Goal: Task Accomplishment & Management: Use online tool/utility

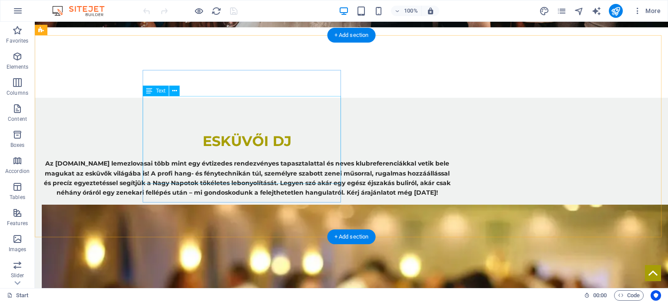
scroll to position [435, 0]
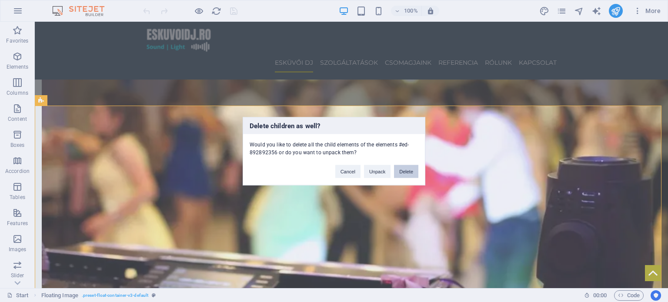
click at [410, 172] on button "Delete" at bounding box center [406, 171] width 24 height 13
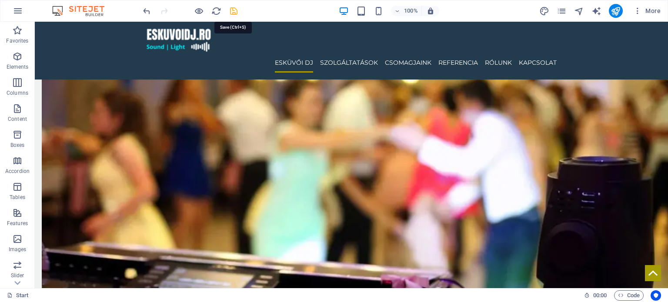
click at [230, 9] on icon "save" at bounding box center [234, 11] width 10 height 10
click at [243, 53] on nav "ESKÜVŐI DJ SZOLGÁLTATÁSOK CSOMAGJAINK REFERENCIA RÓLUNK KAPCSOLAT" at bounding box center [351, 63] width 411 height 20
select select
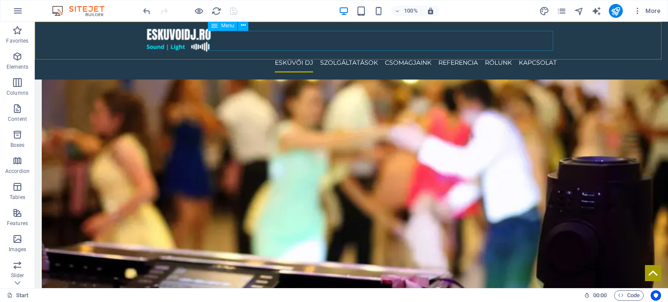
select select
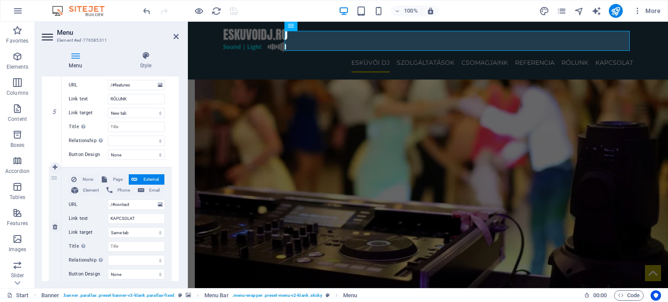
scroll to position [619, 0]
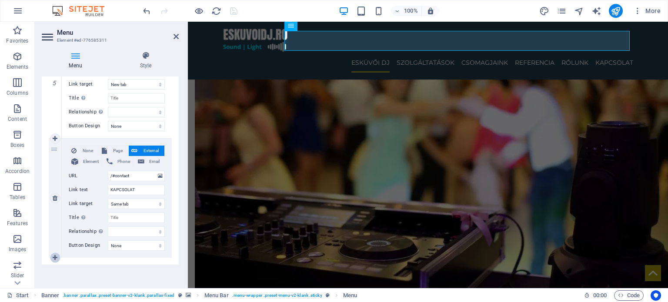
click at [58, 257] on link at bounding box center [55, 258] width 10 height 10
select select
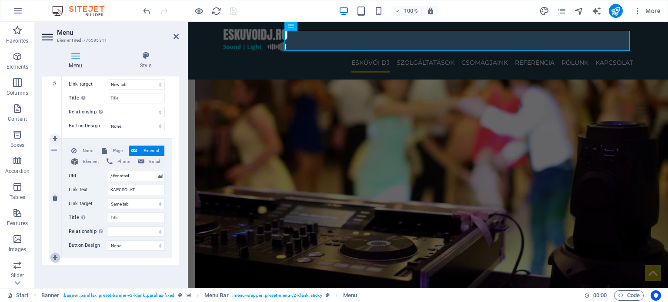
select select
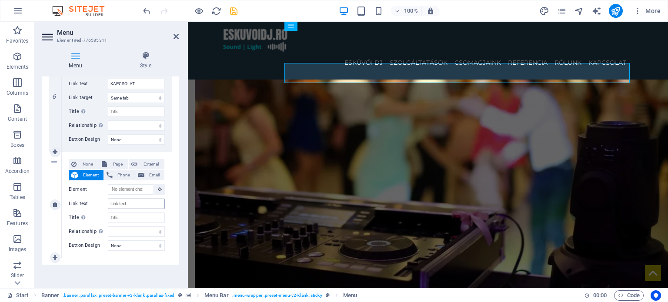
scroll to position [397, 0]
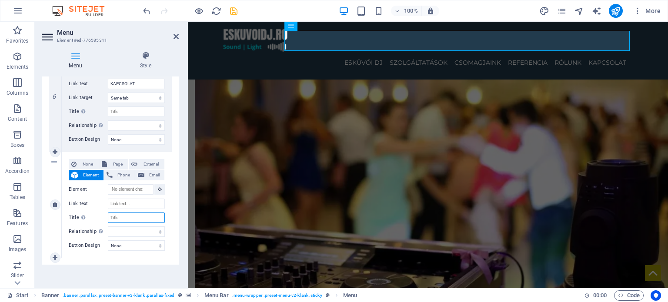
click at [126, 217] on input "Title Additional link description, should not be the same as the link text. The…" at bounding box center [136, 218] width 57 height 10
type input "Blog"
select select
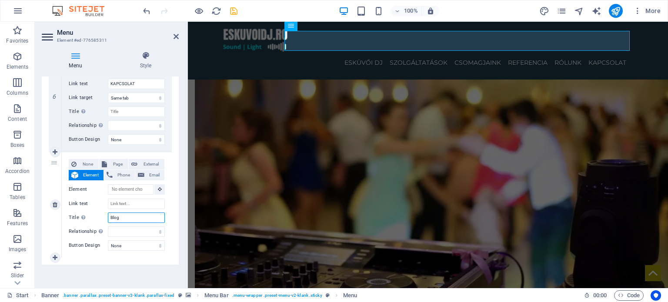
select select
type input "Blog"
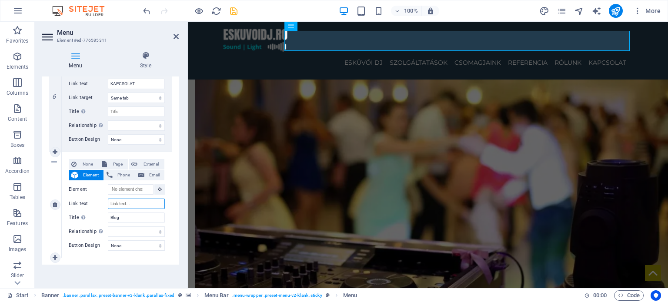
click at [136, 201] on input "Link text" at bounding box center [136, 204] width 57 height 10
type input "Blog"
select select
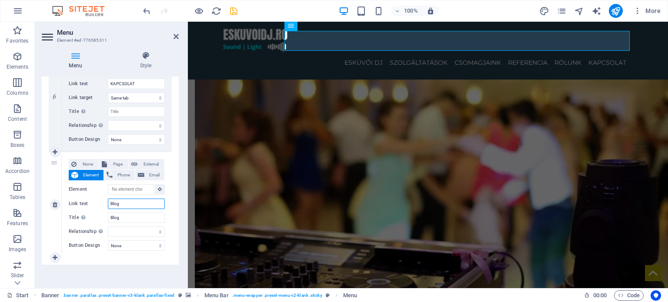
select select
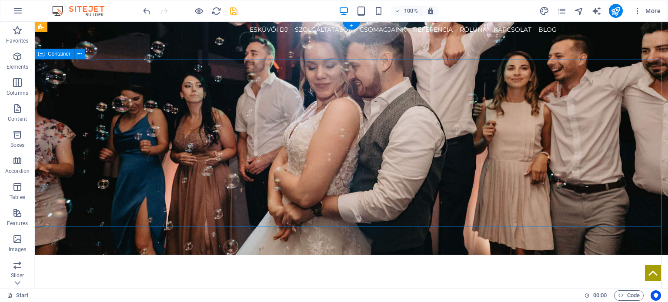
scroll to position [0, 0]
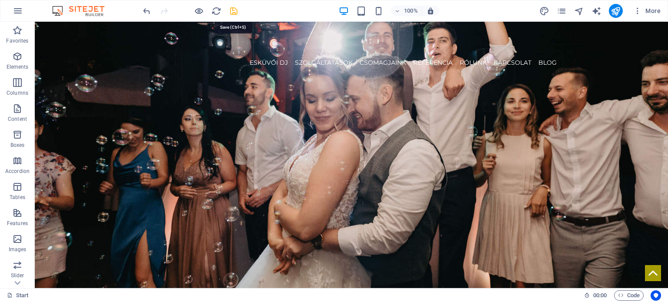
click at [234, 7] on icon "save" at bounding box center [234, 11] width 10 height 10
click at [561, 7] on icon "pages" at bounding box center [562, 11] width 10 height 10
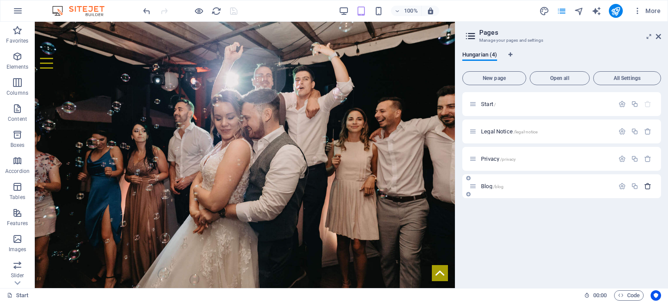
click at [642, 187] on button "button" at bounding box center [648, 186] width 13 height 7
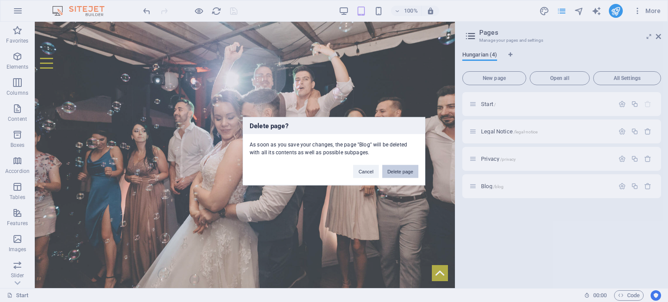
click at [401, 170] on button "Delete page" at bounding box center [400, 171] width 36 height 13
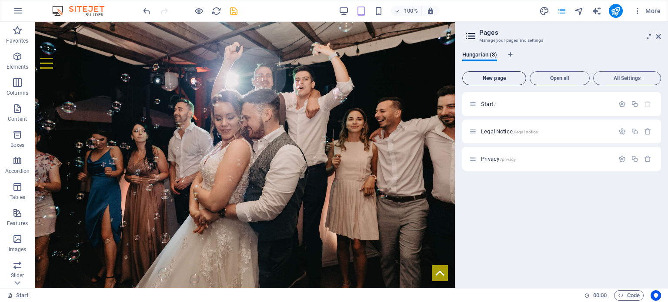
click at [492, 79] on span "New page" at bounding box center [494, 78] width 56 height 5
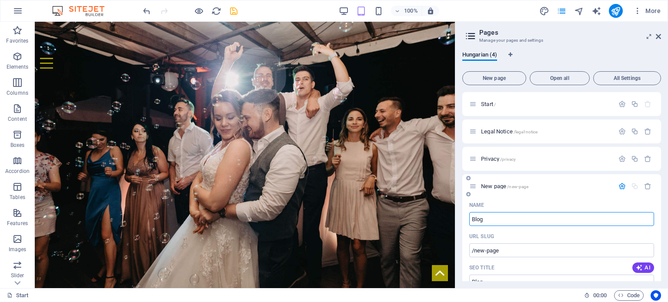
type input "Blog"
type input "/blog"
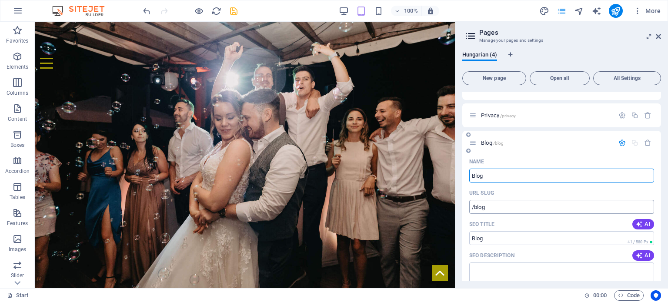
scroll to position [87, 0]
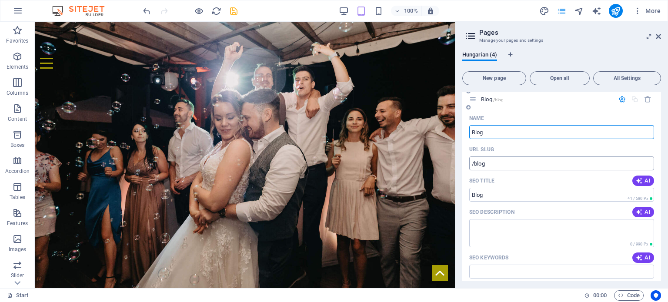
type input "Blog"
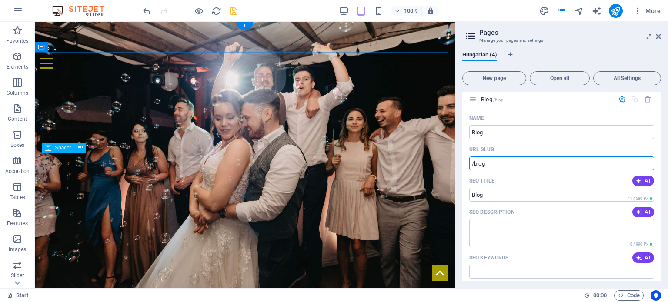
drag, startPoint x: 528, startPoint y: 188, endPoint x: 419, endPoint y: 161, distance: 112.7
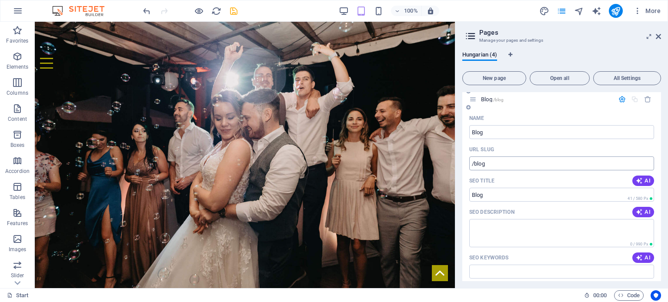
click at [483, 163] on input "/blog" at bounding box center [561, 164] width 185 height 14
click at [482, 163] on input "/blog" at bounding box center [561, 164] width 185 height 14
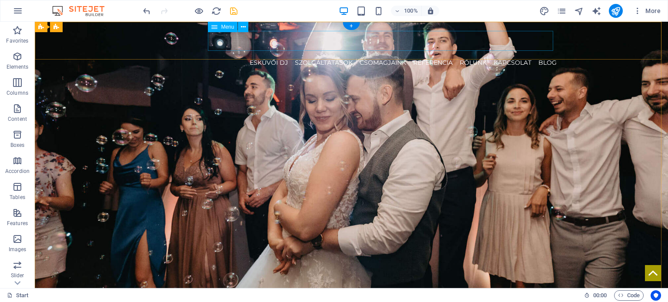
click at [539, 53] on nav "ESKÜVŐI DJ SZOLGÁLTATÁSOK CSOMAGJAINK REFERENCIA RÓLUNK KAPCSOLAT Blog" at bounding box center [351, 63] width 411 height 20
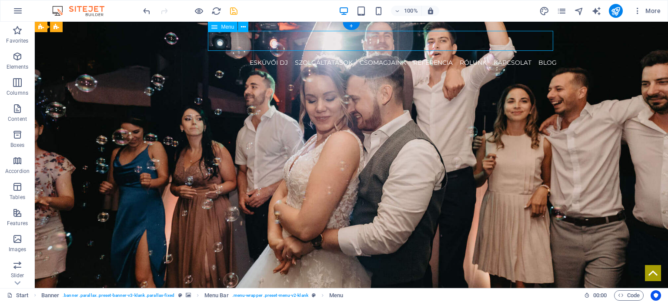
click at [539, 53] on nav "ESKÜVŐI DJ SZOLGÁLTATÁSOK CSOMAGJAINK REFERENCIA RÓLUNK KAPCSOLAT Blog" at bounding box center [351, 63] width 411 height 20
select select
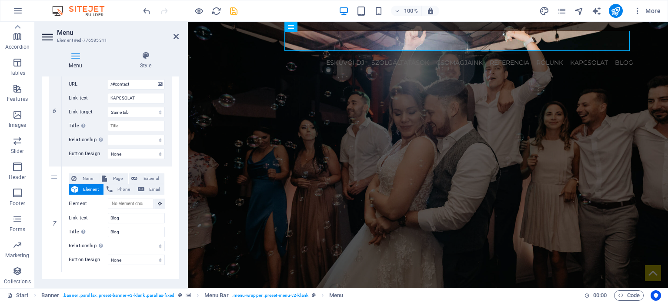
scroll to position [725, 0]
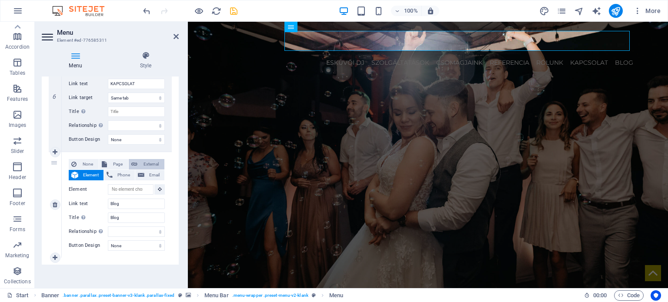
click at [140, 163] on span "External" at bounding box center [151, 164] width 22 height 10
select select
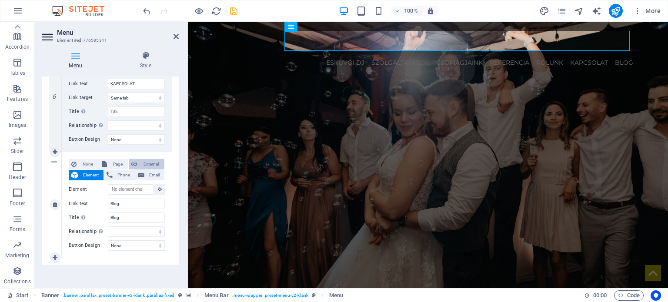
select select
select select "blank"
select select
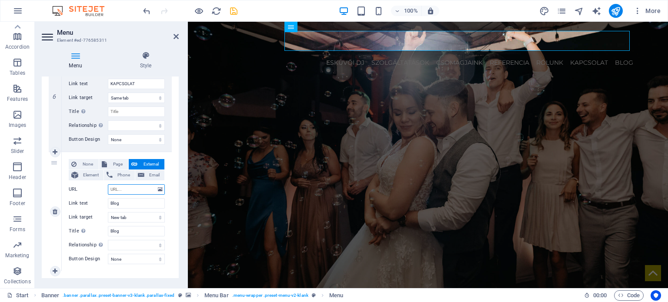
type input "/"
select select
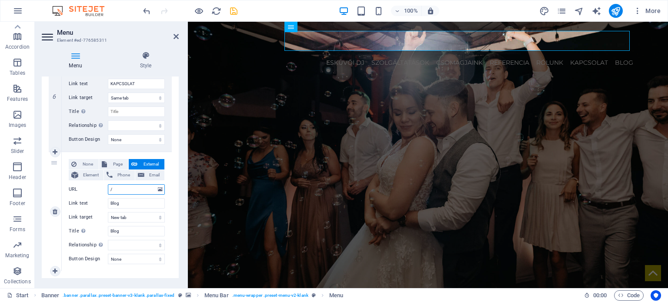
select select
type input "/blog"
select select
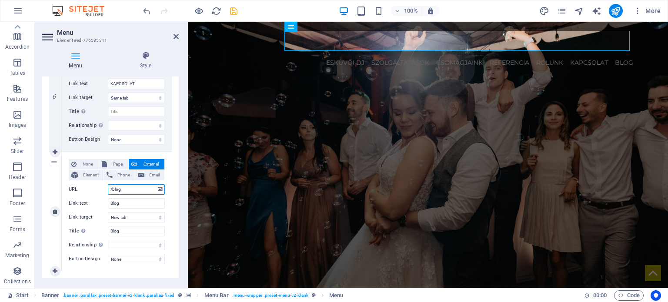
select select
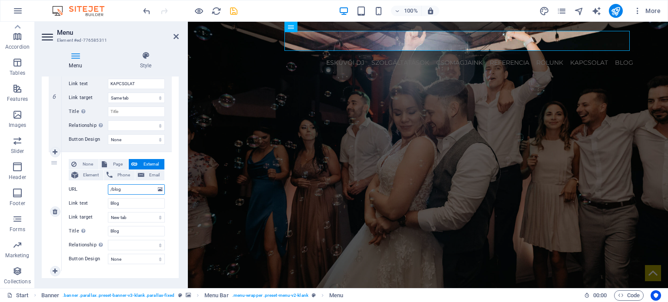
select select
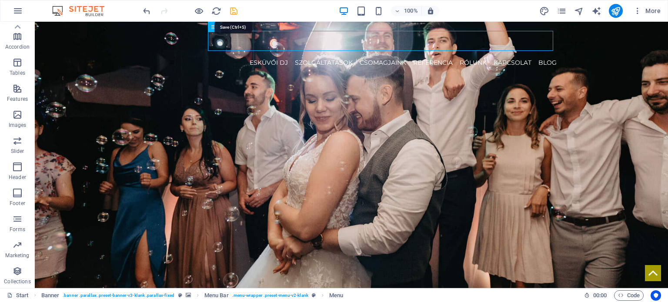
click at [233, 7] on icon "save" at bounding box center [234, 11] width 10 height 10
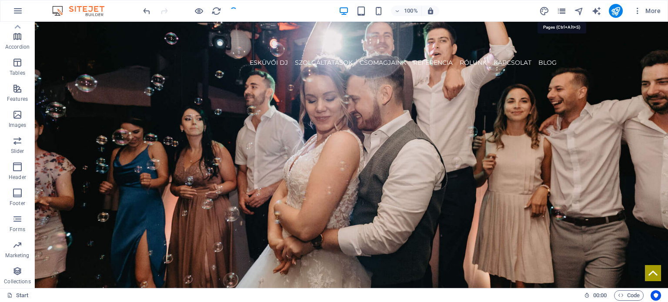
click at [565, 13] on icon "pages" at bounding box center [562, 11] width 10 height 10
click at [563, 12] on icon "pages" at bounding box center [562, 11] width 10 height 10
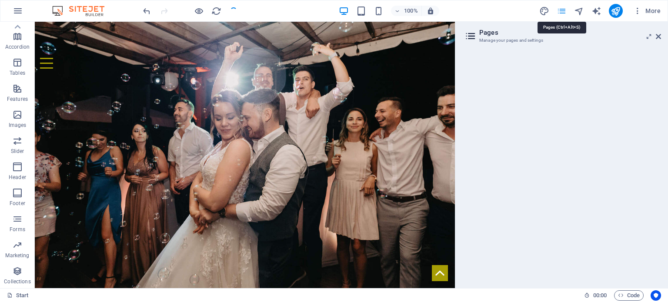
click at [563, 12] on icon "pages" at bounding box center [562, 11] width 10 height 10
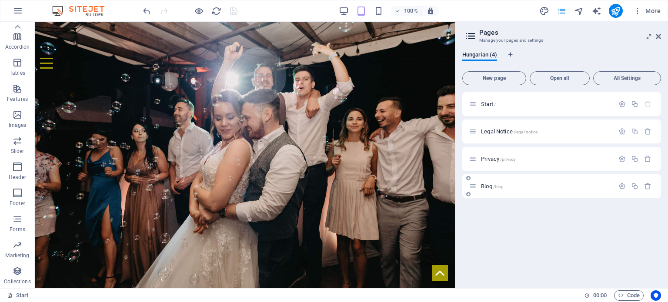
click at [490, 191] on div "Blog /blog" at bounding box center [541, 186] width 145 height 10
click at [471, 188] on icon at bounding box center [472, 186] width 7 height 7
click at [501, 186] on span "/blog" at bounding box center [498, 186] width 11 height 5
click at [501, 186] on div "Blog /blog" at bounding box center [561, 186] width 199 height 24
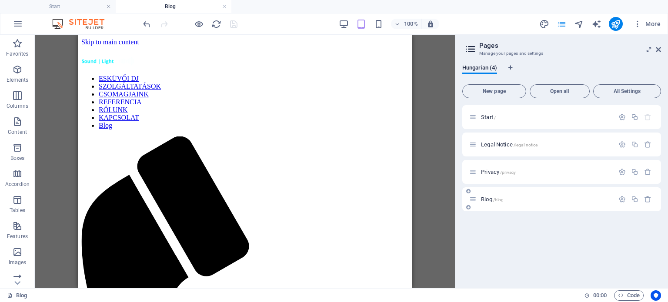
scroll to position [0, 0]
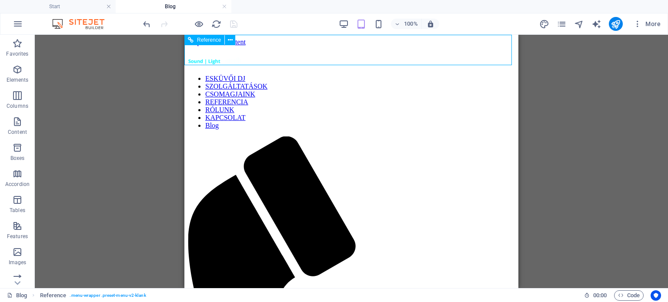
click at [200, 44] on div "Reference" at bounding box center [204, 40] width 40 height 10
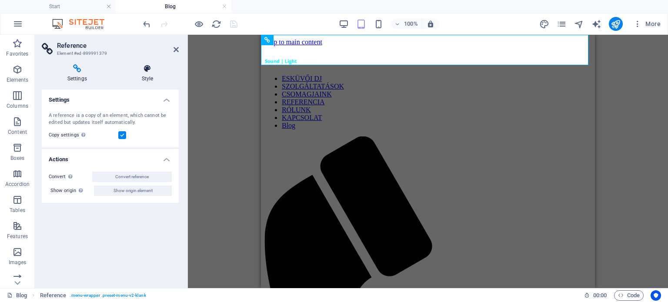
click at [142, 73] on h4 "Style" at bounding box center [147, 73] width 63 height 18
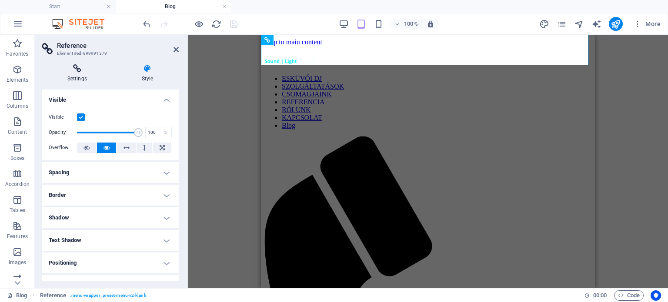
click at [84, 69] on icon at bounding box center [77, 68] width 71 height 9
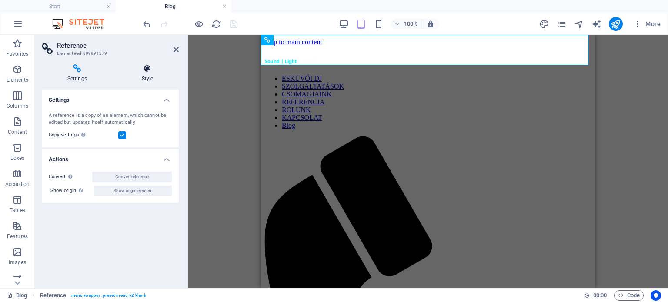
click at [156, 66] on icon at bounding box center [147, 68] width 63 height 9
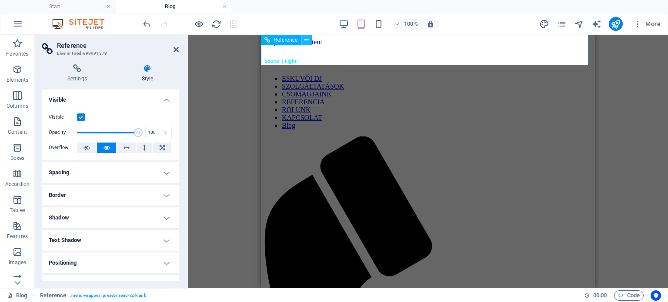
click at [309, 41] on icon at bounding box center [306, 40] width 5 height 9
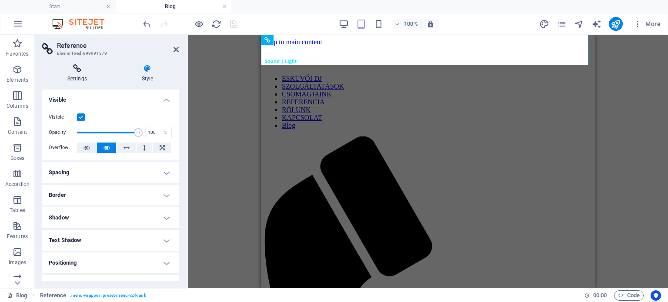
click at [87, 75] on h4 "Settings" at bounding box center [79, 73] width 74 height 18
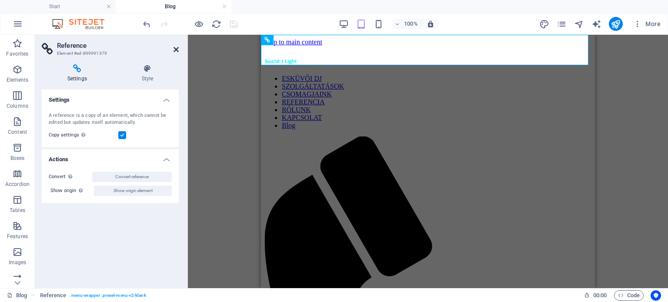
click at [175, 51] on icon at bounding box center [176, 49] width 5 height 7
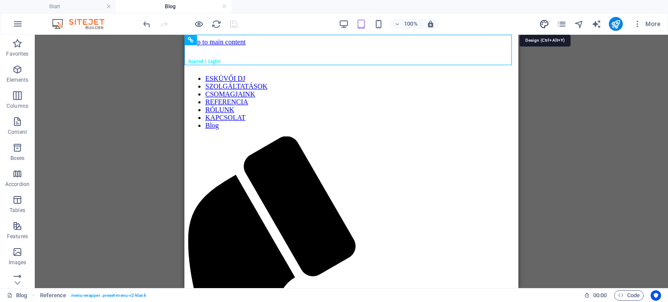
click at [543, 22] on icon "design" at bounding box center [544, 24] width 10 height 10
select select "px"
select select "300"
select select "px"
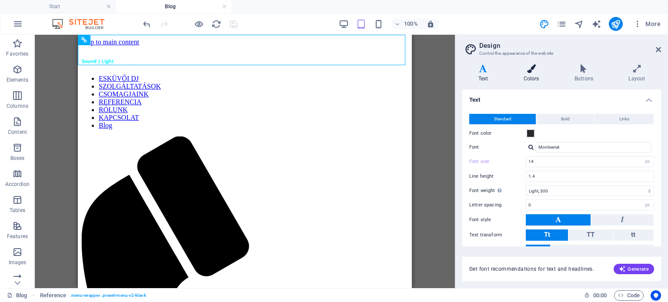
click at [527, 64] on div "Variants Text Colors Buttons Layout Text Standard Bold Links Font color Font Mo…" at bounding box center [561, 172] width 213 height 231
click at [525, 70] on icon at bounding box center [531, 68] width 47 height 9
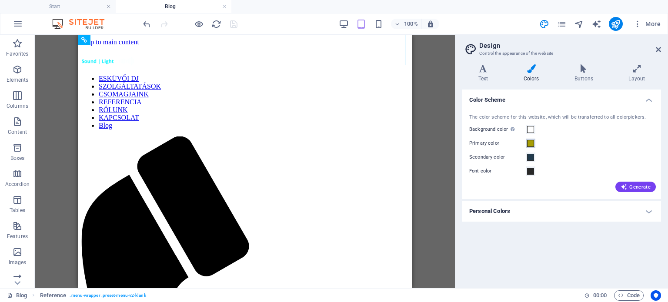
click at [528, 144] on span at bounding box center [530, 143] width 7 height 7
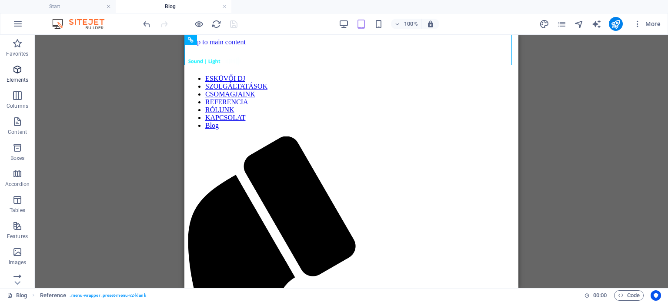
click at [13, 75] on span "Elements" at bounding box center [17, 74] width 35 height 21
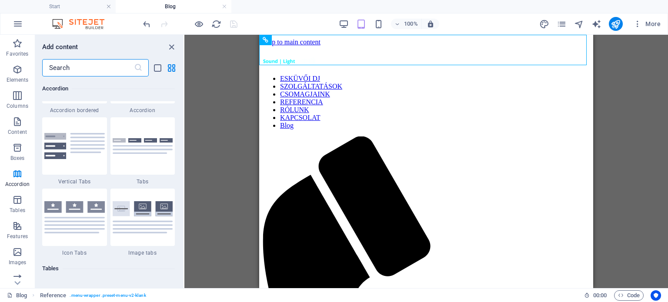
scroll to position [2932, 0]
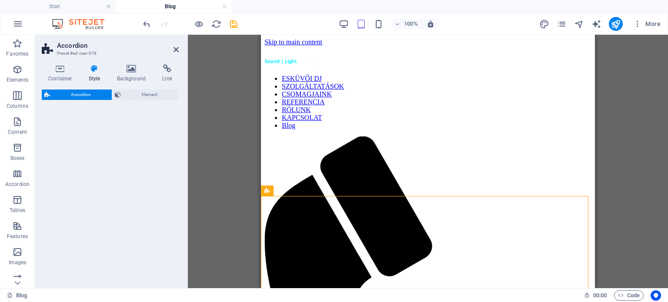
select select "rem"
select select "preset-accordion-v3-tabs"
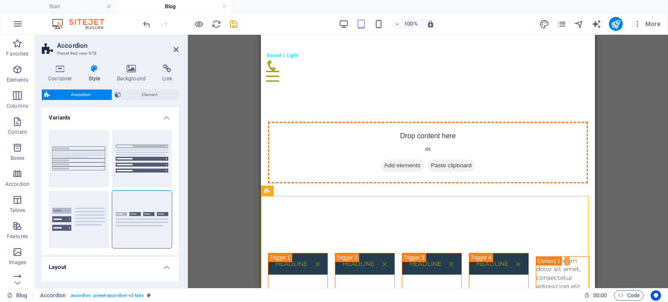
drag, startPoint x: 330, startPoint y: 210, endPoint x: 348, endPoint y: 129, distance: 83.5
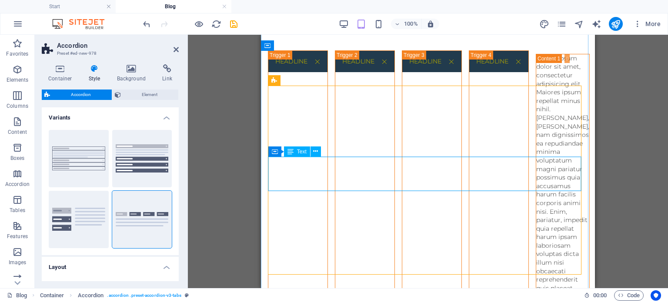
scroll to position [0, 0]
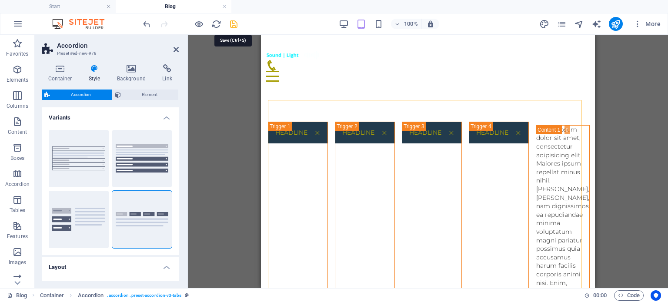
click at [231, 24] on icon "save" at bounding box center [234, 24] width 10 height 10
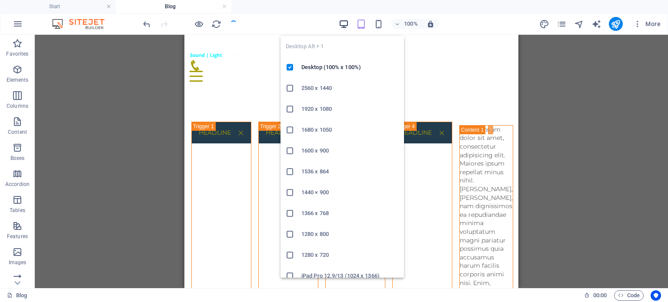
click at [341, 24] on icon "button" at bounding box center [344, 24] width 10 height 10
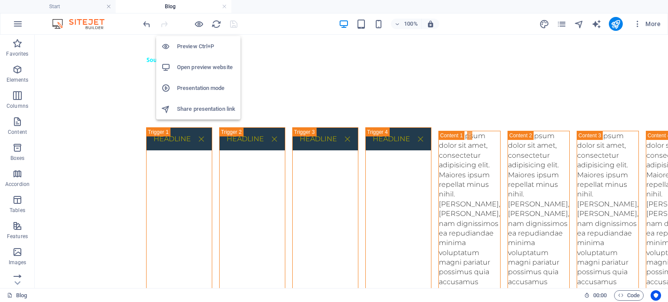
click at [197, 68] on h6 "Open preview website" at bounding box center [206, 67] width 58 height 10
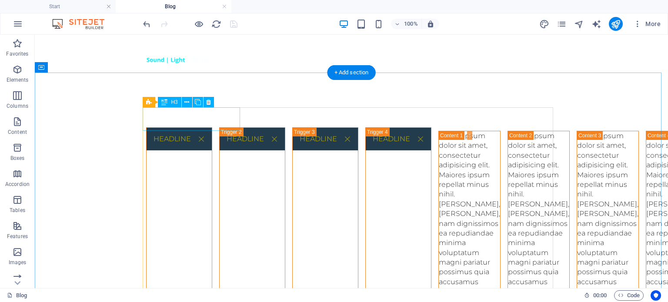
click at [201, 127] on div "Headline" at bounding box center [179, 277] width 66 height 300
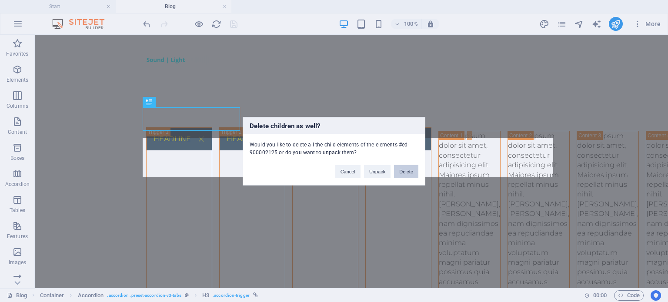
click at [399, 174] on button "Delete" at bounding box center [406, 171] width 24 height 13
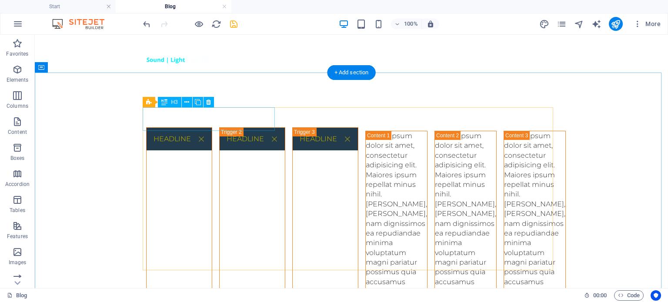
click at [212, 127] on div "Headline" at bounding box center [179, 277] width 66 height 300
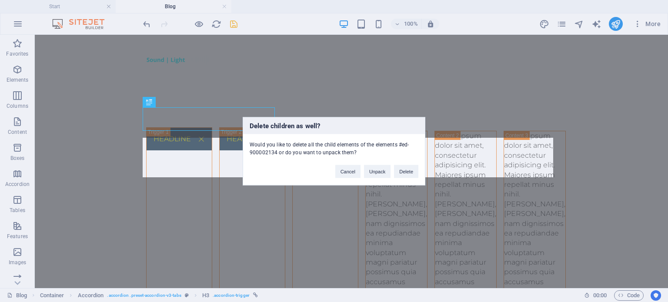
click at [418, 169] on div "Cancel Unpack Delete" at bounding box center [377, 167] width 96 height 22
click at [413, 171] on button "Delete" at bounding box center [406, 171] width 24 height 13
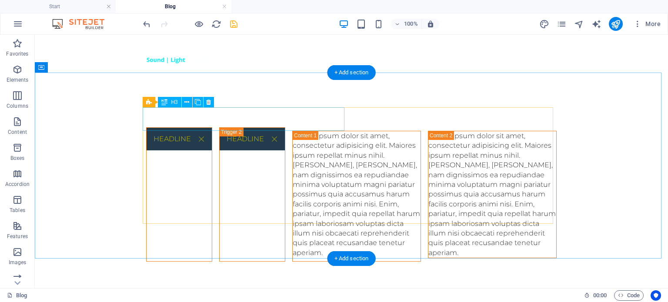
click at [211, 127] on div "Headline" at bounding box center [179, 194] width 66 height 134
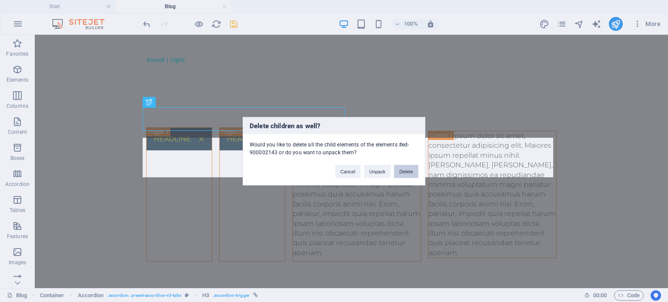
click at [411, 177] on div "Cancel Unpack Delete" at bounding box center [377, 167] width 96 height 22
click at [412, 174] on button "Delete" at bounding box center [406, 171] width 24 height 13
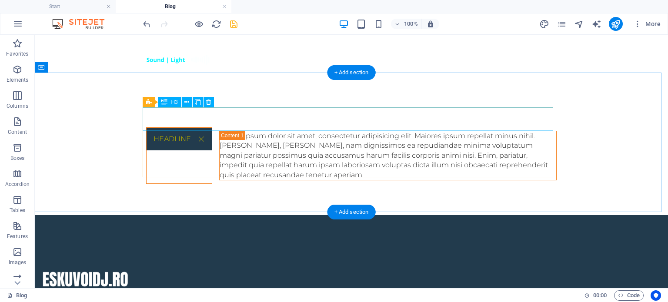
click at [212, 127] on div "Headline" at bounding box center [179, 155] width 66 height 57
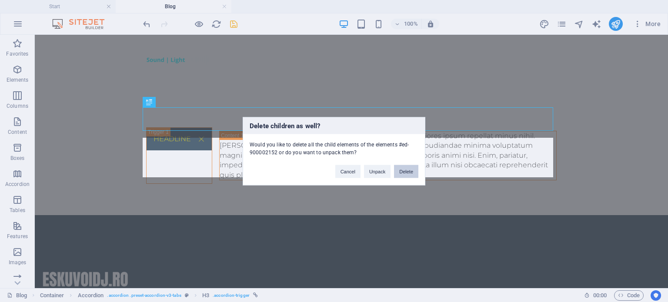
click at [404, 172] on button "Delete" at bounding box center [406, 171] width 24 height 13
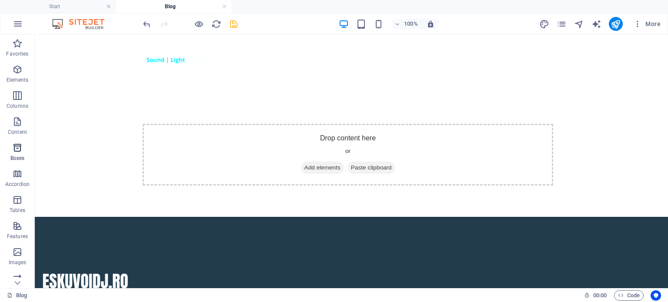
click at [18, 155] on p "Boxes" at bounding box center [17, 158] width 14 height 7
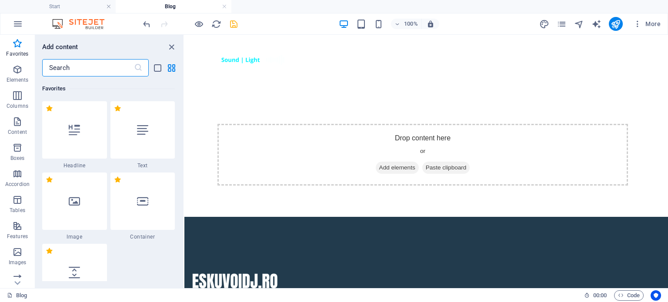
click at [151, 65] on div "​" at bounding box center [109, 67] width 148 height 17
click at [148, 68] on div "​" at bounding box center [95, 67] width 107 height 17
click at [157, 67] on icon "list-view" at bounding box center [158, 68] width 10 height 10
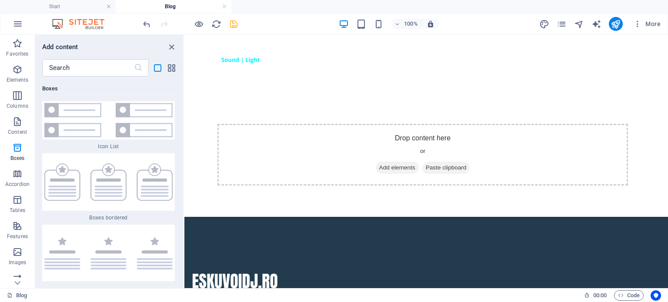
scroll to position [6525, 0]
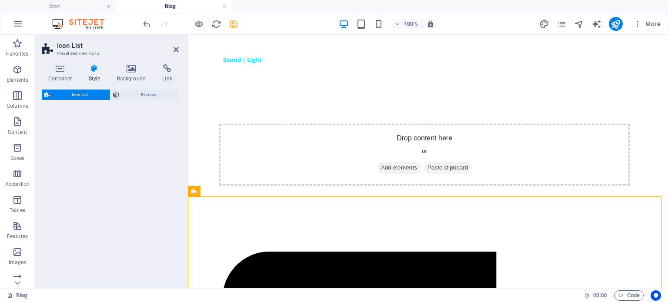
select select "rem"
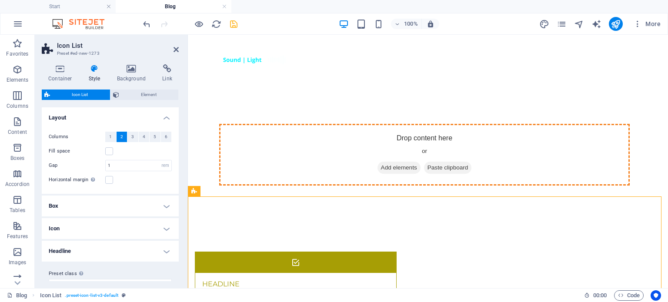
drag, startPoint x: 386, startPoint y: 212, endPoint x: 374, endPoint y: 147, distance: 65.6
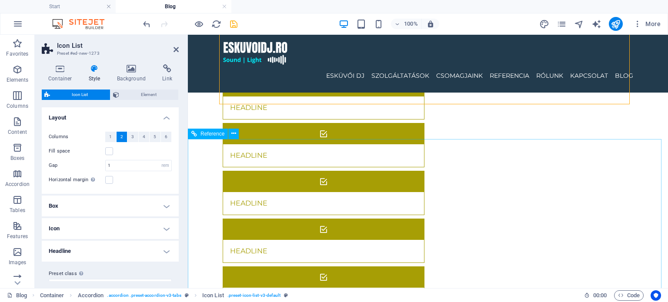
scroll to position [0, 0]
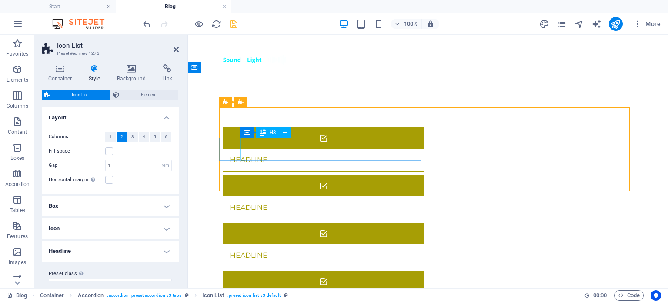
click at [280, 244] on div "Headline" at bounding box center [312, 255] width 179 height 23
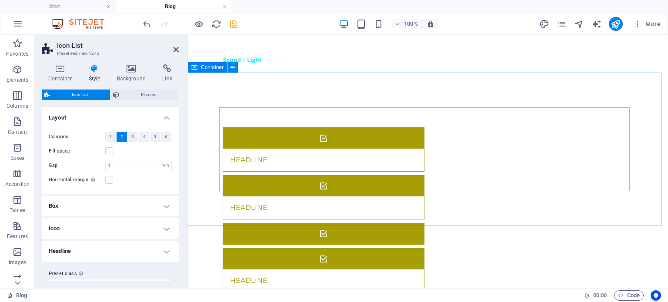
click at [346, 97] on div "Headline Headline Headline Headline Headline" at bounding box center [428, 258] width 480 height 331
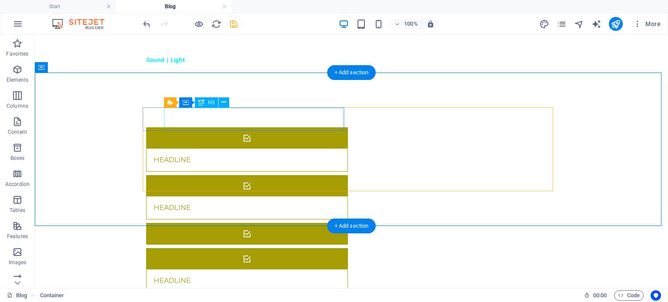
click at [314, 149] on div "Headline" at bounding box center [236, 160] width 179 height 23
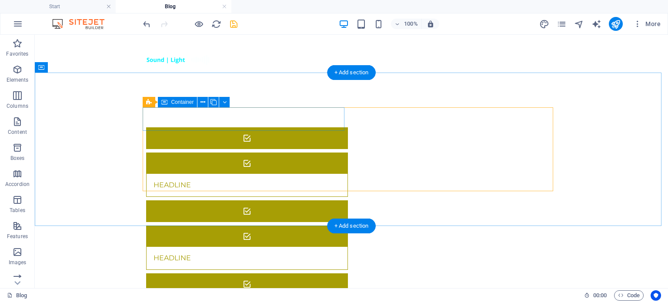
click at [279, 127] on div at bounding box center [247, 138] width 202 height 22
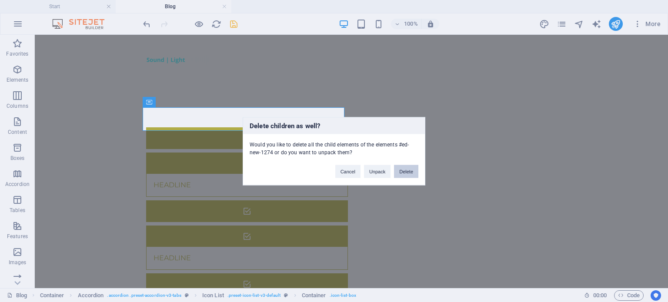
click at [410, 172] on button "Delete" at bounding box center [406, 171] width 24 height 13
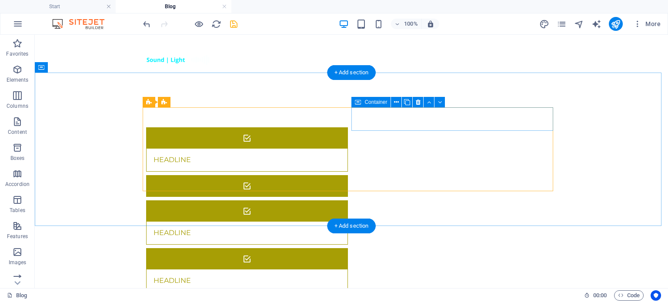
click at [348, 175] on div at bounding box center [247, 186] width 202 height 22
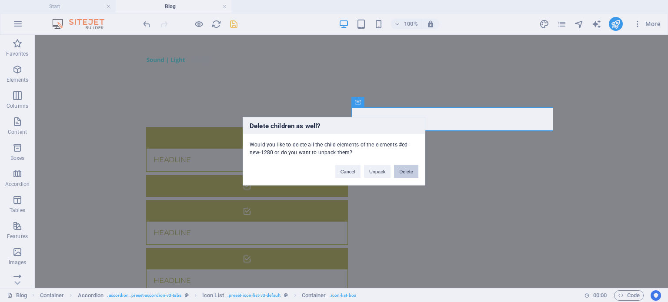
click at [411, 170] on button "Delete" at bounding box center [406, 171] width 24 height 13
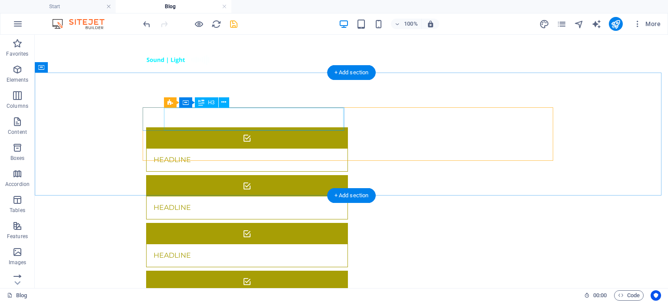
click at [252, 149] on div "Headline" at bounding box center [236, 160] width 179 height 23
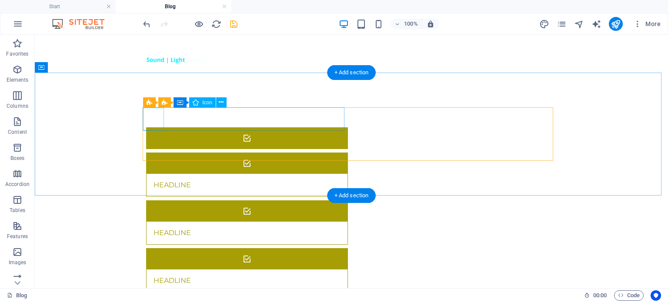
click at [160, 128] on figure at bounding box center [247, 138] width 201 height 21
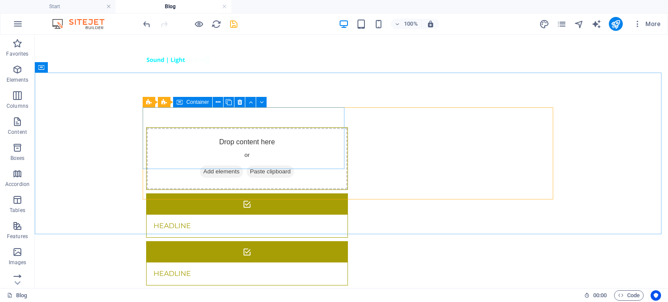
click at [197, 99] on div "Container" at bounding box center [192, 102] width 39 height 10
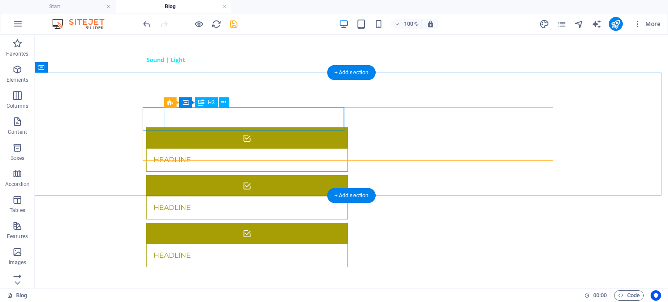
click at [200, 149] on div "Headline" at bounding box center [236, 160] width 179 height 23
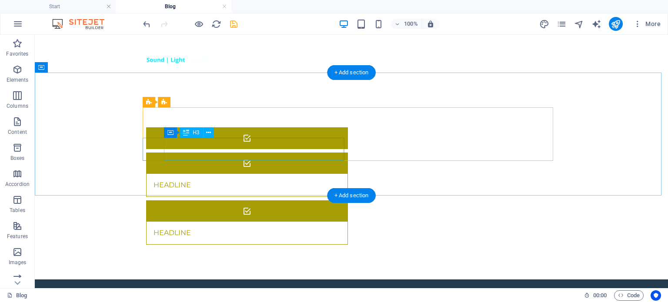
click at [211, 222] on div "Headline" at bounding box center [236, 233] width 179 height 23
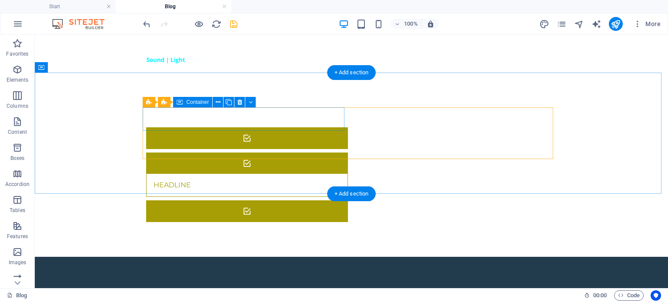
click at [243, 127] on div at bounding box center [247, 138] width 202 height 22
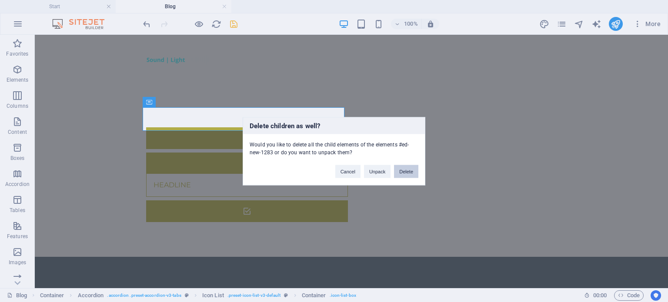
click at [401, 172] on button "Delete" at bounding box center [406, 171] width 24 height 13
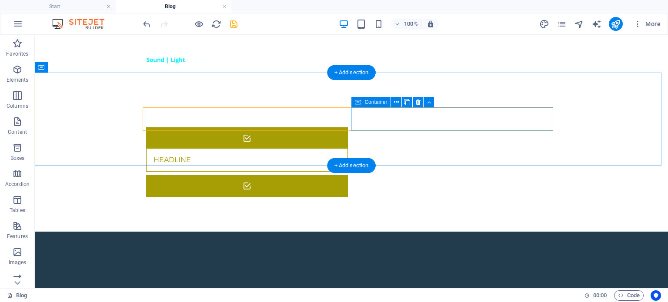
click at [348, 175] on div at bounding box center [247, 186] width 202 height 22
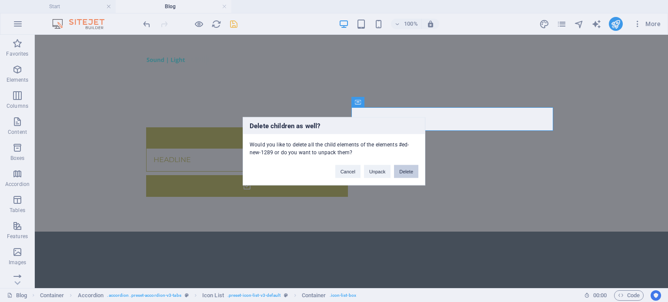
click at [414, 173] on button "Delete" at bounding box center [406, 171] width 24 height 13
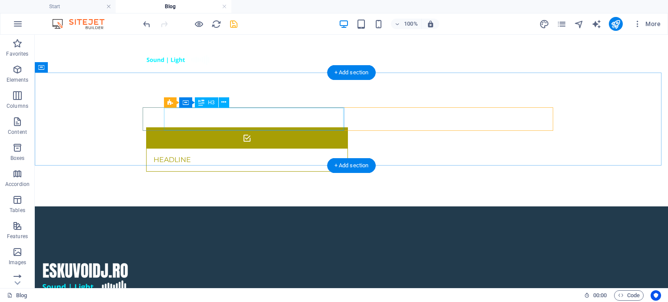
click at [291, 149] on div "Headline" at bounding box center [236, 160] width 179 height 23
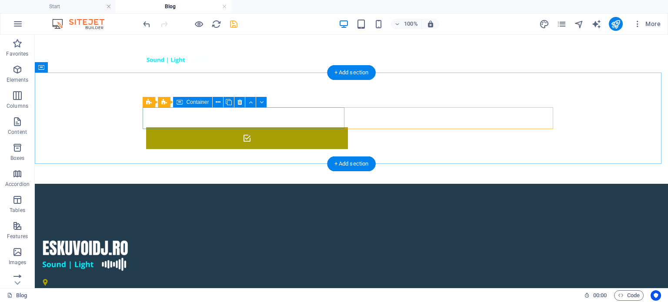
click at [265, 127] on div at bounding box center [247, 138] width 202 height 22
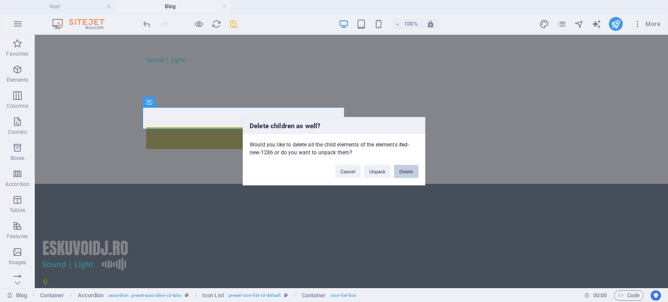
click at [402, 171] on button "Delete" at bounding box center [406, 171] width 24 height 13
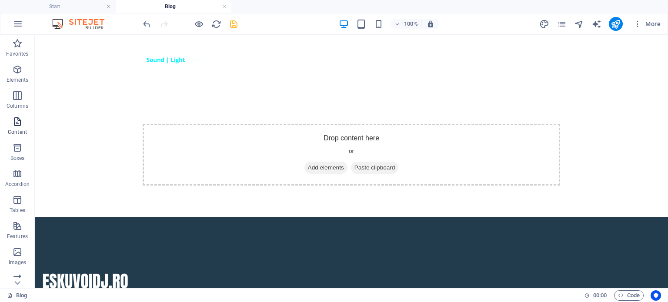
click at [15, 132] on p "Content" at bounding box center [17, 132] width 19 height 7
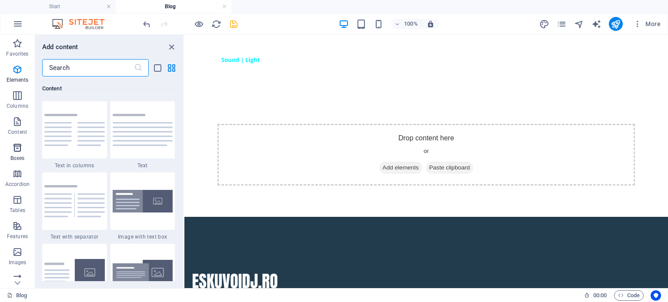
click at [19, 154] on span "Boxes" at bounding box center [17, 153] width 35 height 21
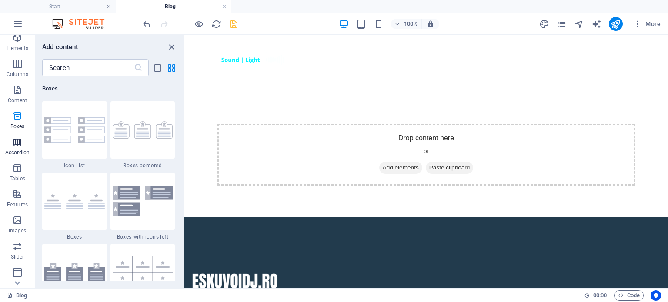
scroll to position [43, 0]
click at [20, 131] on icon "button" at bounding box center [17, 130] width 10 height 10
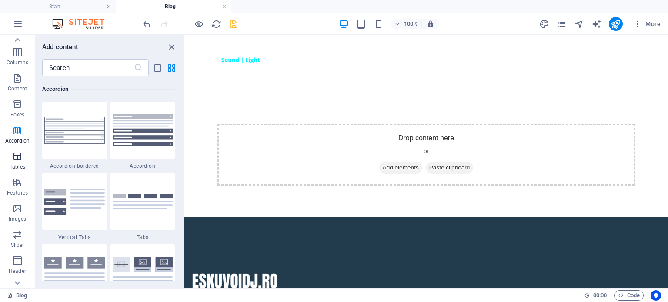
click at [17, 162] on span "Tables" at bounding box center [17, 161] width 35 height 21
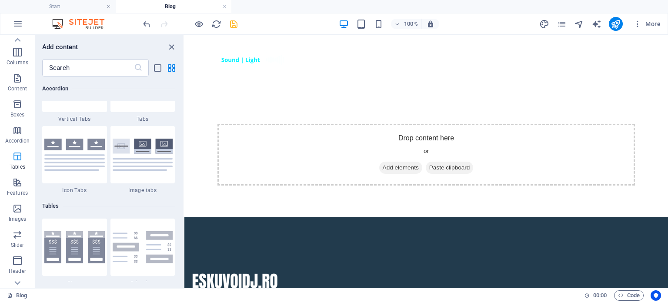
scroll to position [3155, 0]
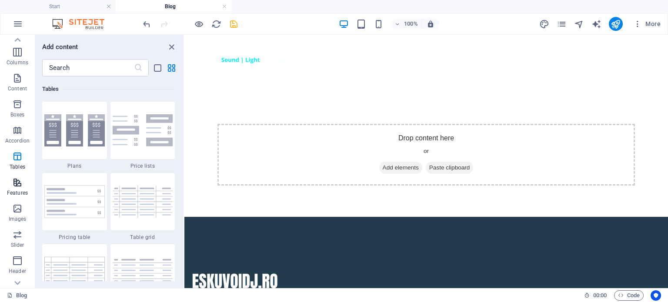
click at [14, 195] on p "Features" at bounding box center [17, 193] width 21 height 7
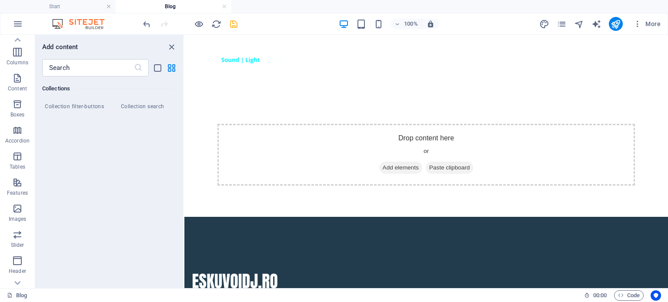
scroll to position [8492, 0]
click at [14, 256] on icon "button" at bounding box center [17, 261] width 10 height 10
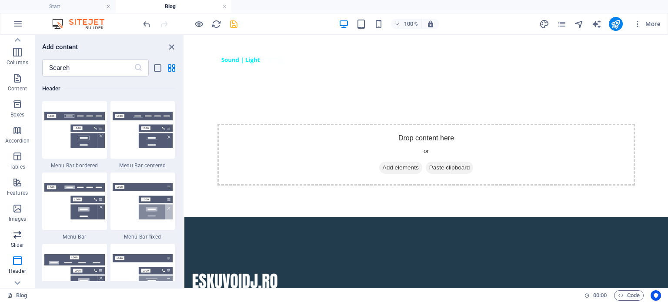
click at [23, 233] on icon "button" at bounding box center [17, 235] width 10 height 10
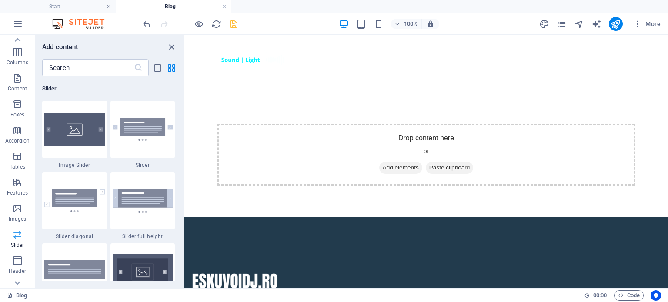
scroll to position [5074, 0]
click at [26, 210] on span "Images" at bounding box center [17, 214] width 35 height 21
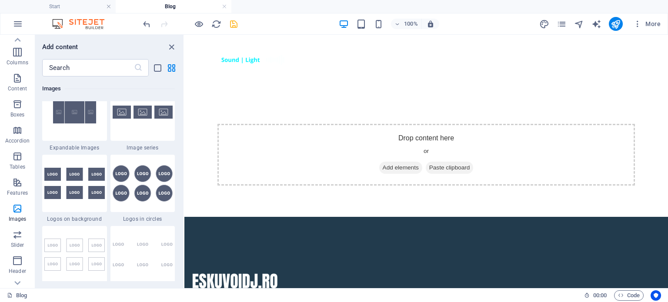
scroll to position [4858, 0]
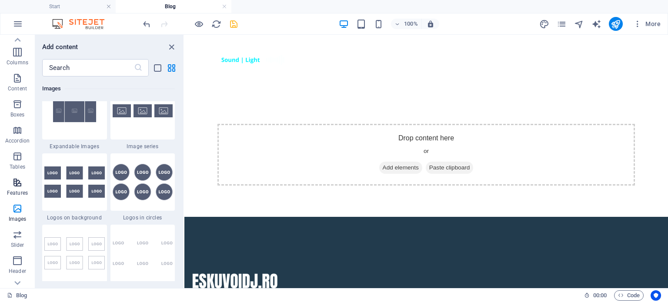
click at [12, 184] on icon "button" at bounding box center [17, 182] width 10 height 10
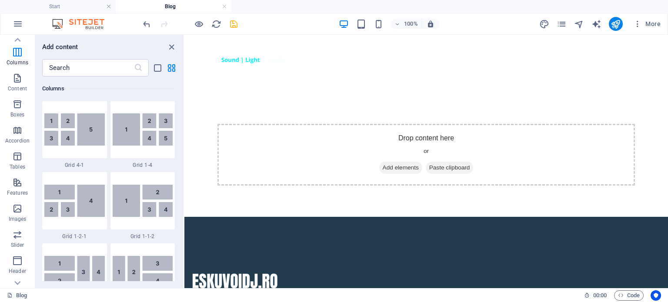
scroll to position [1532, 0]
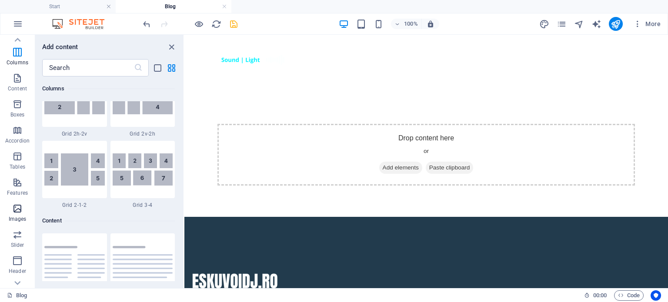
click at [16, 214] on icon "button" at bounding box center [17, 209] width 10 height 10
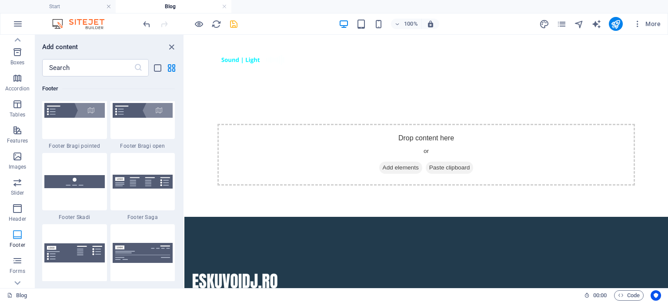
scroll to position [137, 0]
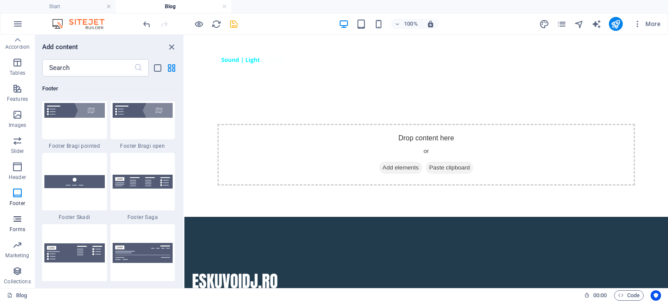
click at [17, 216] on icon "button" at bounding box center [17, 219] width 10 height 10
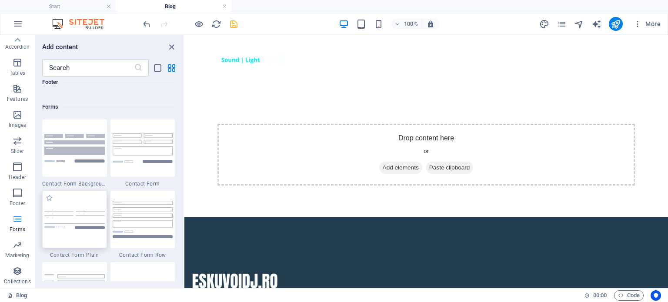
scroll to position [6493, 0]
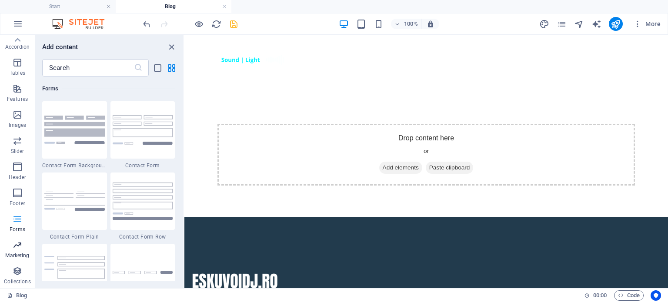
click at [14, 248] on icon "button" at bounding box center [17, 245] width 10 height 10
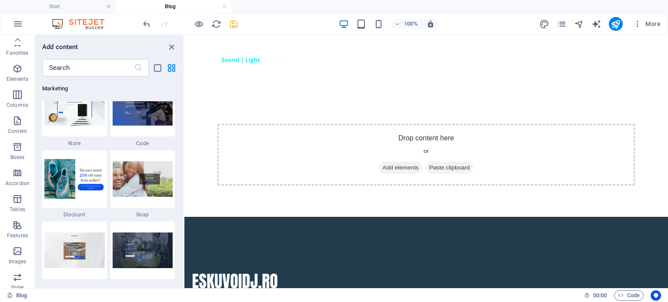
scroll to position [0, 0]
click at [20, 67] on icon "button" at bounding box center [17, 69] width 10 height 10
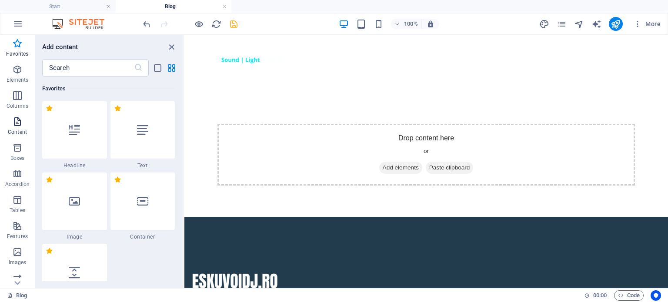
click at [20, 123] on icon "button" at bounding box center [17, 122] width 10 height 10
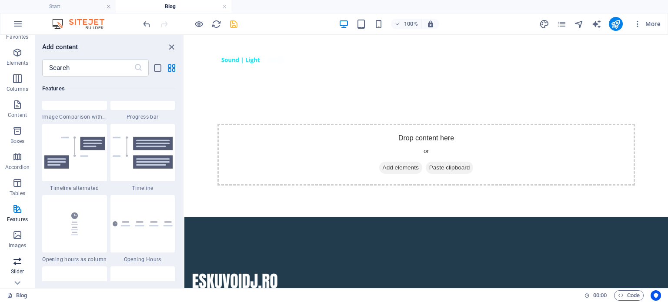
scroll to position [43, 0]
click at [23, 187] on icon "button" at bounding box center [17, 182] width 10 height 10
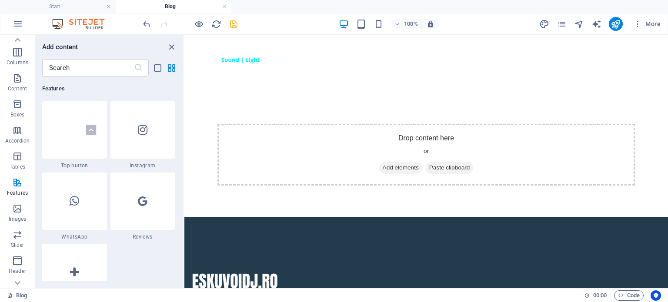
scroll to position [4405, 0]
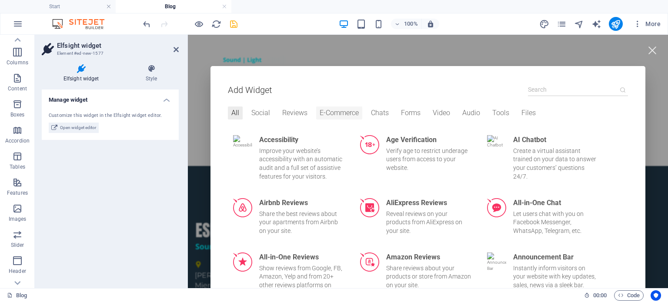
click at [345, 111] on div "E-Commerce" at bounding box center [339, 113] width 46 height 13
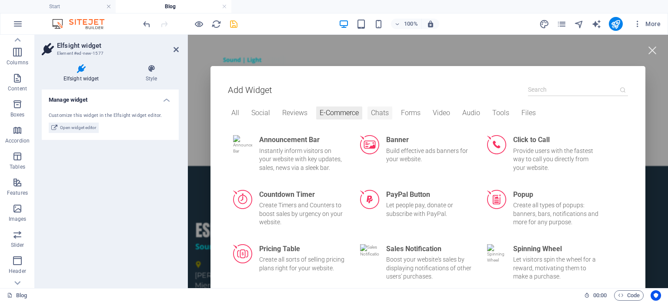
click at [368, 109] on div "Chats" at bounding box center [380, 113] width 25 height 13
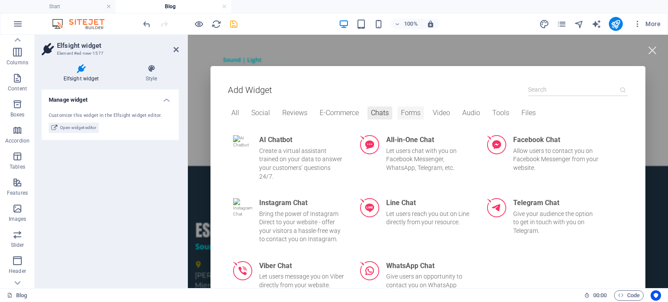
click at [406, 111] on div "Forms" at bounding box center [411, 113] width 27 height 13
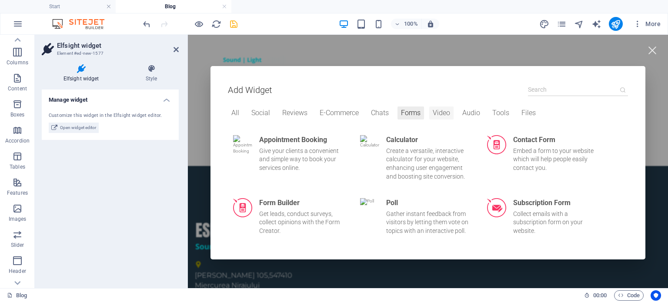
click at [429, 109] on div "Video" at bounding box center [441, 113] width 24 height 13
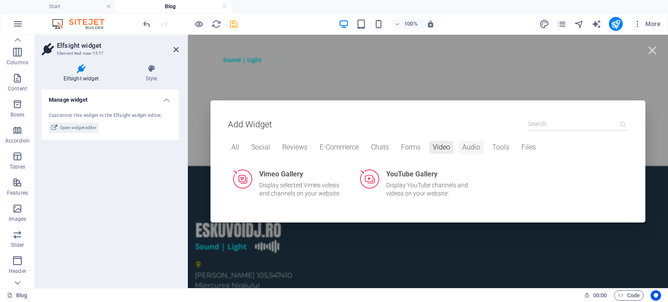
click at [461, 151] on div "Audio" at bounding box center [471, 147] width 25 height 13
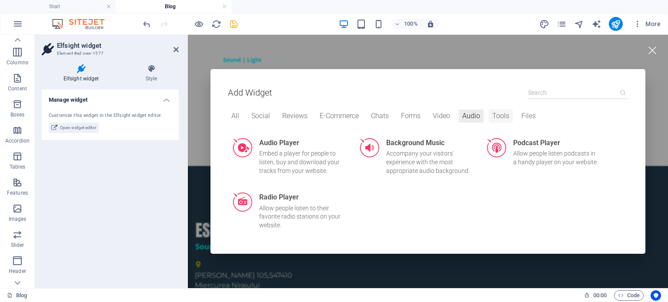
click at [495, 119] on div "Tools" at bounding box center [501, 116] width 24 height 13
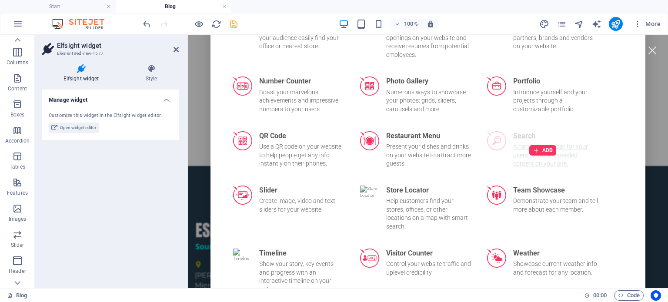
scroll to position [391, 0]
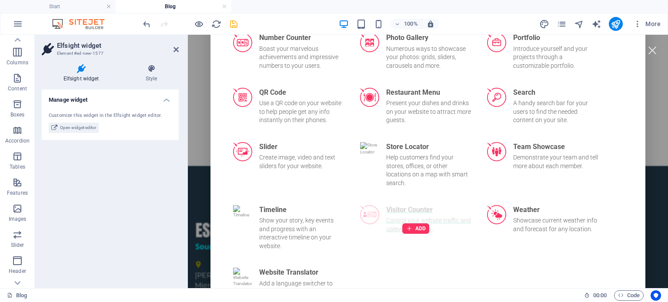
click at [392, 203] on div "ADD" at bounding box center [416, 229] width 122 height 58
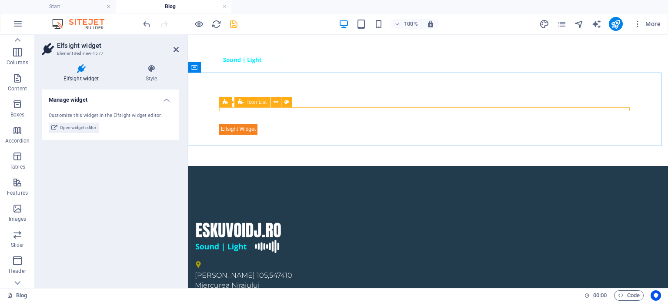
click at [244, 106] on div "Icon List" at bounding box center [252, 102] width 36 height 10
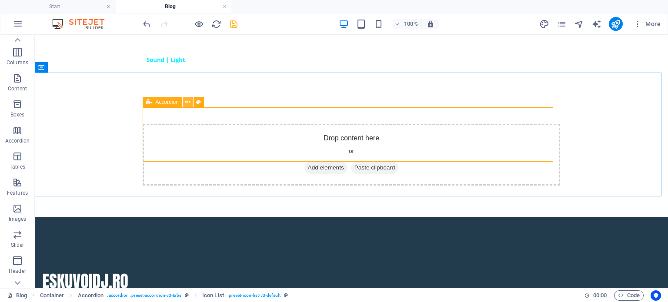
click at [191, 104] on button at bounding box center [188, 102] width 10 height 10
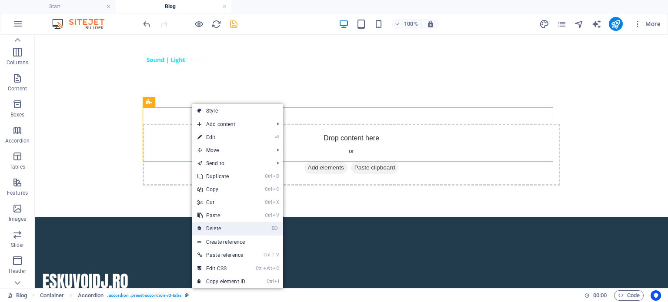
click at [240, 231] on link "⌦ Delete" at bounding box center [221, 228] width 58 height 13
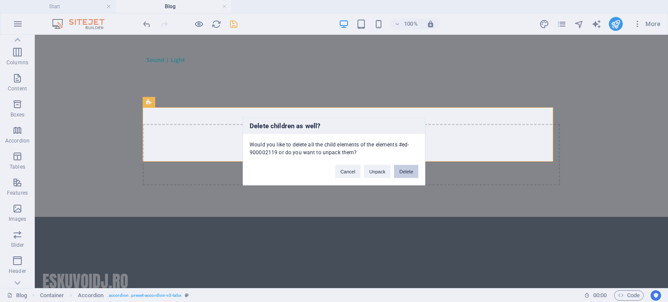
click at [415, 169] on button "Delete" at bounding box center [406, 171] width 24 height 13
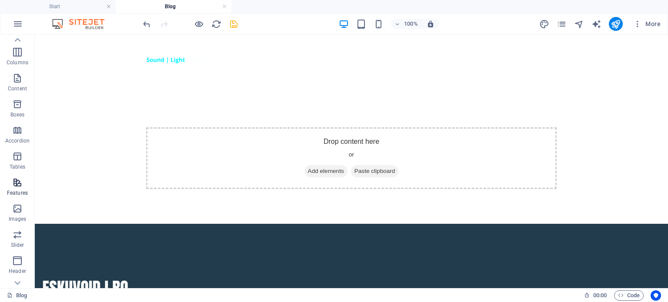
click at [17, 184] on icon "button" at bounding box center [17, 182] width 10 height 10
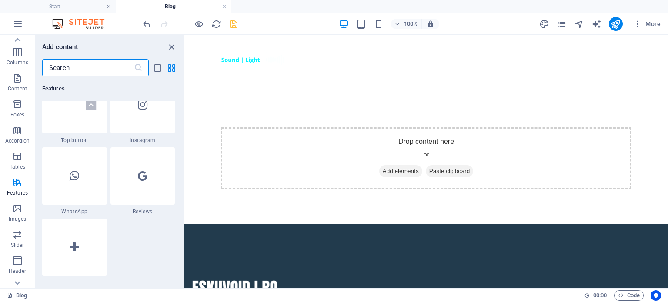
scroll to position [4332, 0]
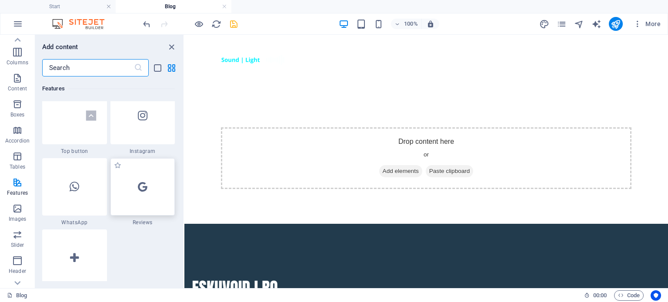
click at [141, 177] on div at bounding box center [142, 186] width 65 height 57
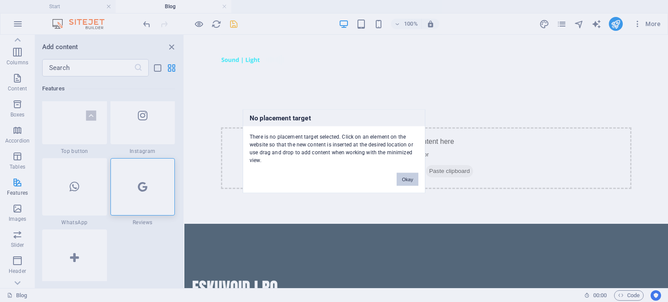
click at [407, 175] on button "Okay" at bounding box center [408, 179] width 22 height 13
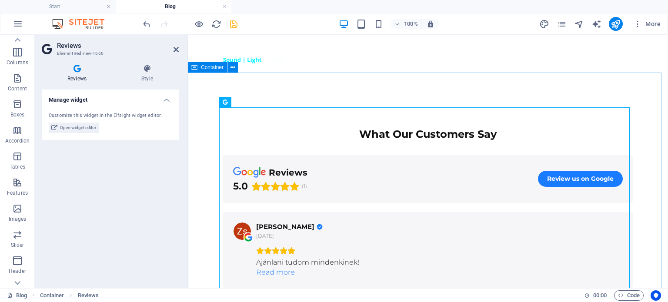
click at [205, 135] on div "What Our Customers Say reviews 5.0 (1) Review us on Google Zsolt Adorjani 1 mon…" at bounding box center [428, 221] width 480 height 256
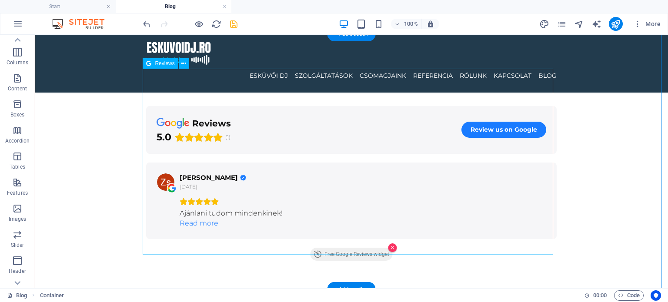
scroll to position [43, 0]
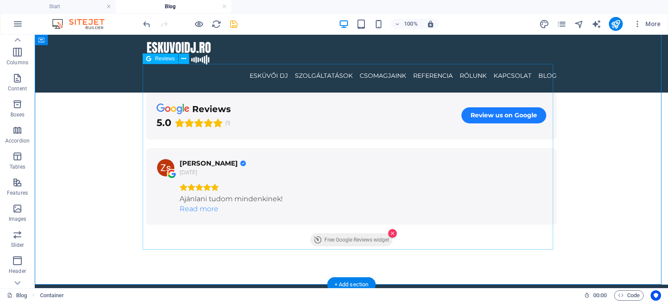
click at [314, 135] on div "What Our Customers Say reviews 5.0 (1) Review us on Google Zsolt Adorjani 1 mon…" at bounding box center [351, 157] width 411 height 186
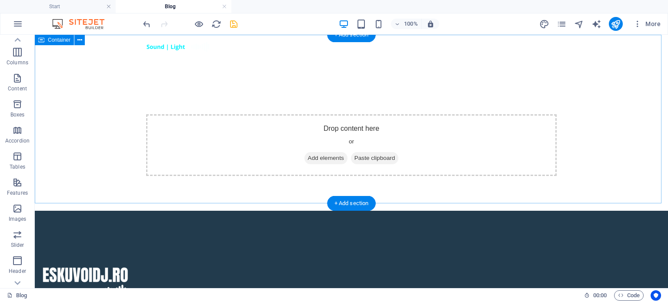
scroll to position [0, 0]
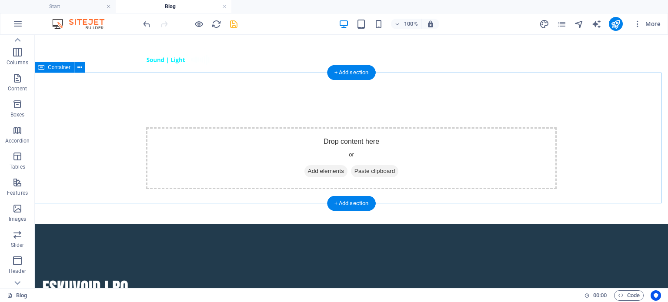
click at [304, 165] on span "Add elements" at bounding box center [325, 171] width 43 height 12
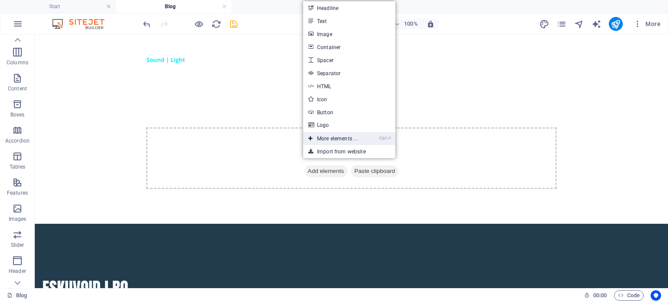
click at [359, 138] on link "Ctrl ⏎ More elements ..." at bounding box center [333, 138] width 60 height 13
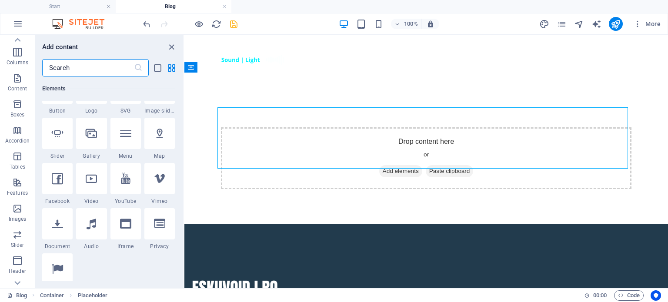
scroll to position [452, 0]
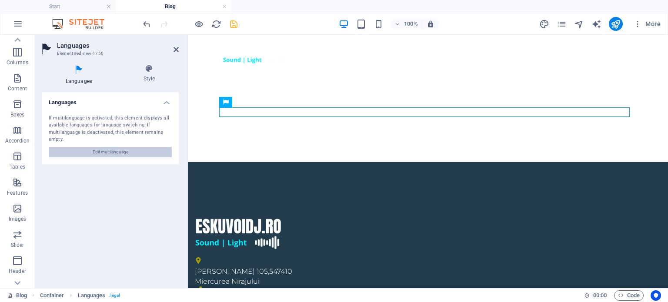
click at [140, 154] on button "Edit multilanguage" at bounding box center [110, 152] width 123 height 10
select select "66"
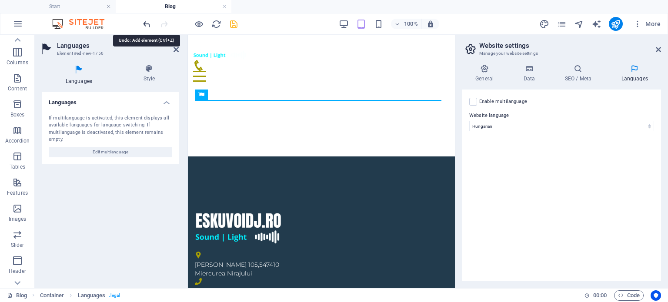
click at [146, 21] on icon "undo" at bounding box center [147, 24] width 10 height 10
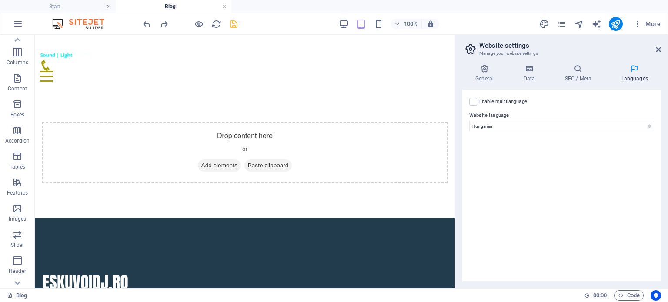
click at [651, 50] on header "Website settings Manage your website settings" at bounding box center [562, 46] width 197 height 23
click at [653, 48] on h2 "Website settings" at bounding box center [570, 46] width 182 height 8
click at [656, 47] on icon at bounding box center [658, 49] width 5 height 7
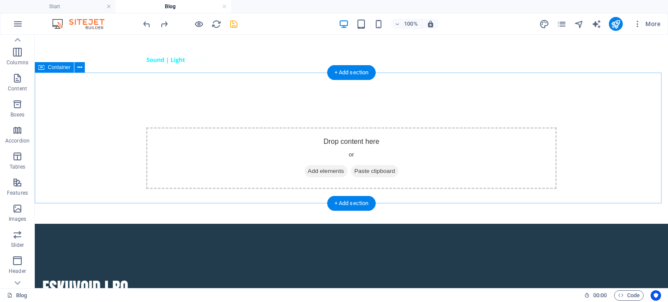
click at [318, 165] on span "Add elements" at bounding box center [325, 171] width 43 height 12
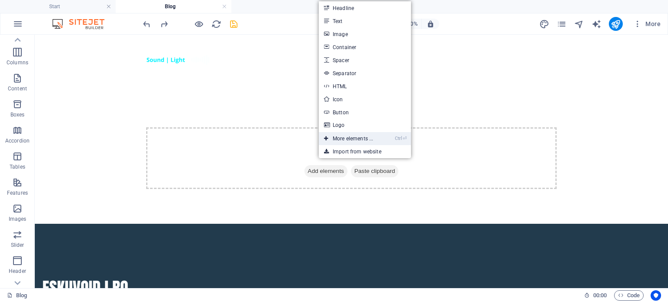
click at [366, 136] on link "Ctrl ⏎ More elements ..." at bounding box center [349, 138] width 60 height 13
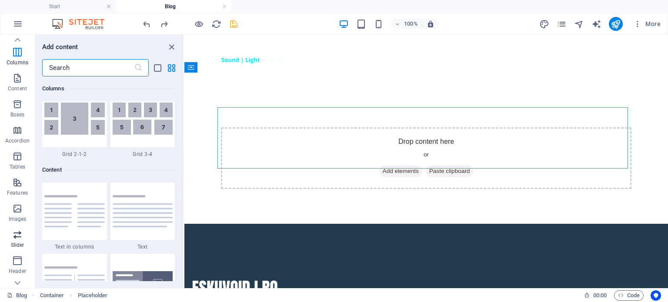
click at [16, 234] on icon "button" at bounding box center [17, 235] width 10 height 10
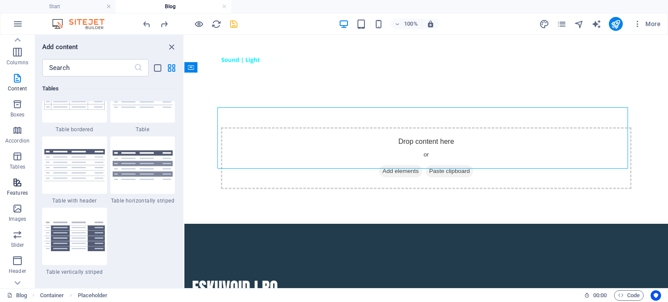
drag, startPoint x: 19, startPoint y: 201, endPoint x: 27, endPoint y: 182, distance: 20.4
click at [20, 200] on button "Images" at bounding box center [17, 213] width 35 height 26
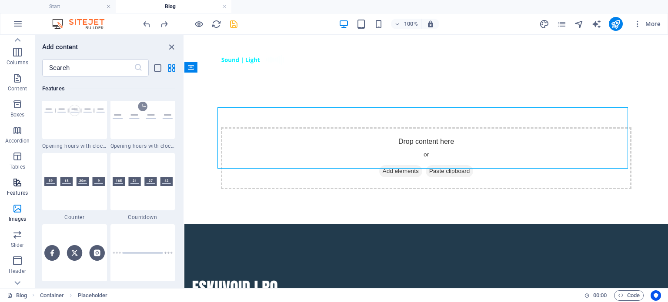
click at [27, 180] on span "Features" at bounding box center [17, 187] width 35 height 21
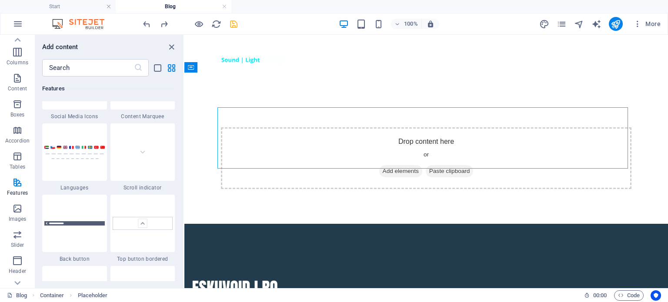
scroll to position [4414, 0]
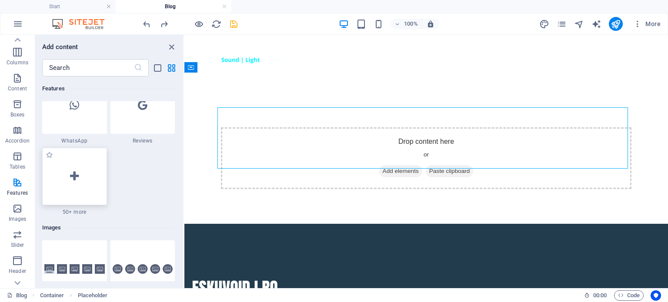
click at [88, 180] on div at bounding box center [74, 176] width 65 height 57
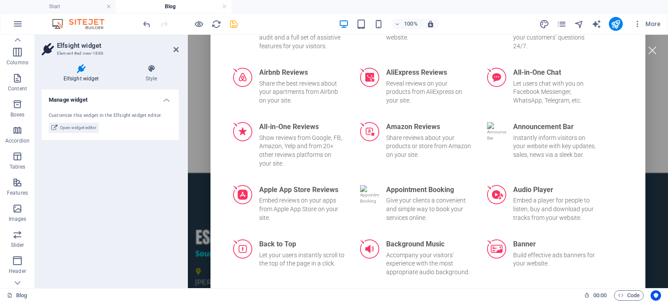
scroll to position [0, 0]
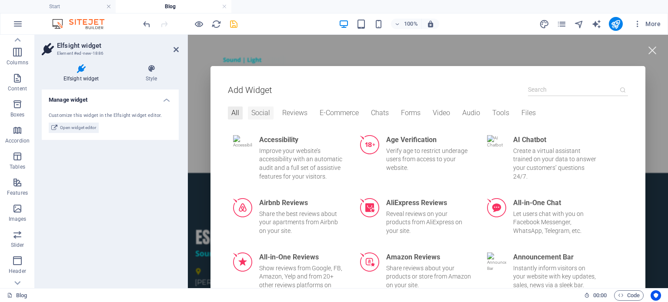
click at [258, 113] on div "Social" at bounding box center [261, 113] width 26 height 13
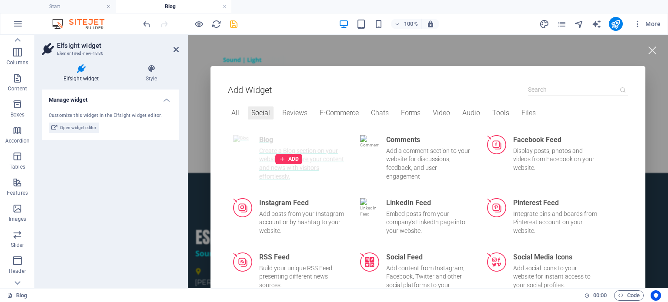
click at [258, 138] on div "ADD" at bounding box center [289, 159] width 122 height 58
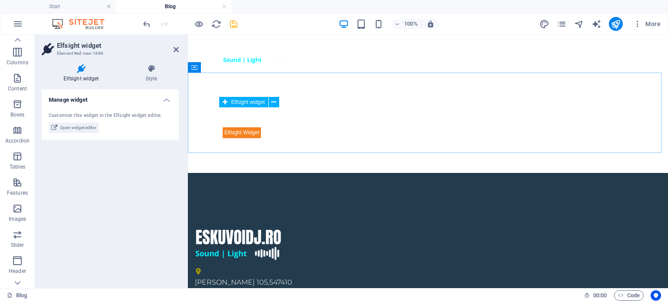
click at [242, 127] on div at bounding box center [428, 132] width 411 height 11
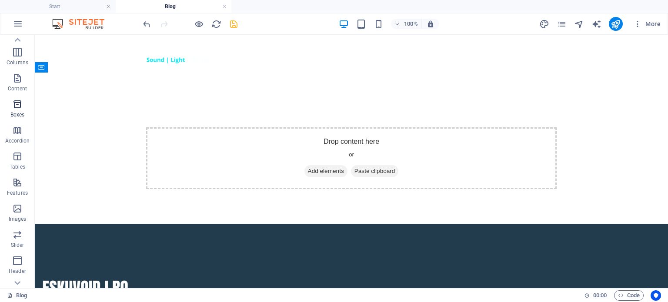
click at [13, 114] on p "Boxes" at bounding box center [17, 114] width 14 height 7
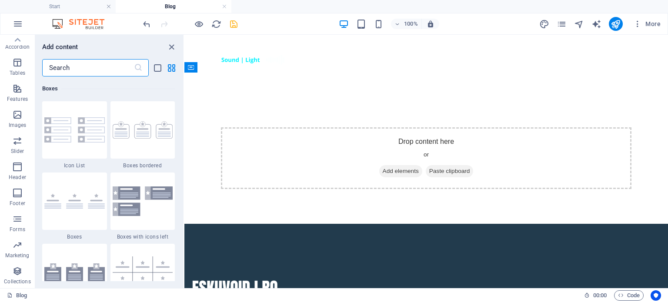
scroll to position [2629, 0]
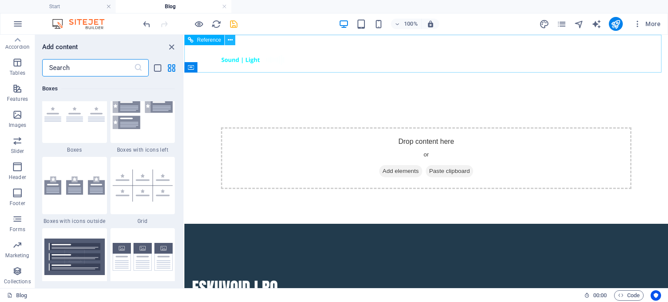
click at [227, 42] on button at bounding box center [230, 40] width 10 height 10
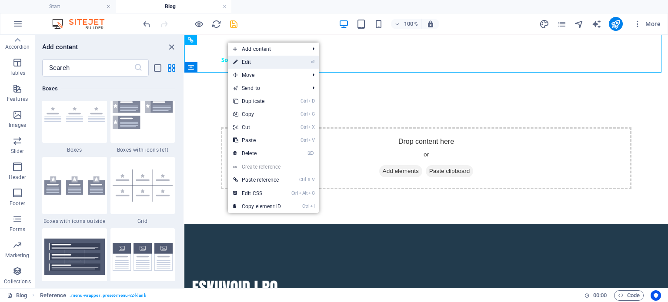
click at [266, 60] on link "⏎ Edit" at bounding box center [257, 62] width 58 height 13
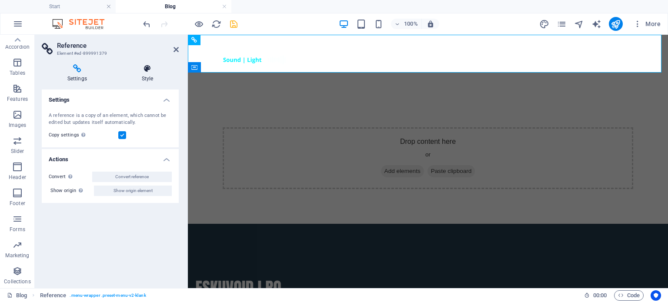
click at [159, 75] on h4 "Style" at bounding box center [147, 73] width 63 height 18
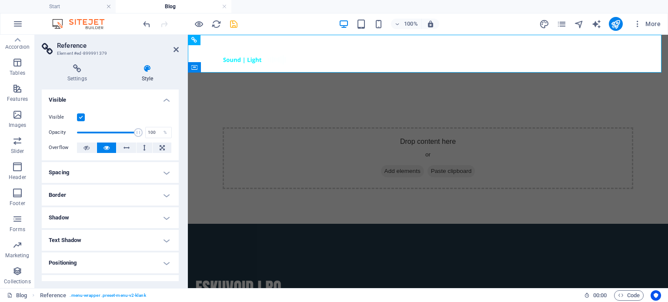
click at [71, 95] on h4 "Visible" at bounding box center [110, 98] width 137 height 16
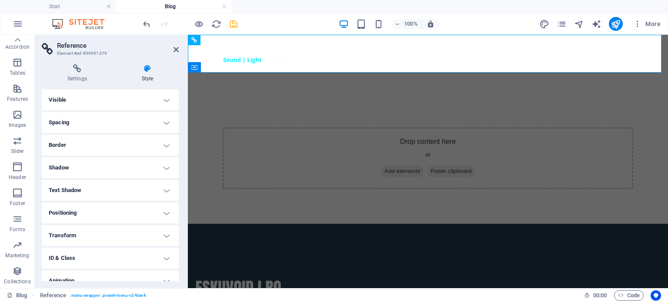
scroll to position [32, 0]
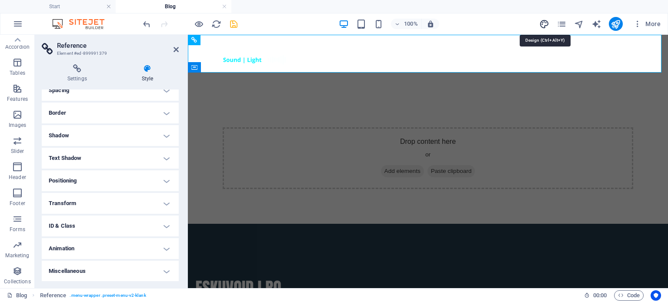
click at [545, 26] on icon "design" at bounding box center [544, 24] width 10 height 10
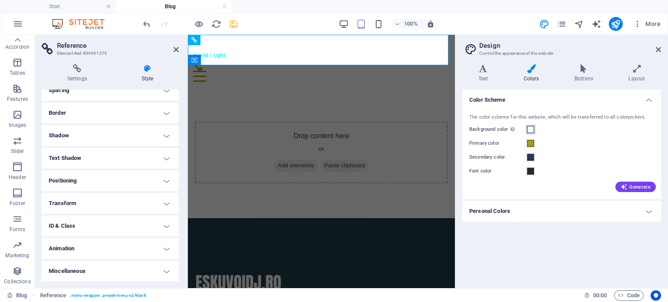
click at [532, 127] on span at bounding box center [530, 129] width 7 height 7
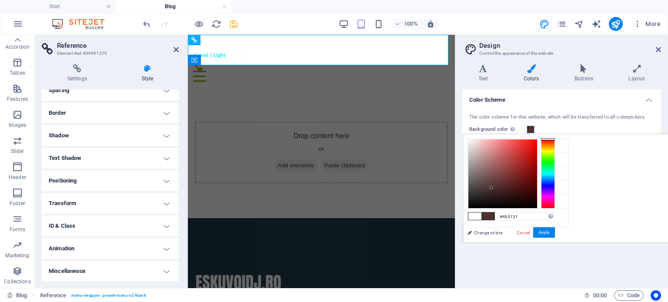
drag, startPoint x: 599, startPoint y: 171, endPoint x: 600, endPoint y: 187, distance: 17.1
click at [537, 187] on div at bounding box center [502, 174] width 69 height 69
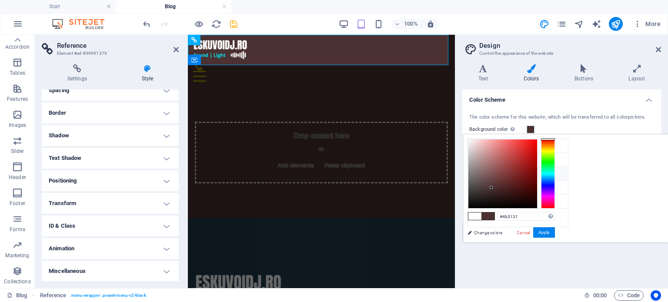
click at [478, 170] on span at bounding box center [475, 173] width 7 height 7
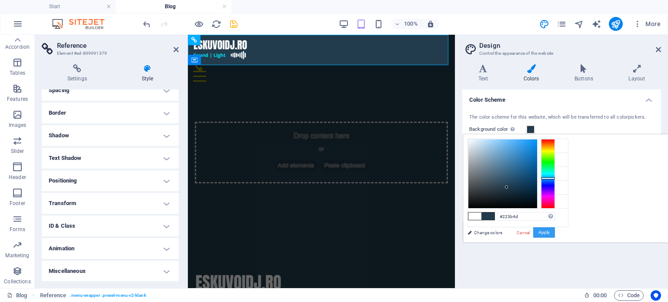
click at [555, 231] on button "Apply" at bounding box center [544, 232] width 22 height 10
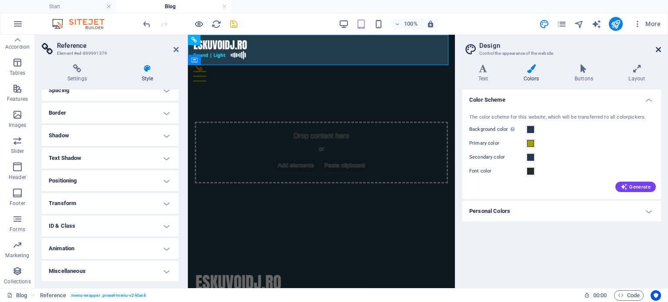
click at [660, 51] on icon at bounding box center [658, 49] width 5 height 7
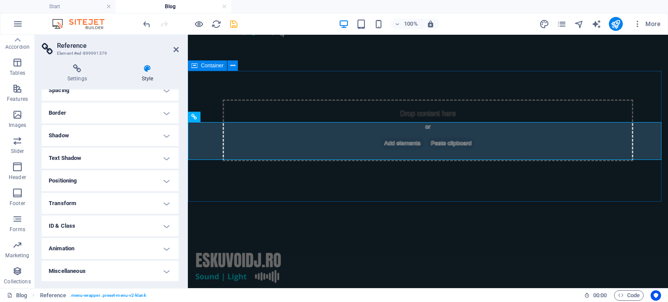
scroll to position [0, 0]
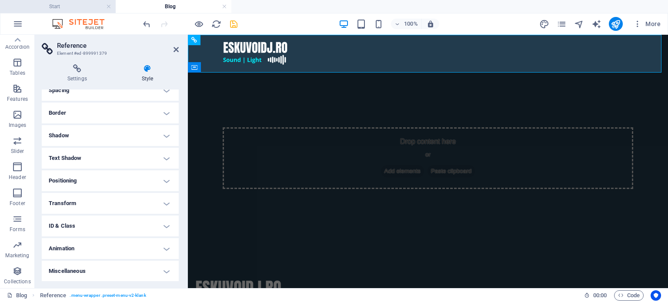
click at [73, 5] on h4 "Start" at bounding box center [58, 7] width 116 height 10
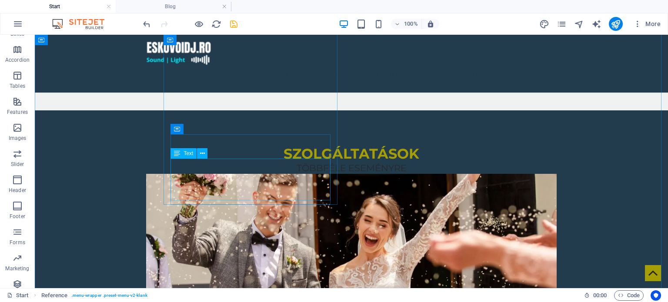
scroll to position [783, 0]
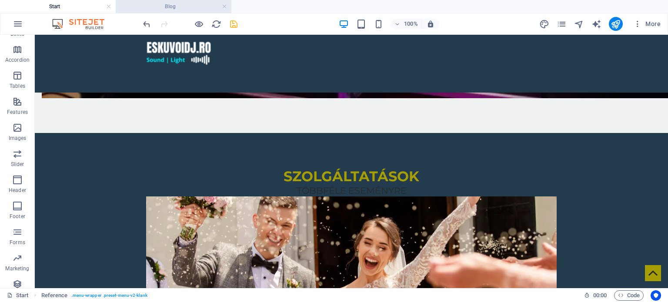
click at [180, 5] on h4 "Blog" at bounding box center [174, 7] width 116 height 10
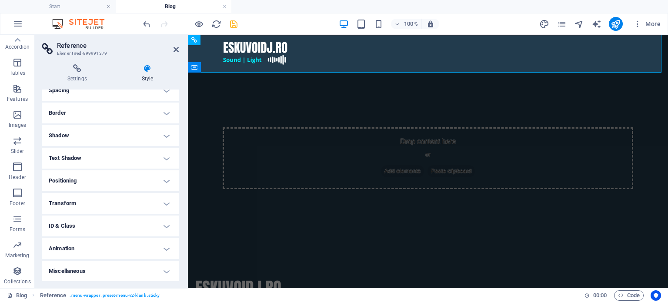
scroll to position [0, 0]
click at [537, 22] on div "100% More" at bounding box center [402, 24] width 523 height 14
click at [541, 22] on icon "design" at bounding box center [544, 24] width 10 height 10
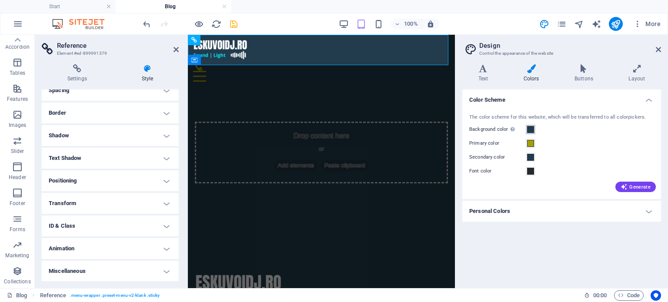
click at [532, 128] on span at bounding box center [530, 129] width 7 height 7
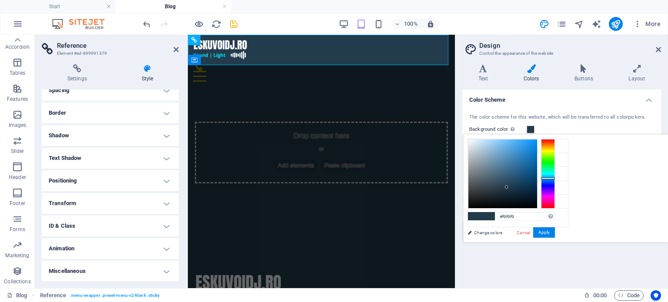
type input "#ffffff"
drag, startPoint x: 590, startPoint y: 153, endPoint x: 575, endPoint y: 137, distance: 21.5
click at [537, 140] on div at bounding box center [502, 174] width 69 height 69
click at [555, 227] on button "Apply" at bounding box center [544, 232] width 22 height 10
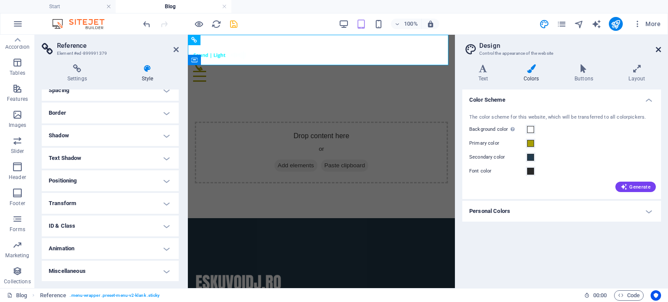
click at [658, 52] on icon at bounding box center [658, 49] width 5 height 7
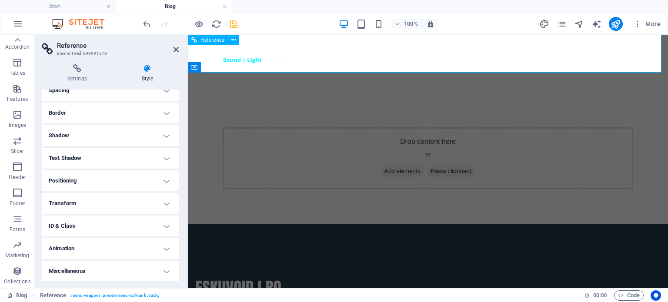
click at [268, 49] on div at bounding box center [428, 54] width 411 height 24
click at [148, 69] on icon at bounding box center [147, 68] width 63 height 9
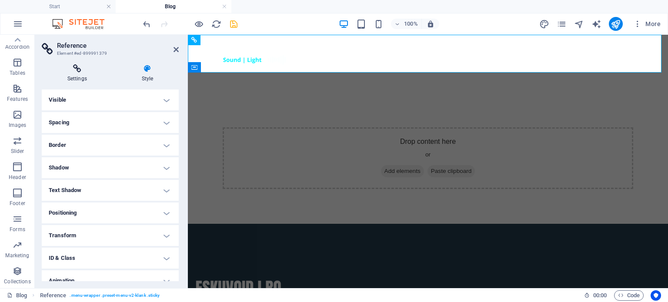
click at [72, 65] on icon at bounding box center [77, 68] width 71 height 9
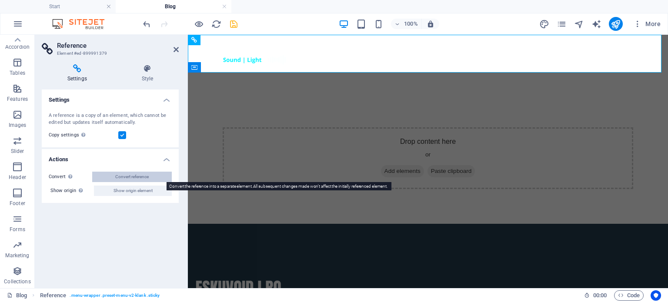
click at [149, 177] on button "Convert reference" at bounding box center [132, 177] width 80 height 10
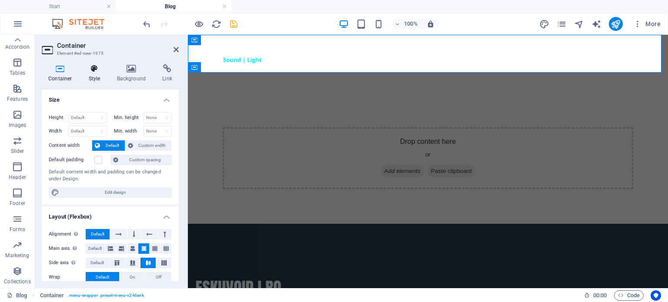
click at [101, 74] on h4 "Style" at bounding box center [96, 73] width 28 height 18
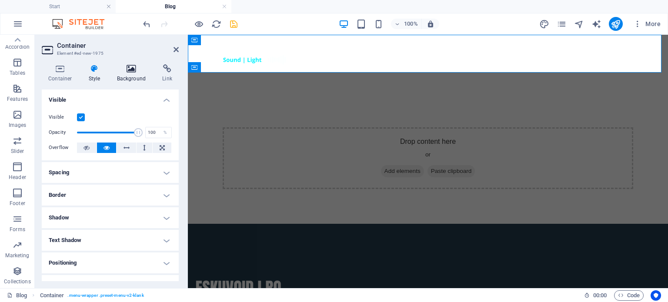
click at [139, 72] on icon at bounding box center [131, 68] width 42 height 9
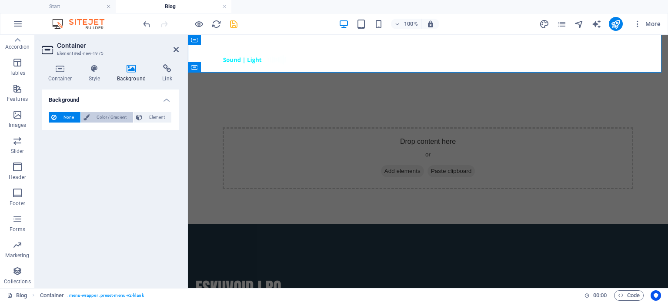
click at [103, 114] on span "Color / Gradient" at bounding box center [111, 117] width 38 height 10
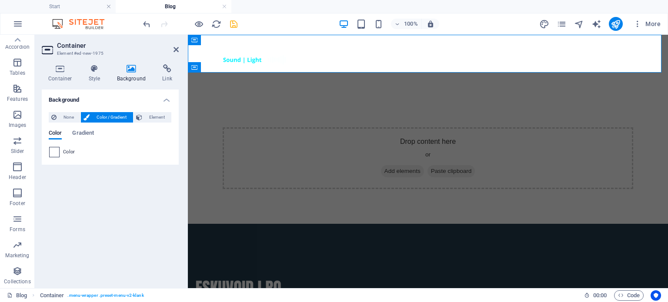
click at [56, 150] on span at bounding box center [55, 152] width 10 height 10
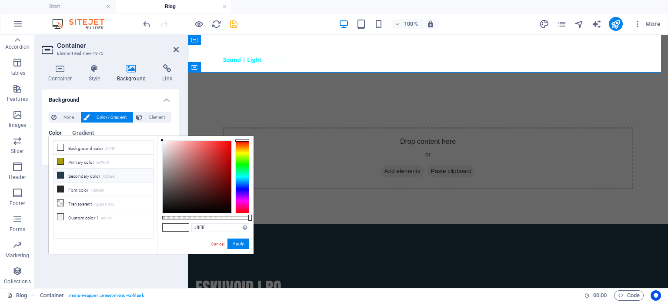
click at [87, 174] on li "Secondary color #223b4d" at bounding box center [104, 176] width 100 height 14
type input "#223b4d"
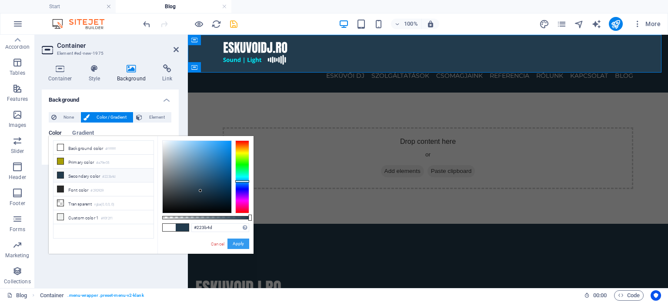
click at [241, 245] on button "Apply" at bounding box center [238, 244] width 22 height 10
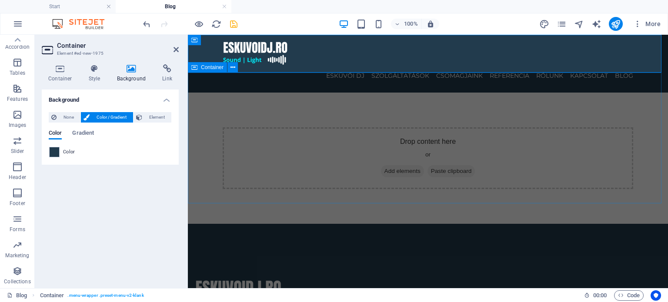
click at [207, 167] on div "Drop content here or Add elements Paste clipboard" at bounding box center [428, 158] width 480 height 131
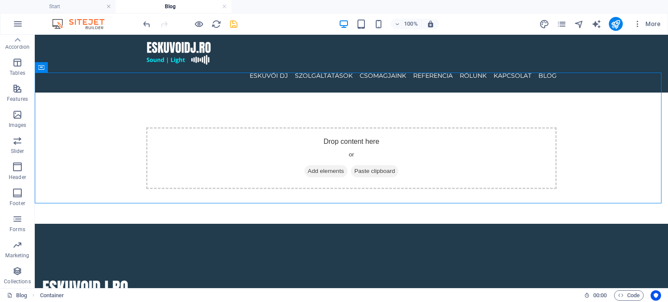
click at [230, 23] on icon "save" at bounding box center [234, 24] width 10 height 10
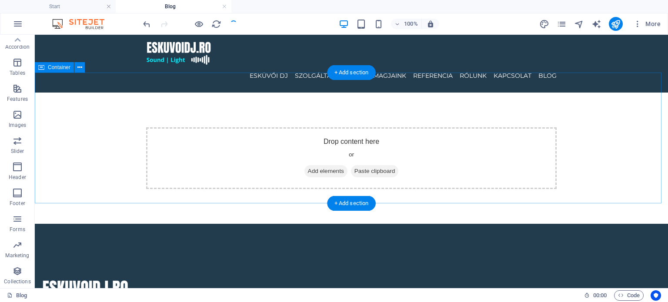
click at [315, 165] on span "Add elements" at bounding box center [325, 171] width 43 height 12
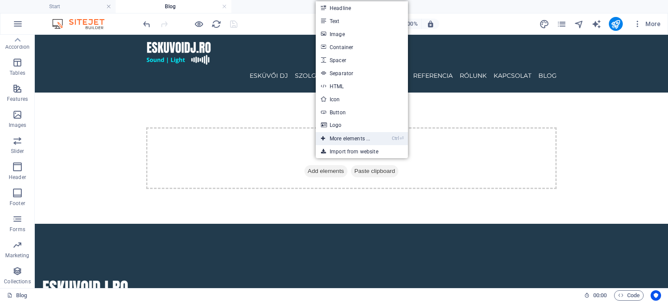
click at [345, 137] on link "Ctrl ⏎ More elements ..." at bounding box center [346, 138] width 60 height 13
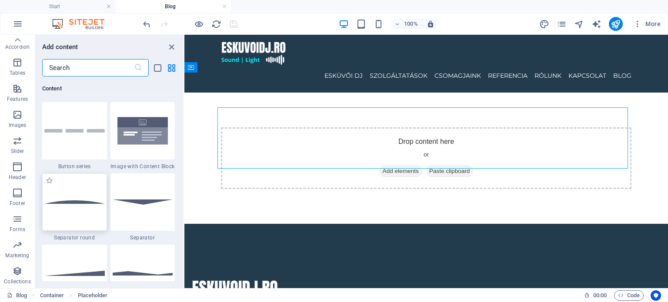
scroll to position [2149, 0]
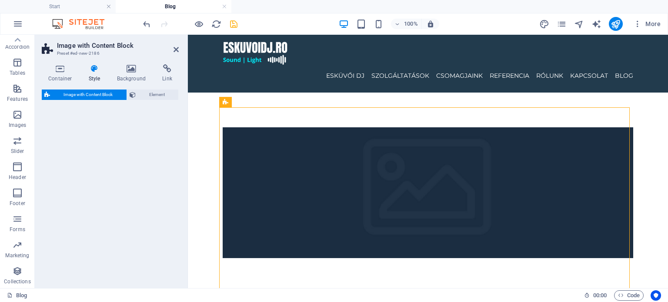
select select "rem"
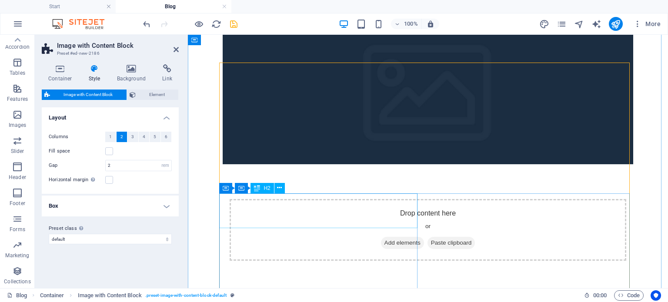
scroll to position [43, 0]
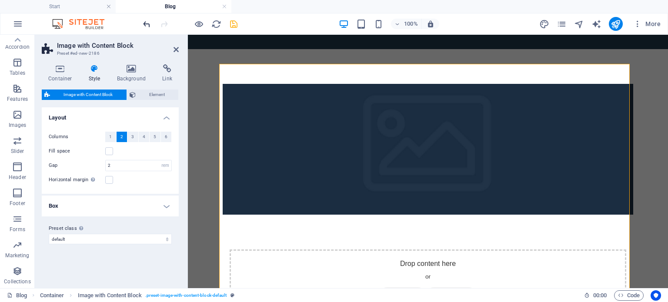
click at [146, 23] on icon "undo" at bounding box center [147, 24] width 10 height 10
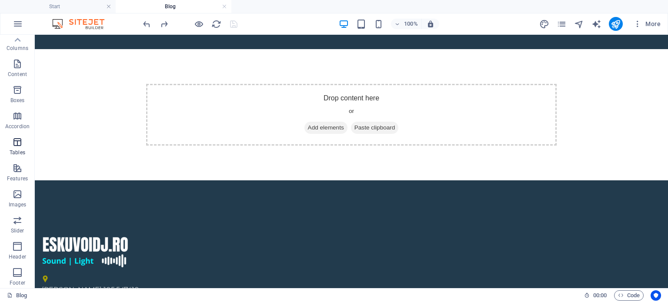
scroll to position [0, 0]
click at [17, 64] on icon "button" at bounding box center [17, 69] width 10 height 10
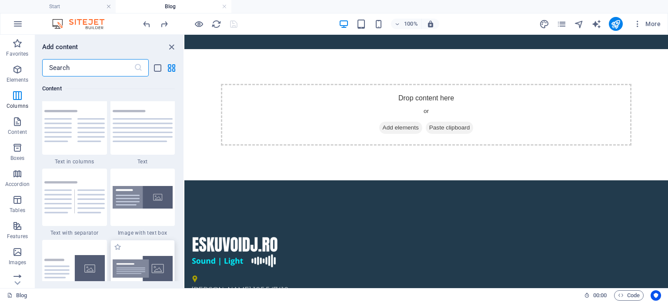
scroll to position [1627, 0]
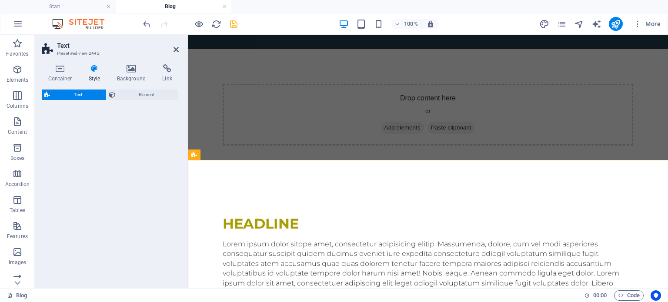
select select "preset-text-v2-default"
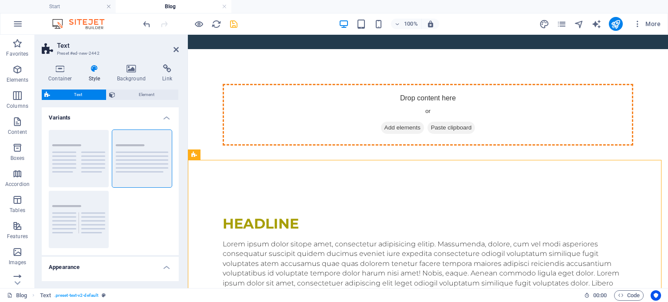
drag, startPoint x: 322, startPoint y: 182, endPoint x: 366, endPoint y: 110, distance: 84.5
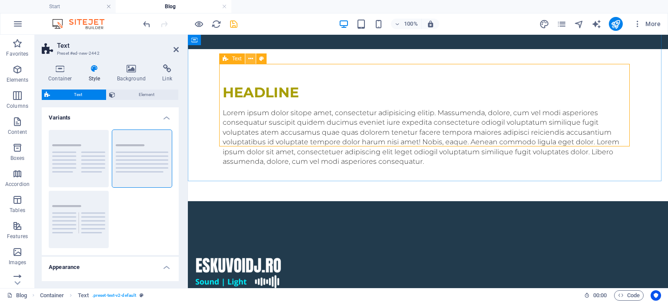
click at [254, 57] on button at bounding box center [250, 59] width 10 height 10
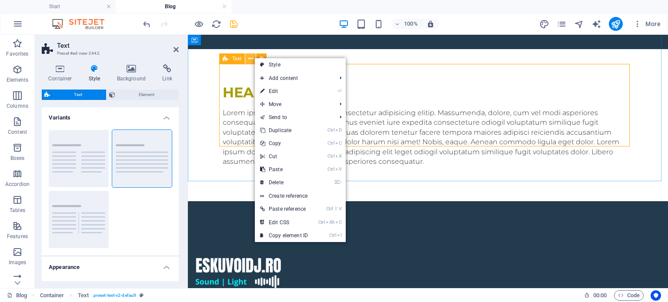
click at [254, 58] on button at bounding box center [250, 59] width 10 height 10
click at [227, 108] on div "Lorem ipsum dolor sitope amet, consectetur adipisicing elitip. Massumenda, dolo…" at bounding box center [428, 137] width 411 height 58
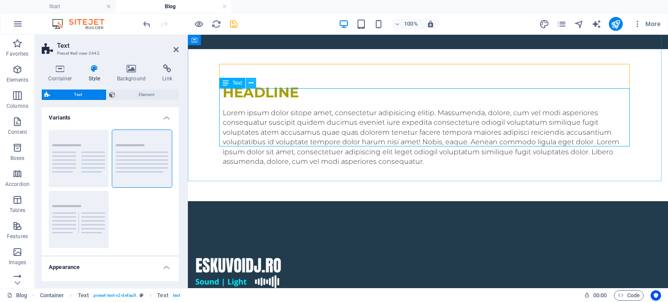
click at [249, 79] on icon at bounding box center [251, 83] width 5 height 9
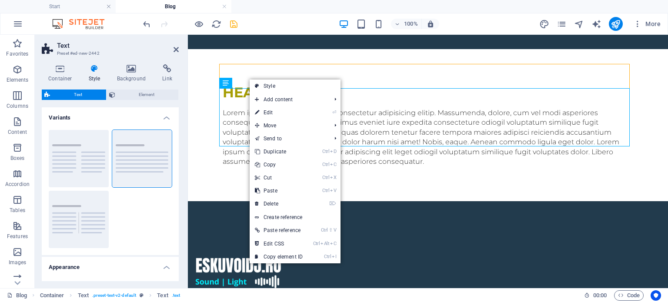
click at [134, 209] on div "Columns Default Separator" at bounding box center [110, 189] width 137 height 132
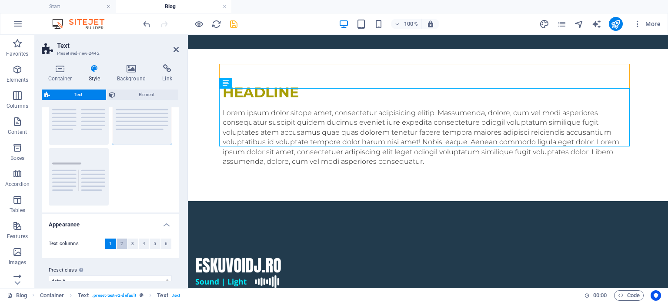
scroll to position [54, 0]
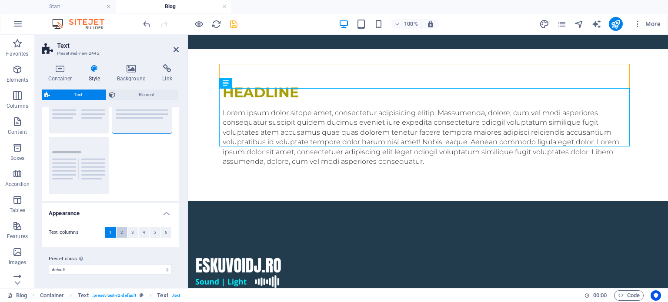
click at [126, 233] on button "2" at bounding box center [122, 232] width 11 height 10
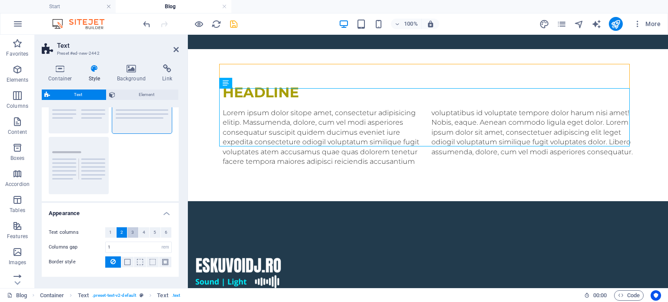
click at [134, 231] on button "3" at bounding box center [132, 232] width 11 height 10
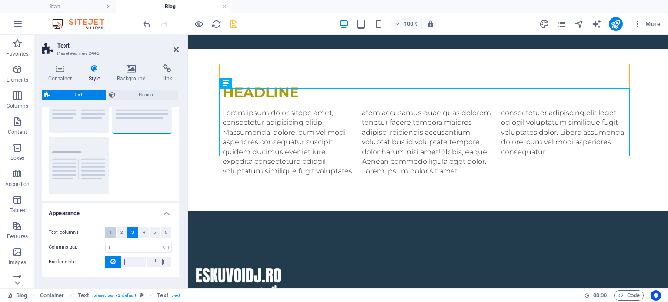
click at [111, 231] on span "1" at bounding box center [110, 232] width 3 height 10
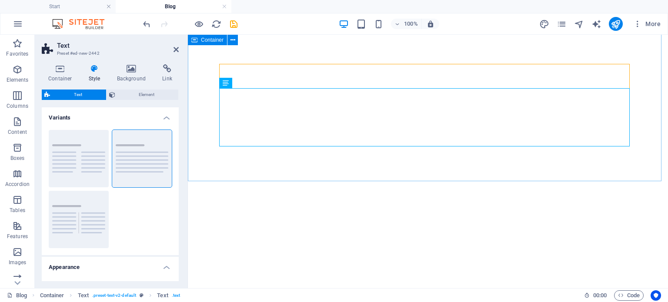
select select "preset-text-v2-default"
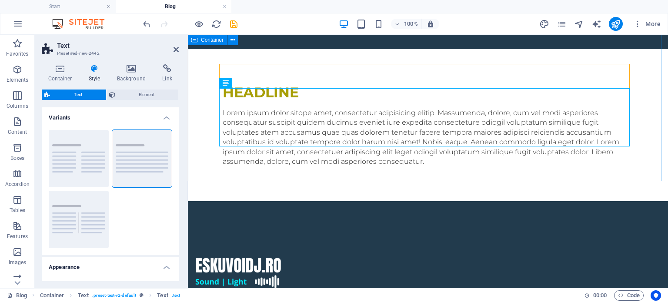
scroll to position [54, 0]
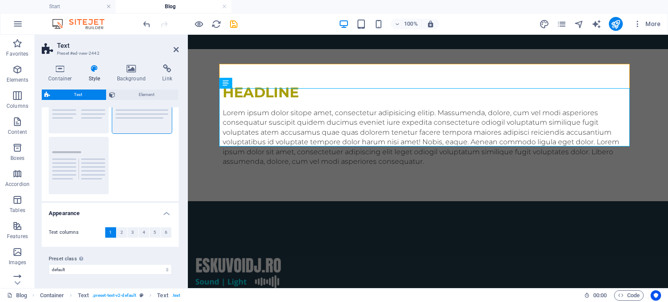
click at [100, 65] on icon at bounding box center [94, 68] width 25 height 9
click at [121, 65] on icon at bounding box center [131, 68] width 42 height 9
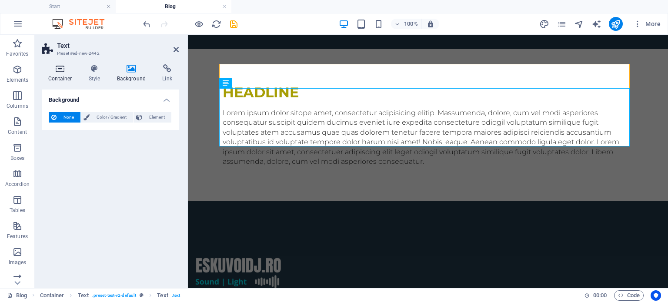
click at [74, 72] on icon at bounding box center [60, 68] width 37 height 9
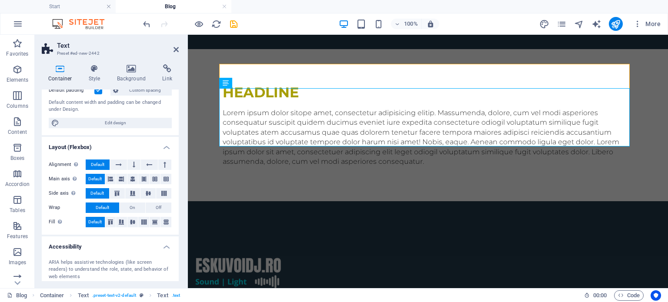
scroll to position [144, 0]
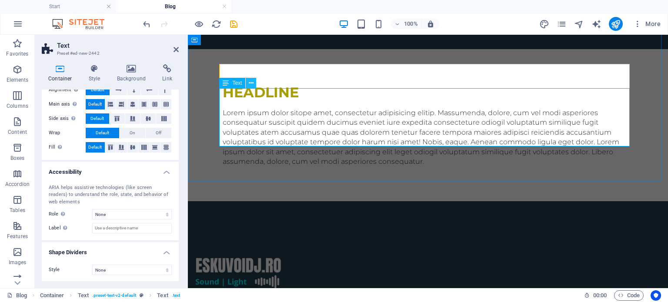
click at [249, 84] on icon at bounding box center [251, 83] width 5 height 9
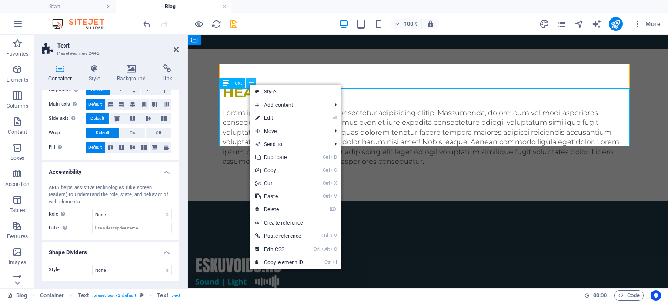
click at [249, 84] on icon at bounding box center [251, 83] width 5 height 9
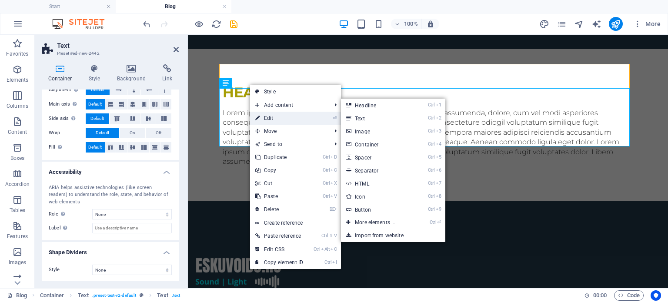
click at [294, 115] on link "⏎ Edit" at bounding box center [279, 118] width 58 height 13
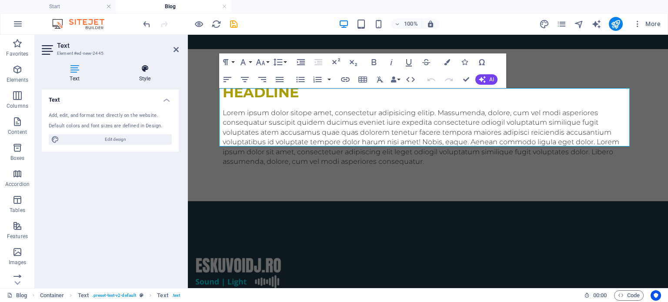
click at [130, 77] on h4 "Style" at bounding box center [145, 73] width 68 height 18
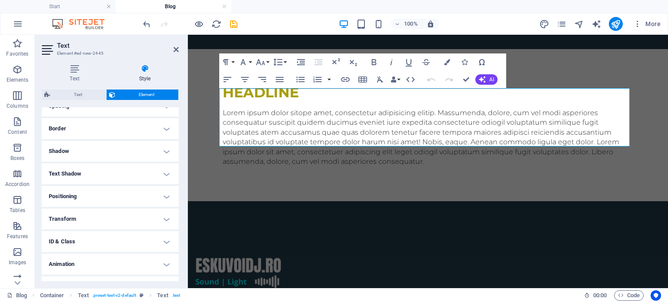
scroll to position [193, 0]
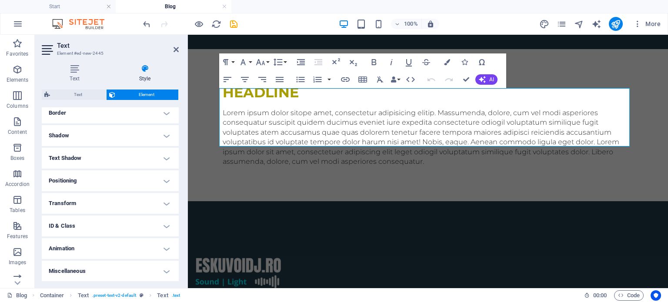
click at [80, 244] on h4 "Animation" at bounding box center [110, 248] width 137 height 21
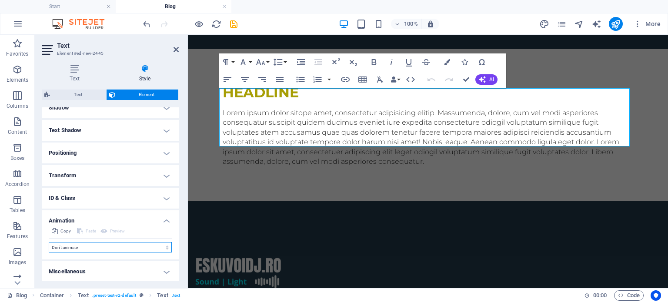
click at [104, 244] on select "Don't animate Show / Hide Slide up/down Zoom in/out Slide left to right Slide r…" at bounding box center [110, 247] width 123 height 10
select select "slide"
click at [49, 242] on select "Don't animate Show / Hide Slide up/down Zoom in/out Slide left to right Slide r…" at bounding box center [110, 247] width 123 height 10
select select "scroll"
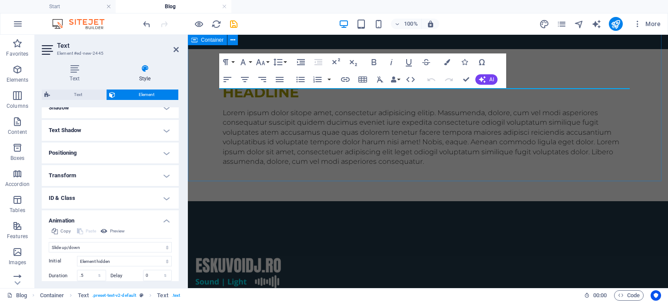
click at [458, 160] on div "Headline Lorem ipsum dolor sitope amet, consectetur adipisicing elitip. Massume…" at bounding box center [428, 125] width 480 height 152
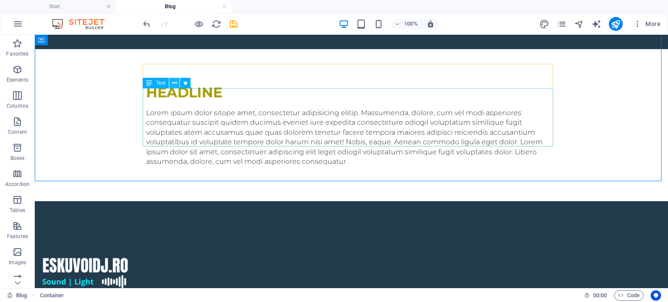
click at [174, 81] on icon at bounding box center [174, 83] width 5 height 9
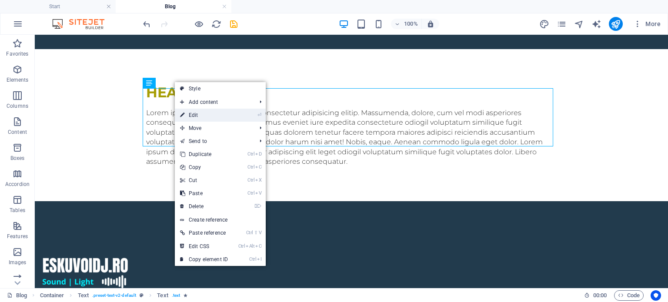
drag, startPoint x: 196, startPoint y: 114, endPoint x: 6, endPoint y: 78, distance: 193.4
click at [196, 114] on link "⏎ Edit" at bounding box center [204, 115] width 58 height 13
select select "slide"
select select "s"
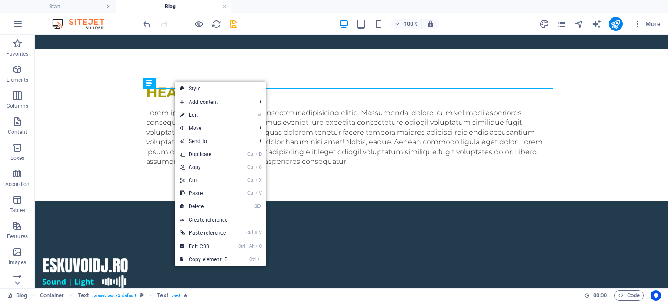
select select "scroll"
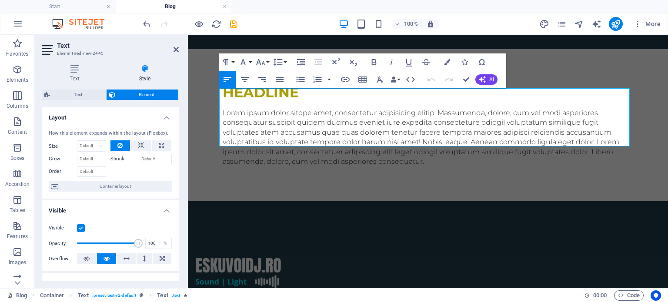
scroll to position [43, 0]
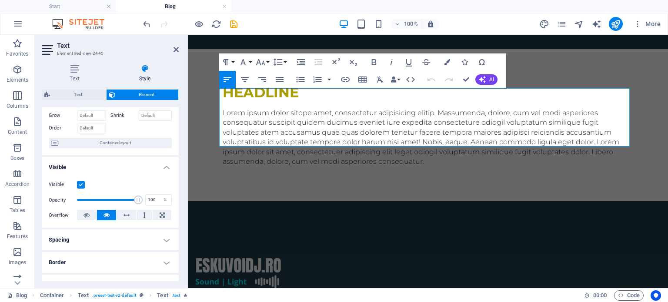
click at [84, 184] on label at bounding box center [81, 185] width 8 height 8
click at [0, 0] on input "Visible" at bounding box center [0, 0] width 0 height 0
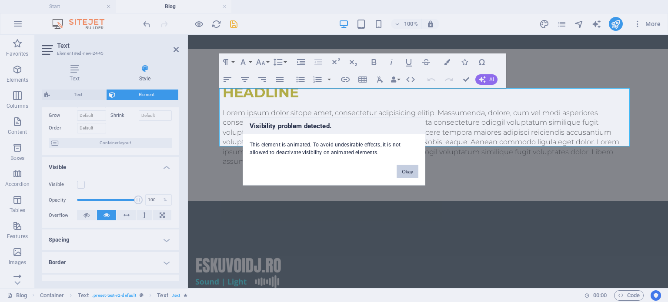
click at [407, 173] on button "Okay" at bounding box center [408, 171] width 22 height 13
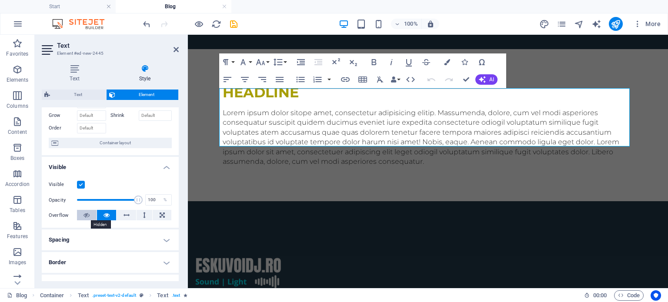
click at [82, 214] on button at bounding box center [87, 215] width 20 height 10
click at [209, 132] on div "Headline Lorem ipsum dolor sitope amet, consectetur adipisicing elitip. Massume…" at bounding box center [428, 125] width 480 height 152
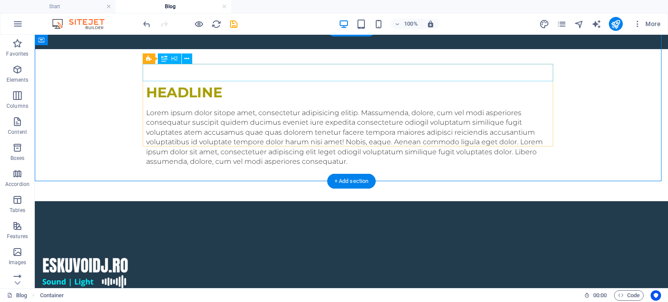
click at [188, 84] on div "Headline" at bounding box center [351, 92] width 411 height 17
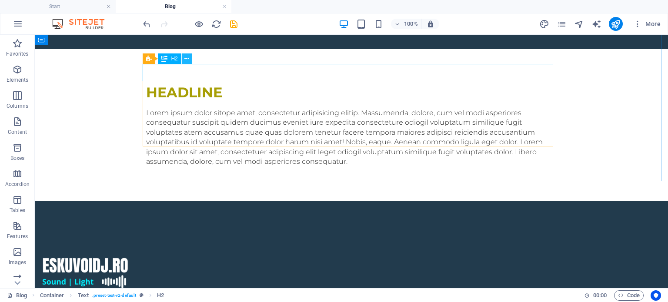
click at [185, 57] on icon at bounding box center [186, 58] width 5 height 9
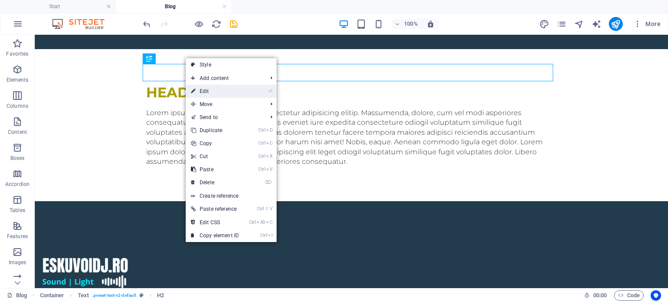
click at [231, 94] on link "⏎ Edit" at bounding box center [215, 91] width 58 height 13
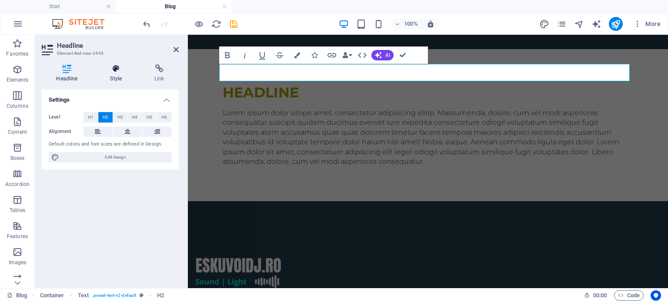
click at [127, 79] on h4 "Style" at bounding box center [118, 73] width 44 height 18
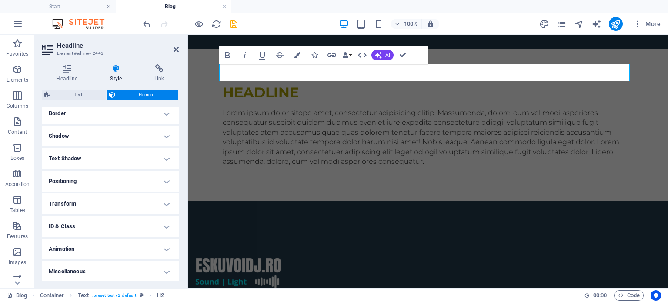
scroll to position [193, 0]
click at [94, 222] on h4 "ID & Class" at bounding box center [110, 226] width 137 height 21
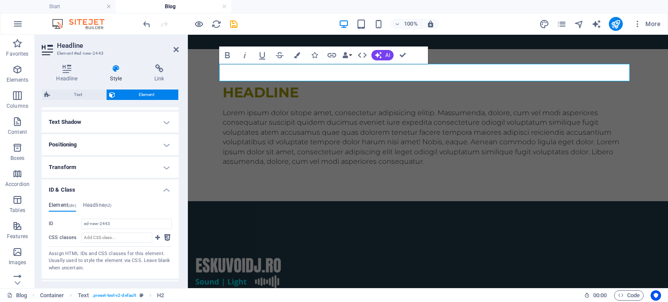
scroll to position [271, 0]
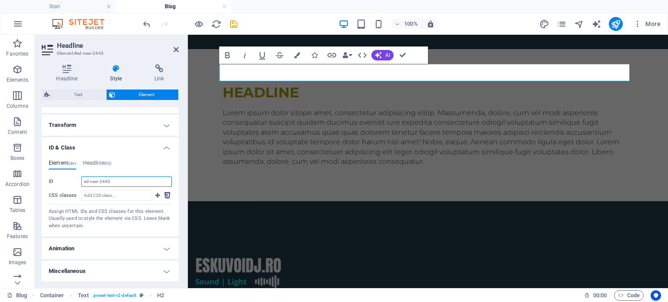
click at [112, 177] on input "ed-new-2443" at bounding box center [126, 182] width 90 height 10
click at [122, 194] on input "CSS classes" at bounding box center [116, 196] width 71 height 10
click at [102, 160] on h4 "Headline (h2)" at bounding box center [97, 165] width 29 height 10
click at [65, 166] on h4 "Element (div)" at bounding box center [62, 165] width 27 height 10
click at [67, 146] on h4 "ID & Class" at bounding box center [110, 145] width 137 height 16
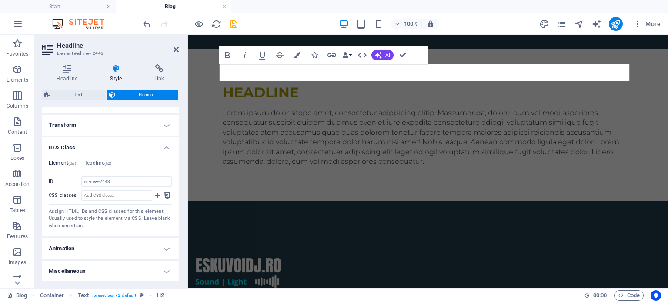
scroll to position [193, 0]
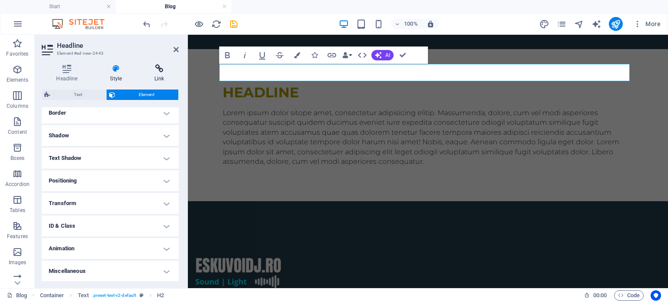
click at [164, 77] on h4 "Link" at bounding box center [159, 73] width 39 height 18
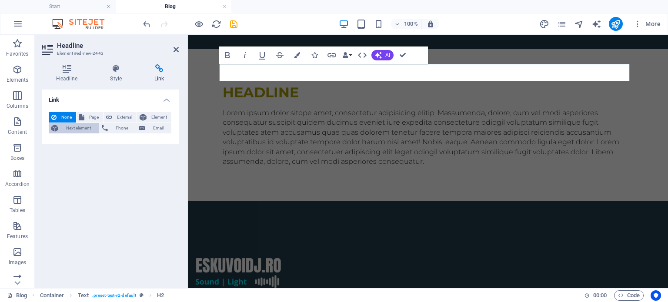
click at [86, 132] on span "Next element" at bounding box center [78, 128] width 35 height 10
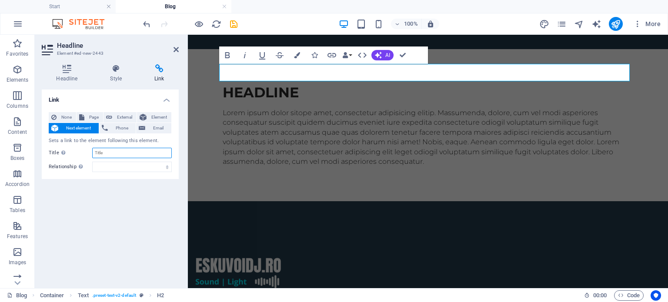
click at [117, 153] on input "Title Additional link description, should not be the same as the link text. The…" at bounding box center [132, 153] width 80 height 10
click at [167, 165] on select "alternate author bookmark external help license next nofollow noreferrer noopen…" at bounding box center [132, 167] width 80 height 10
click at [157, 120] on span "Element" at bounding box center [159, 117] width 20 height 10
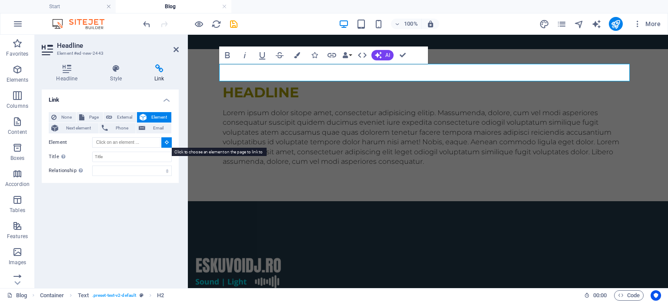
click at [169, 142] on button at bounding box center [166, 142] width 10 height 10
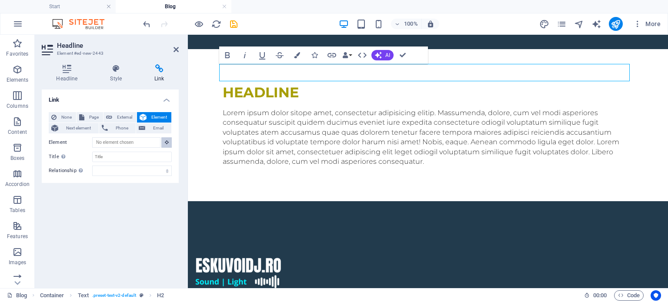
click at [165, 142] on icon at bounding box center [167, 142] width 4 height 4
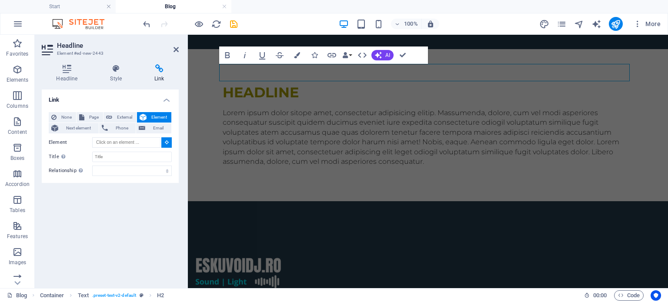
click at [167, 140] on icon at bounding box center [167, 142] width 4 height 4
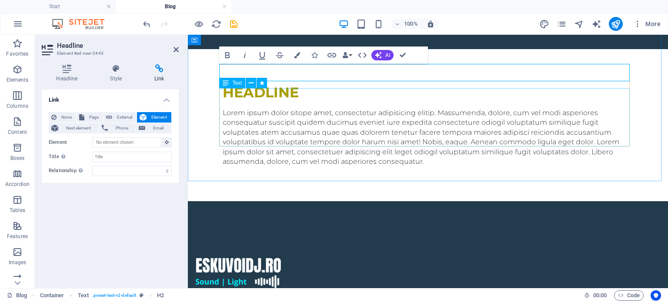
click at [236, 108] on div "Lorem ipsum dolor sitope amet, consectetur adipisicing elitip. Massumenda, dolo…" at bounding box center [428, 137] width 411 height 58
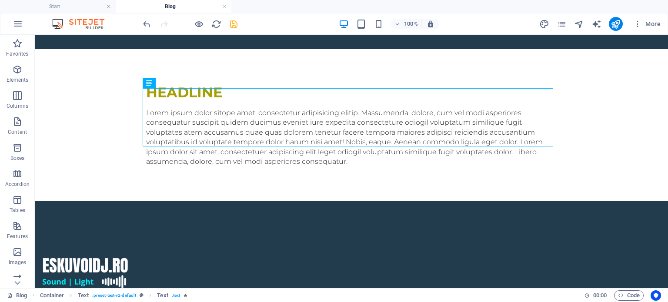
click at [233, 20] on icon "save" at bounding box center [234, 24] width 10 height 10
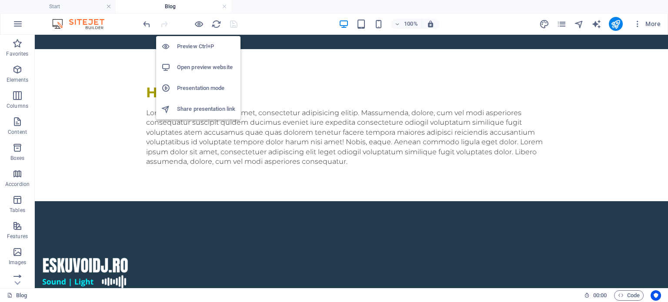
click at [203, 49] on h6 "Preview Ctrl+P" at bounding box center [206, 46] width 58 height 10
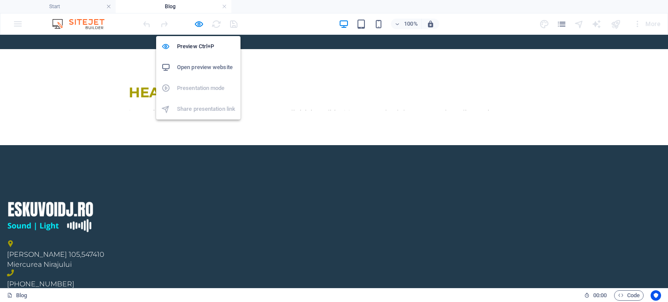
click at [202, 67] on h6 "Open preview website" at bounding box center [206, 67] width 58 height 10
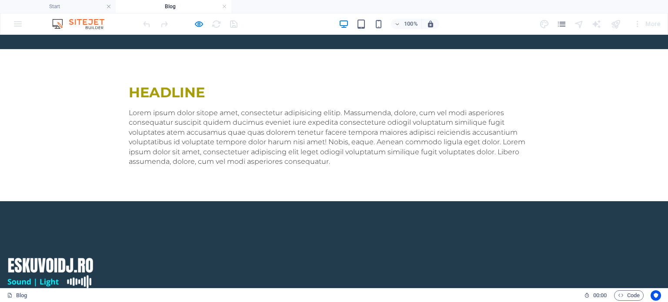
click at [263, 110] on p "Lorem ipsum dolor sitope amet, consectetur adipisicing elitip. Massumenda, dolo…" at bounding box center [334, 137] width 411 height 58
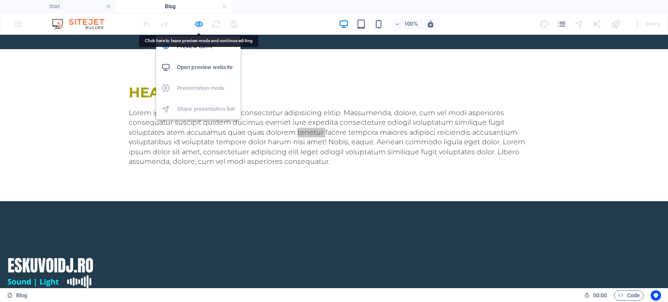
click at [204, 22] on div at bounding box center [189, 24] width 97 height 14
click at [198, 26] on icon "button" at bounding box center [199, 24] width 10 height 10
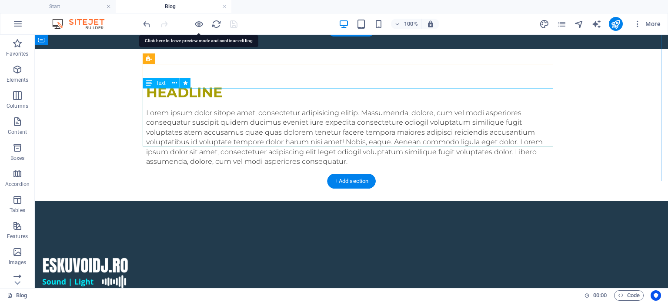
click at [283, 110] on div "Lorem ipsum dolor sitope amet, consectetur adipisicing elitip. Massumenda, dolo…" at bounding box center [351, 137] width 411 height 58
select select "slide"
select select "s"
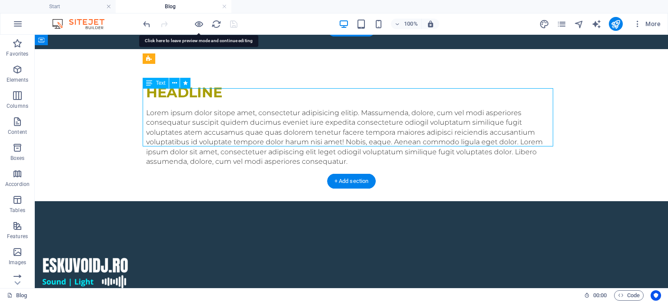
select select "scroll"
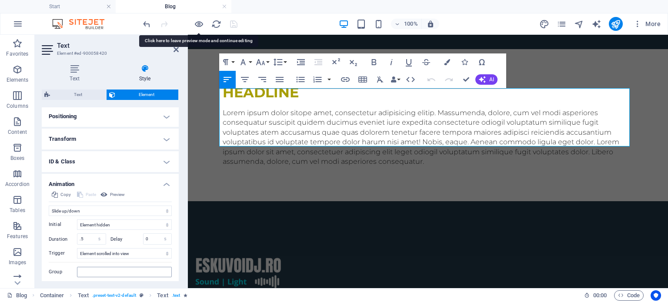
scroll to position [282, 0]
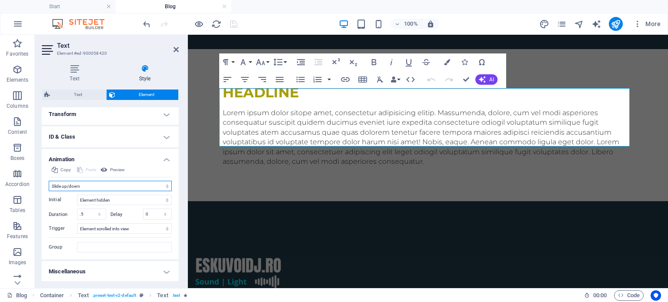
click at [111, 186] on select "Don't animate Show / Hide Slide up/down Zoom in/out Slide left to right Slide r…" at bounding box center [110, 186] width 123 height 10
click at [107, 188] on select "Don't animate Show / Hide Slide up/down Zoom in/out Slide left to right Slide r…" at bounding box center [110, 186] width 123 height 10
click at [97, 186] on select "Don't animate Show / Hide Slide up/down Zoom in/out Slide left to right Slide r…" at bounding box center [110, 186] width 123 height 10
select select "none"
click at [49, 191] on select "Don't animate Show / Hide Slide up/down Zoom in/out Slide left to right Slide r…" at bounding box center [110, 186] width 123 height 10
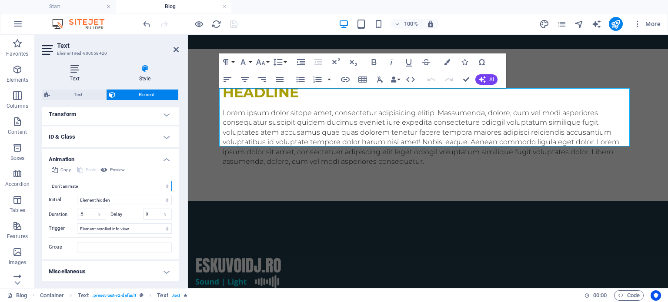
scroll to position [221, 0]
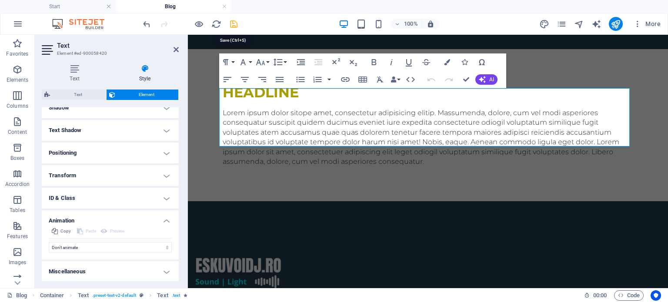
click at [237, 24] on icon "save" at bounding box center [234, 24] width 10 height 10
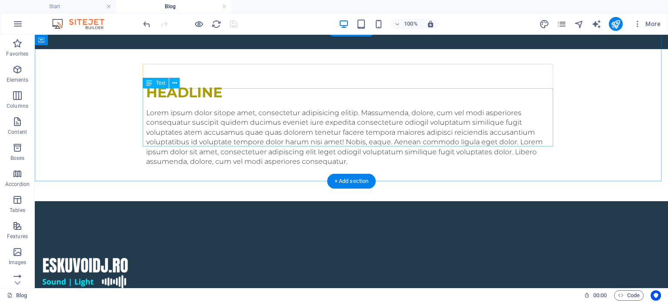
click at [182, 108] on div "Lorem ipsum dolor sitope amet, consectetur adipisicing elitip. Massumenda, dolo…" at bounding box center [351, 137] width 411 height 58
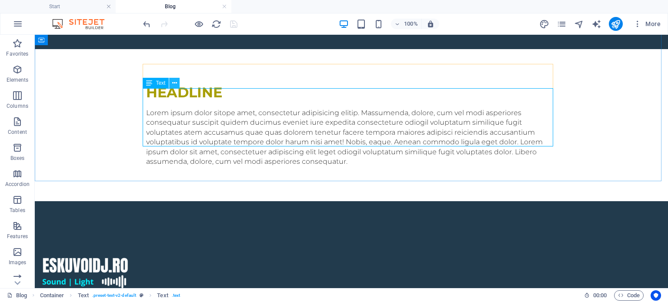
click at [177, 83] on icon at bounding box center [174, 83] width 5 height 9
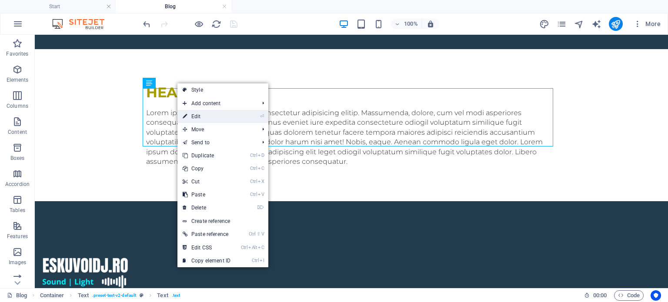
click at [213, 114] on link "⏎ Edit" at bounding box center [206, 116] width 58 height 13
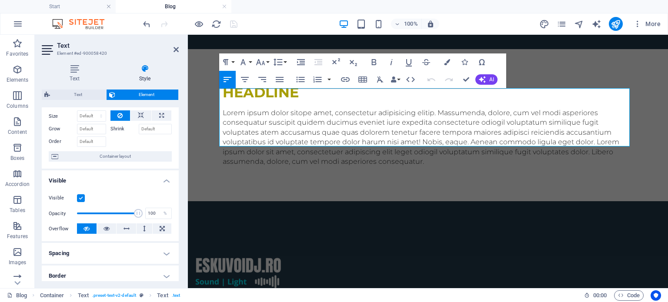
scroll to position [43, 0]
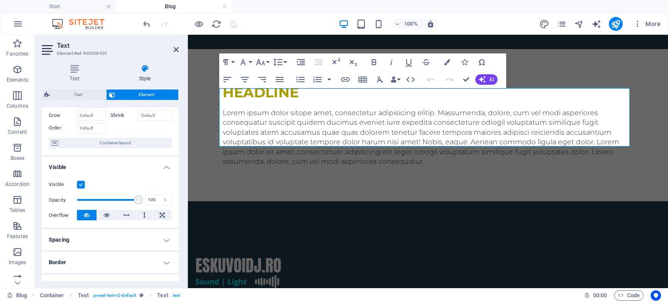
click at [82, 186] on label at bounding box center [81, 185] width 8 height 8
click at [0, 0] on input "Visible" at bounding box center [0, 0] width 0 height 0
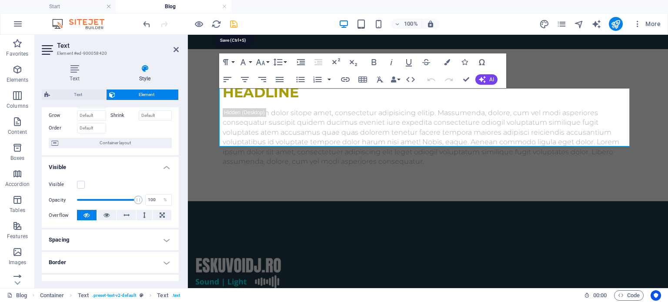
click at [237, 22] on icon "save" at bounding box center [234, 24] width 10 height 10
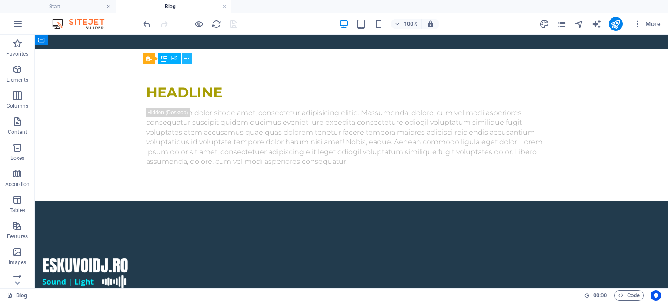
click at [183, 58] on button at bounding box center [187, 59] width 10 height 10
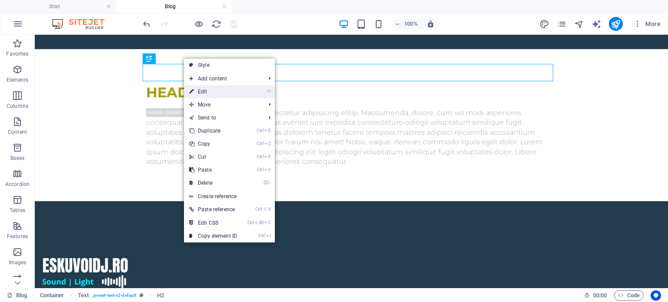
click at [210, 94] on link "⏎ Edit" at bounding box center [213, 91] width 58 height 13
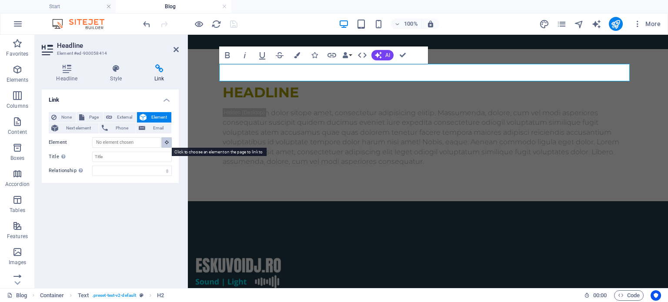
click at [170, 140] on button at bounding box center [166, 142] width 10 height 10
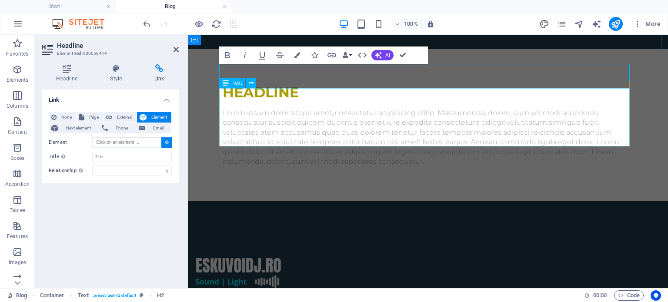
click at [245, 111] on div "Lorem ipsum dolor sitope amet, consectetur adipisicing elitip. Massumenda, dolo…" at bounding box center [428, 137] width 411 height 58
type input "#ed-900058420"
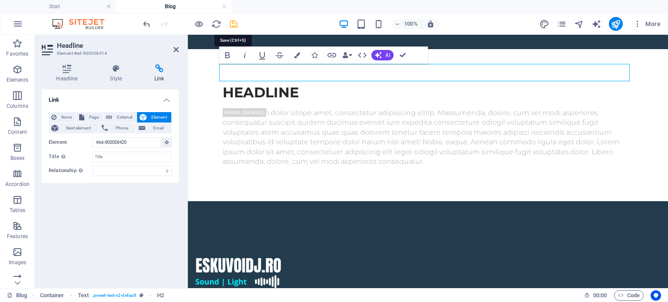
click at [235, 27] on icon "save" at bounding box center [234, 24] width 10 height 10
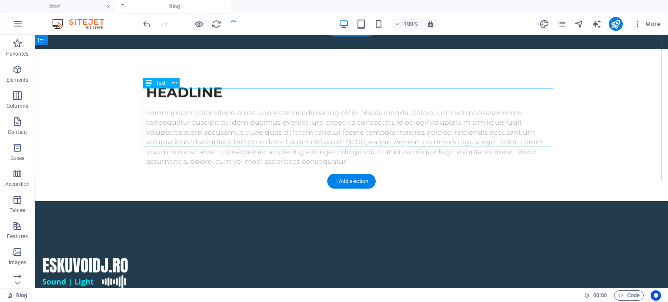
click at [211, 113] on div "Lorem ipsum dolor sitope amet, consectetur adipisicing elitip. Massumenda, dolo…" at bounding box center [351, 137] width 411 height 58
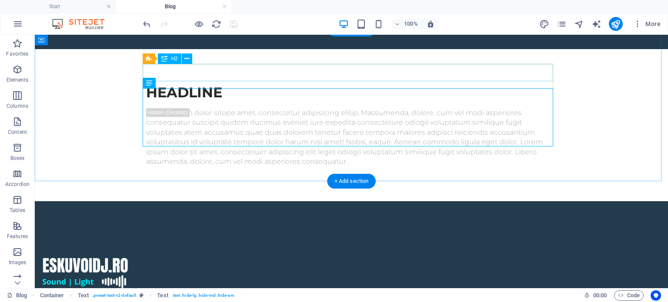
click at [191, 84] on div "Headline" at bounding box center [351, 92] width 411 height 17
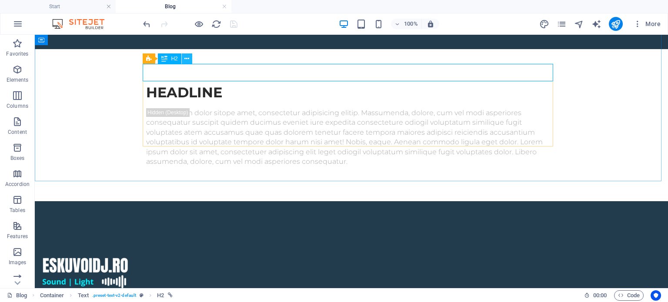
click at [189, 59] on icon at bounding box center [186, 58] width 5 height 9
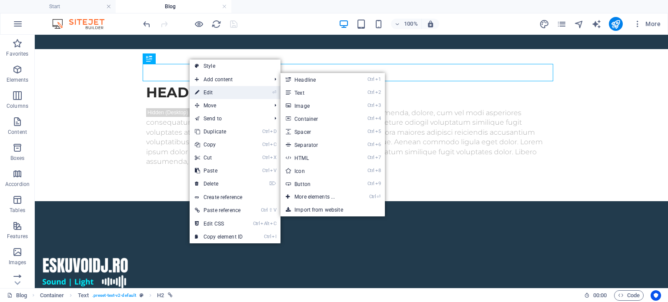
click at [227, 87] on link "⏎ Edit" at bounding box center [219, 92] width 58 height 13
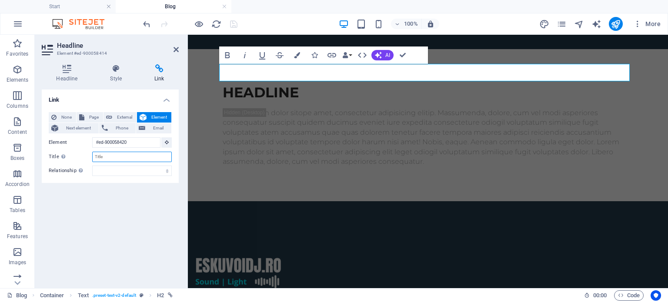
click at [124, 161] on input "Title Additional link description, should not be the same as the link text. The…" at bounding box center [132, 157] width 80 height 10
click at [71, 129] on span "Next element" at bounding box center [78, 128] width 35 height 10
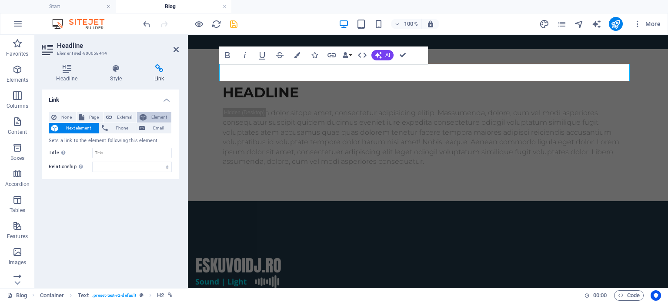
click at [149, 115] on span "Element" at bounding box center [159, 117] width 20 height 10
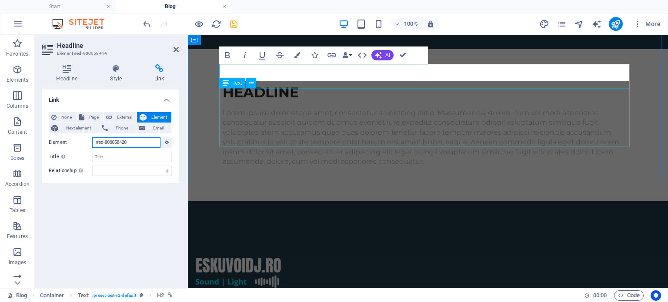
type input "#ed-9000584200"
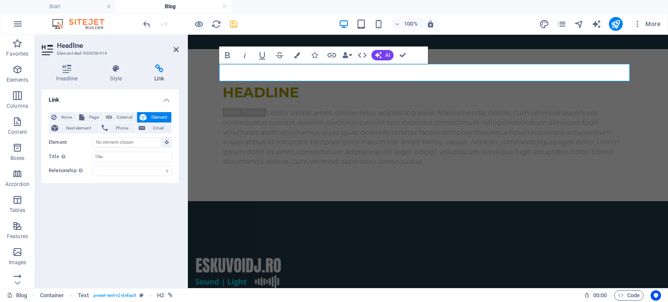
click at [230, 27] on icon "save" at bounding box center [234, 24] width 10 height 10
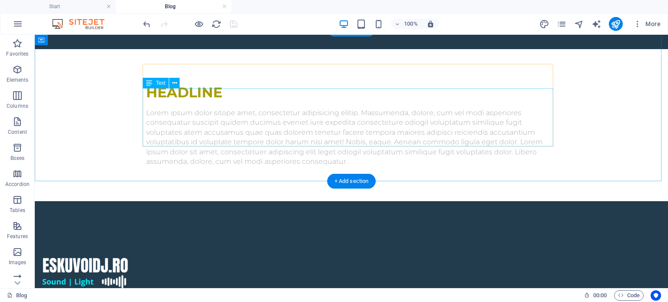
click at [208, 118] on div "Lorem ipsum dolor sitope amet, consectetur adipisicing elitip. Massumenda, dolo…" at bounding box center [351, 137] width 411 height 58
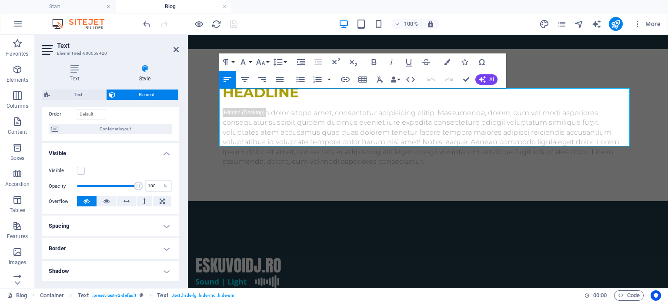
scroll to position [87, 0]
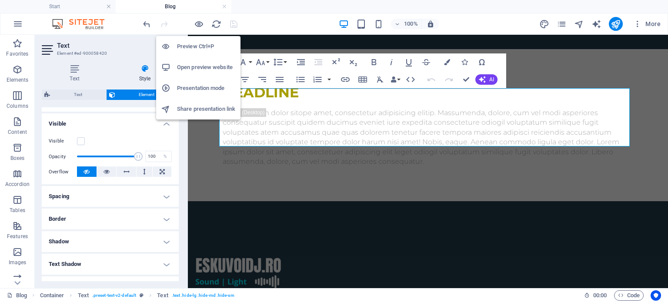
click at [194, 70] on h6 "Open preview website" at bounding box center [206, 67] width 58 height 10
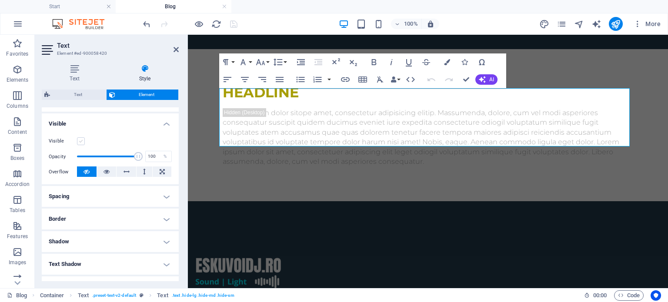
click at [78, 140] on label at bounding box center [81, 141] width 8 height 8
click at [0, 0] on input "Visible" at bounding box center [0, 0] width 0 height 0
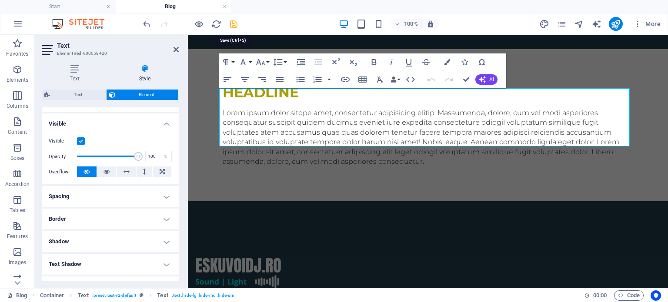
click at [236, 22] on icon "save" at bounding box center [234, 24] width 10 height 10
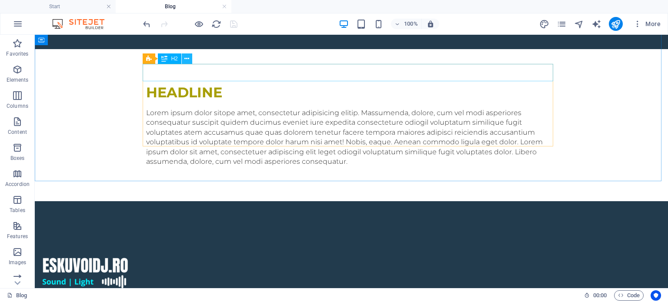
click at [187, 55] on icon at bounding box center [186, 58] width 5 height 9
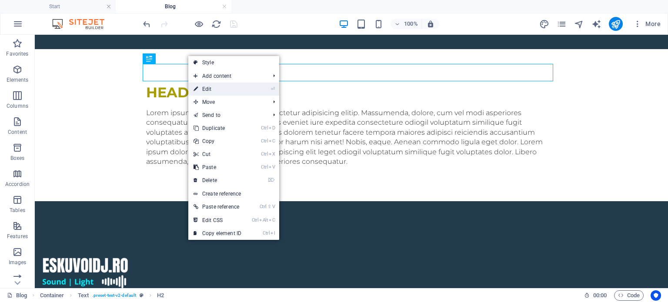
click at [225, 89] on link "⏎ Edit" at bounding box center [217, 89] width 58 height 13
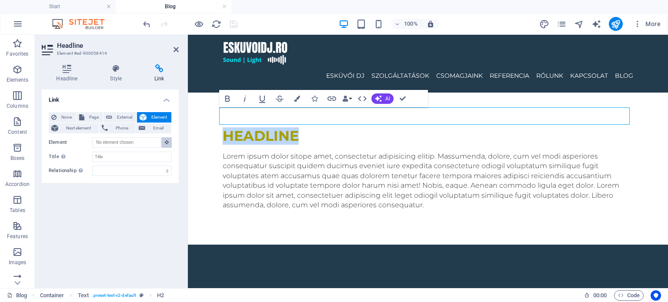
scroll to position [43, 0]
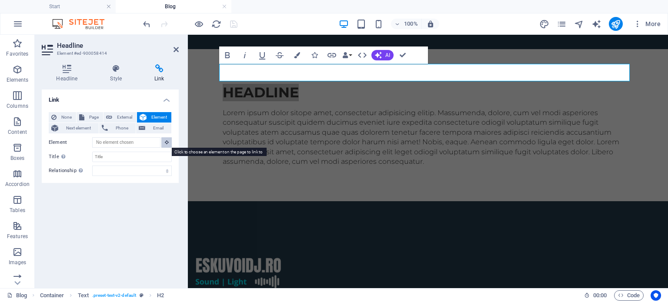
click at [169, 140] on button at bounding box center [166, 142] width 10 height 10
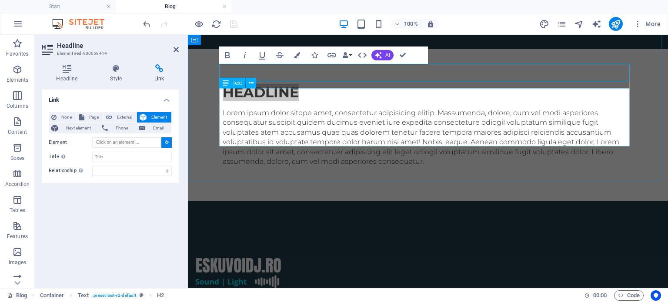
click at [249, 112] on div "Lorem ipsum dolor sitope amet, consectetur adipisicing elitip. Massumenda, dolo…" at bounding box center [428, 137] width 411 height 58
type input "#ed-900058420"
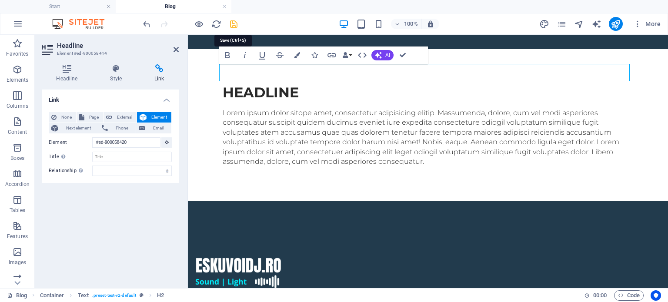
click at [234, 23] on icon "save" at bounding box center [234, 24] width 10 height 10
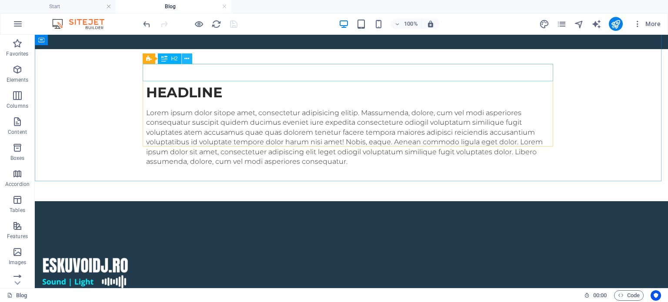
click at [189, 59] on icon at bounding box center [186, 58] width 5 height 9
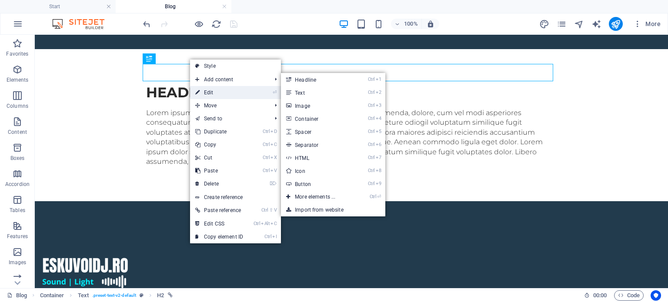
click at [219, 92] on link "⏎ Edit" at bounding box center [219, 92] width 58 height 13
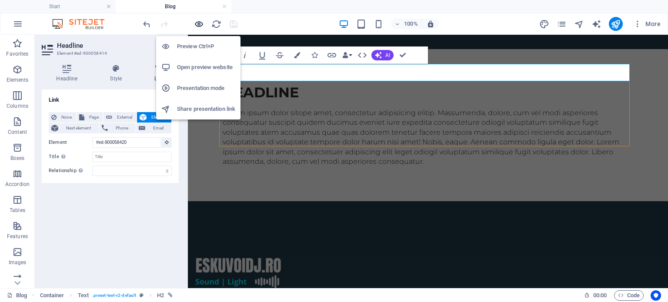
click at [198, 26] on icon "button" at bounding box center [199, 24] width 10 height 10
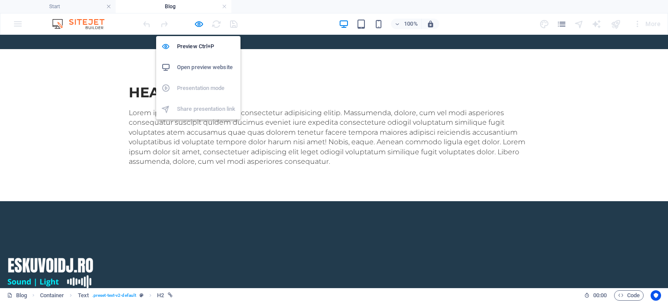
click at [204, 60] on li "Open preview website" at bounding box center [198, 67] width 84 height 21
click at [197, 20] on icon "button" at bounding box center [199, 24] width 10 height 10
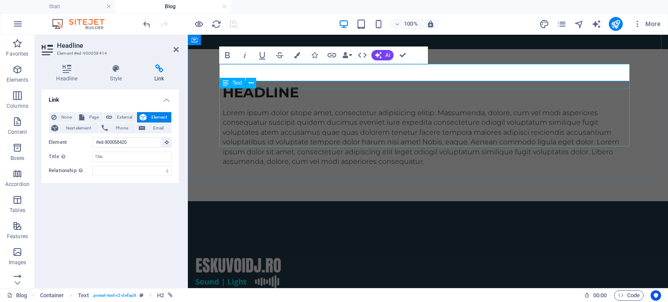
click at [488, 108] on div "Lorem ipsum dolor sitope amet, consectetur adipisicing elitip. Massumenda, dolo…" at bounding box center [428, 137] width 411 height 58
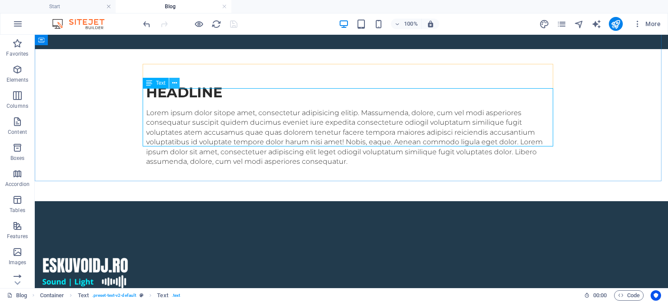
click at [175, 82] on icon at bounding box center [174, 83] width 5 height 9
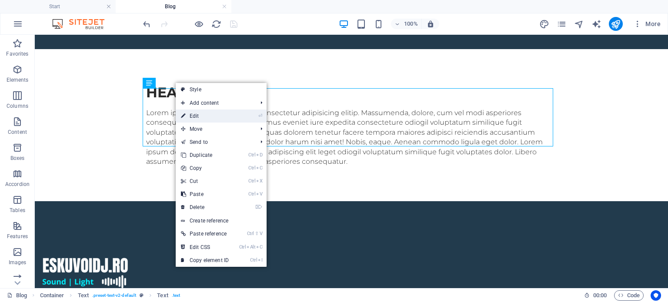
click at [217, 119] on link "⏎ Edit" at bounding box center [205, 116] width 58 height 13
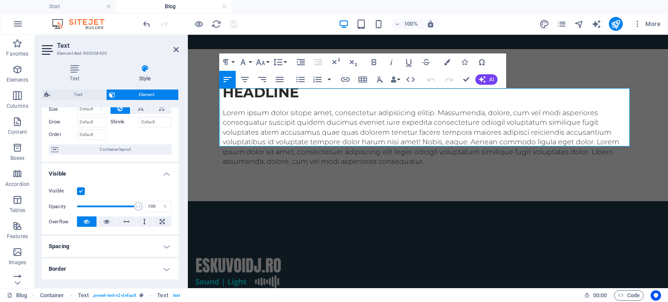
scroll to position [87, 0]
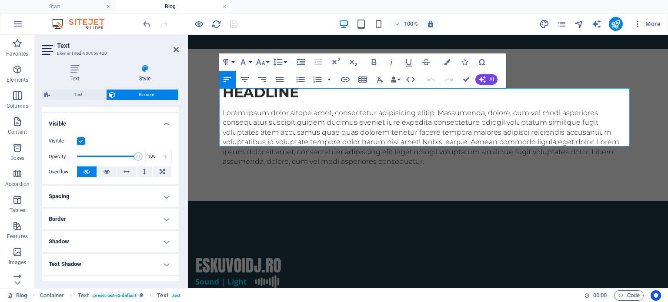
click at [87, 123] on h4 "Visible" at bounding box center [110, 122] width 137 height 16
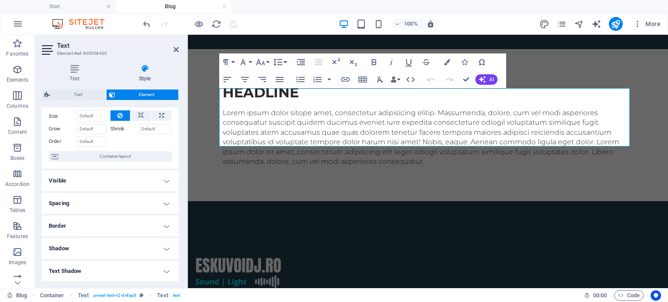
scroll to position [0, 0]
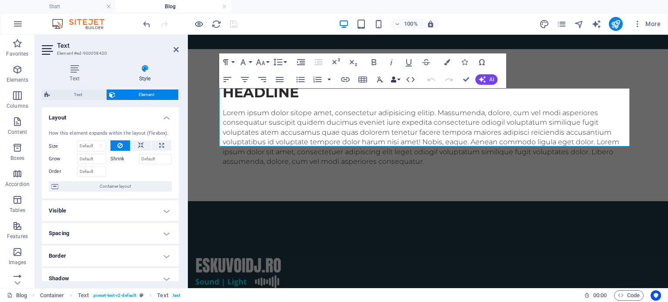
click at [397, 80] on button "Data Bindings" at bounding box center [395, 79] width 12 height 17
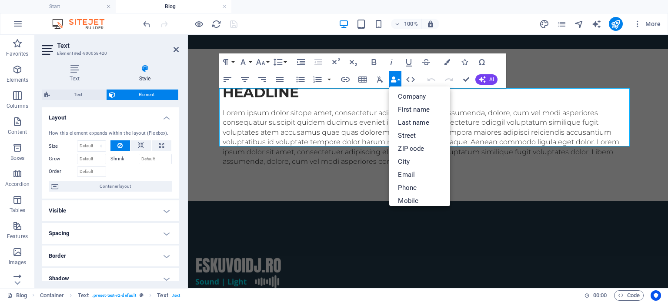
click at [397, 80] on button "Data Bindings" at bounding box center [395, 79] width 12 height 17
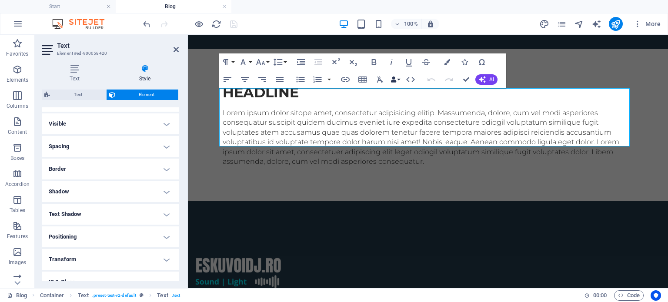
scroll to position [171, 0]
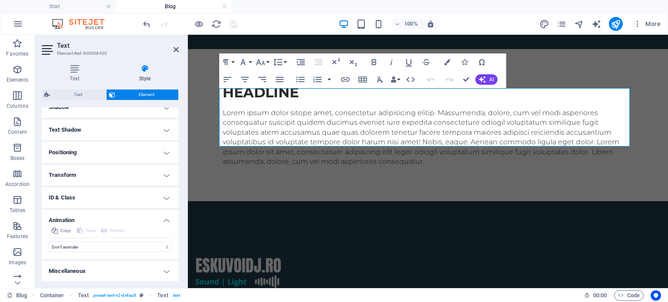
click at [128, 194] on h4 "ID & Class" at bounding box center [110, 197] width 137 height 21
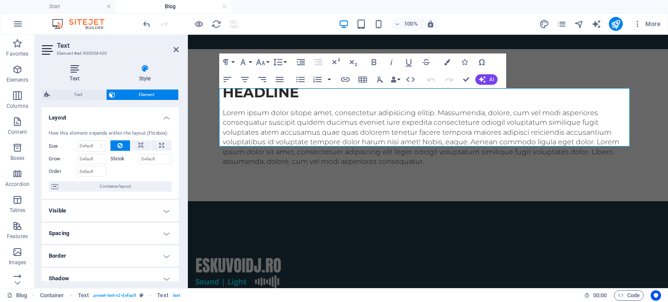
click at [77, 70] on icon at bounding box center [75, 68] width 66 height 9
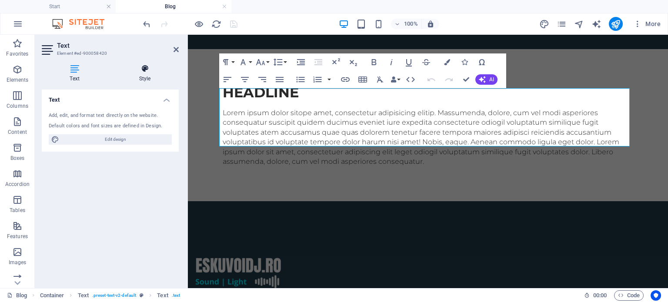
click at [145, 76] on h4 "Style" at bounding box center [145, 73] width 68 height 18
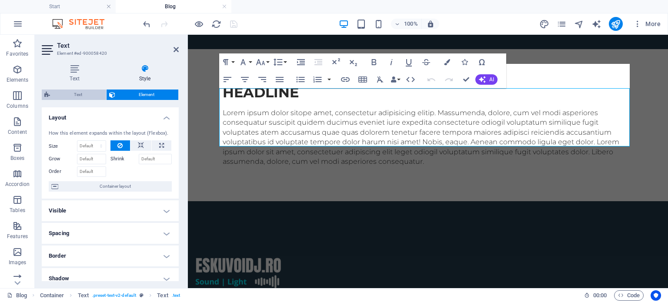
click at [86, 95] on span "Text" at bounding box center [78, 95] width 51 height 10
select select "preset-text-v2-default"
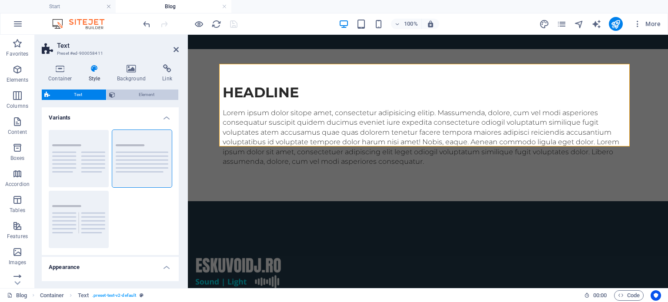
click at [133, 93] on span "Element" at bounding box center [147, 95] width 58 height 10
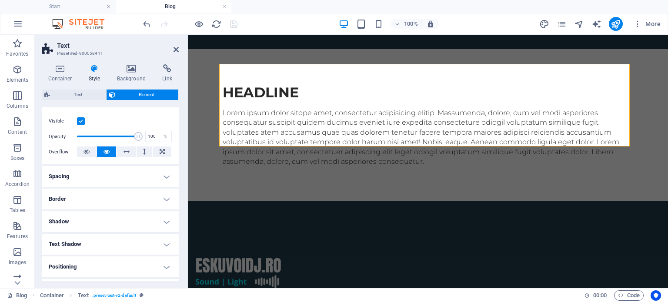
scroll to position [193, 0]
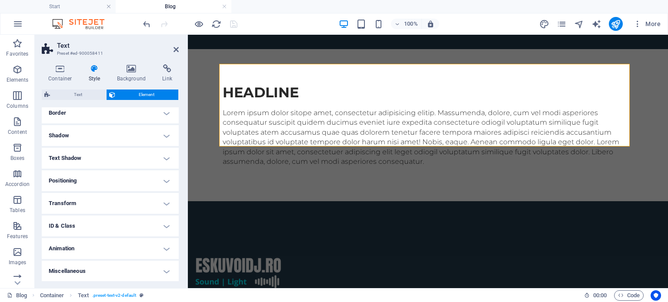
click at [104, 212] on h4 "Transform" at bounding box center [110, 203] width 137 height 21
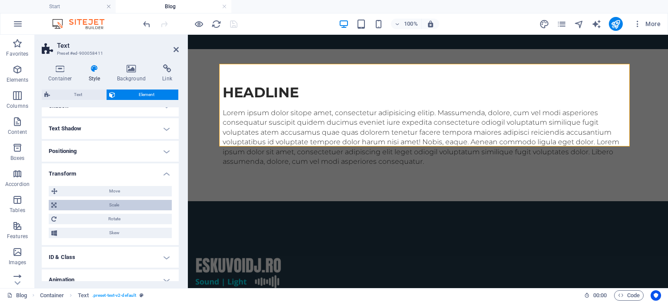
scroll to position [237, 0]
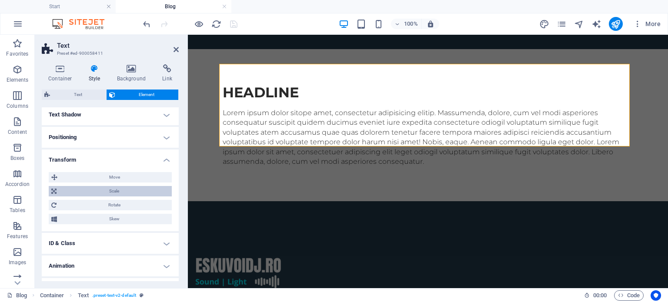
click at [94, 193] on span "Scale" at bounding box center [114, 191] width 110 height 10
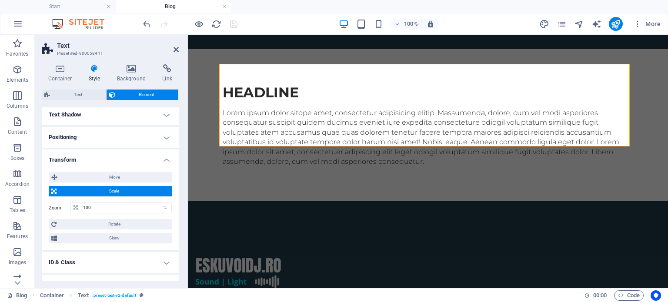
click at [84, 192] on span "Scale" at bounding box center [114, 191] width 110 height 10
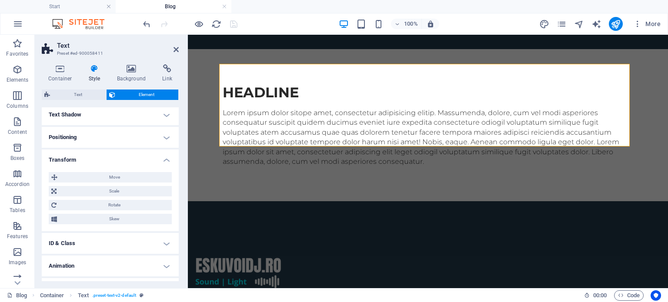
click at [99, 160] on h4 "Transform" at bounding box center [110, 158] width 137 height 16
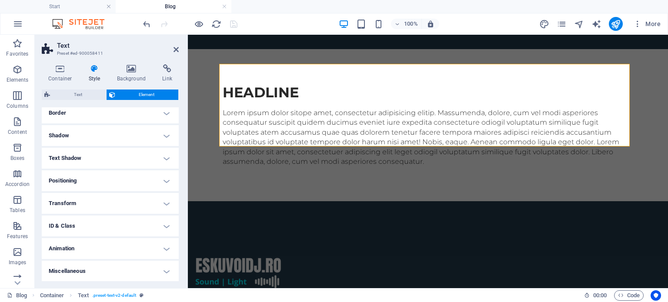
click at [84, 203] on h4 "Transform" at bounding box center [110, 203] width 137 height 21
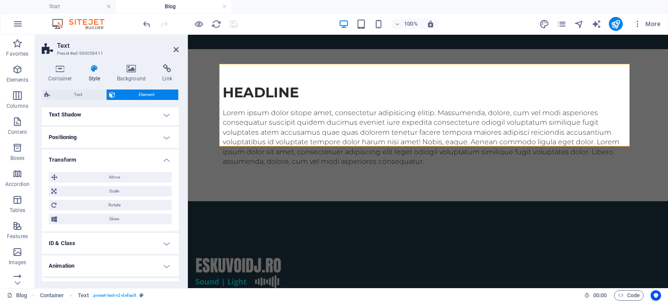
click at [94, 160] on h4 "Transform" at bounding box center [110, 158] width 137 height 16
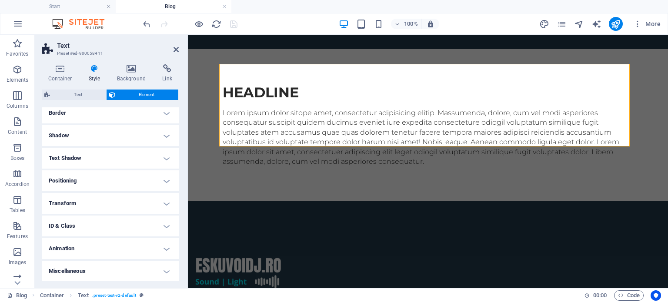
click at [73, 233] on h4 "ID & Class" at bounding box center [110, 226] width 137 height 21
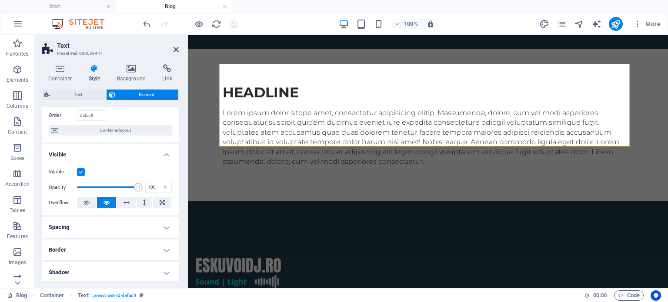
scroll to position [87, 0]
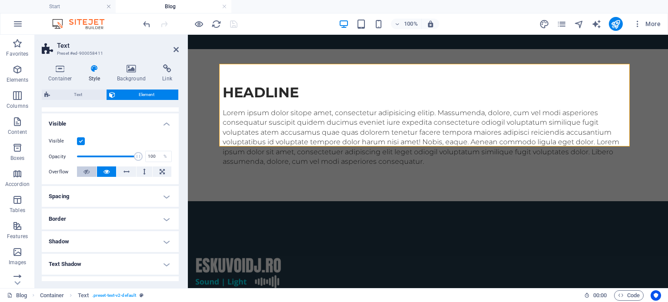
click at [90, 171] on button at bounding box center [87, 172] width 20 height 10
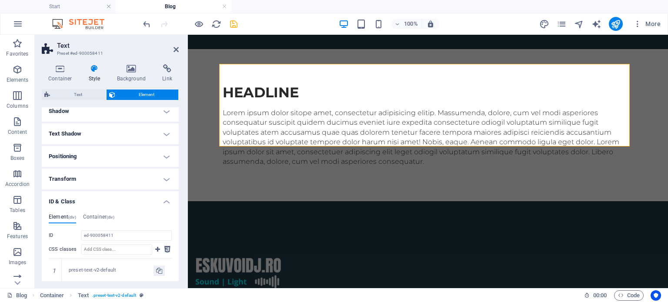
scroll to position [304, 0]
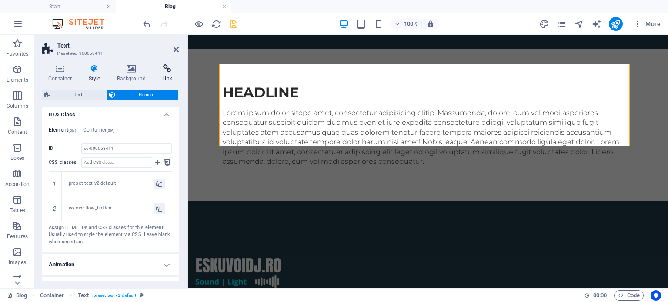
click at [160, 67] on icon at bounding box center [167, 68] width 23 height 9
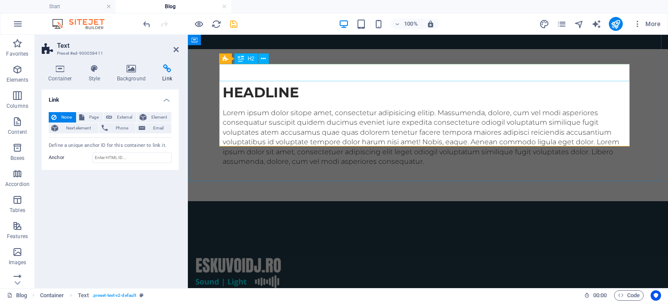
click at [274, 84] on div "Headline" at bounding box center [428, 92] width 411 height 17
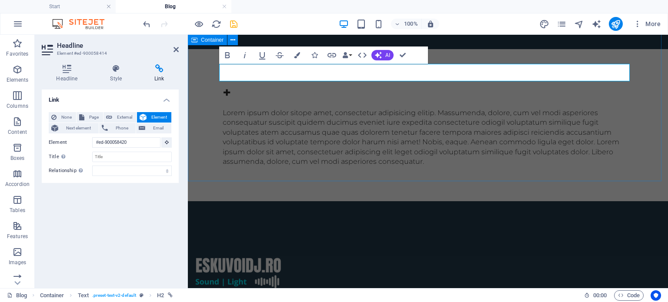
click at [311, 125] on div "Lorem ipsum dolor sitope amet, consectetur adipisicing elitip. Massumenda, dolo…" at bounding box center [428, 137] width 411 height 58
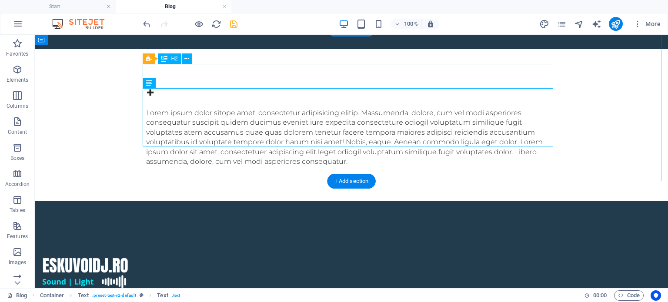
click at [176, 84] on div "+" at bounding box center [351, 92] width 411 height 17
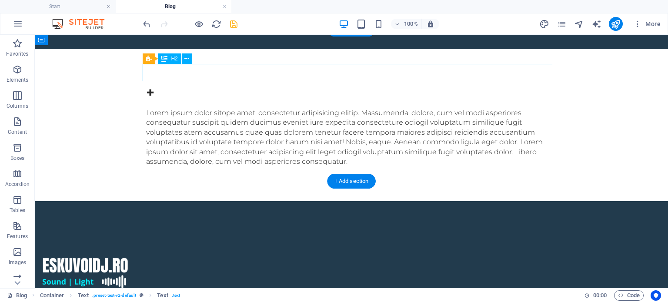
click at [176, 84] on div "+" at bounding box center [351, 92] width 411 height 17
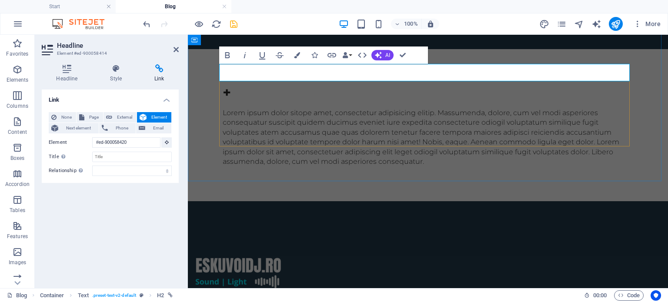
click at [234, 84] on h2 "+" at bounding box center [428, 92] width 411 height 17
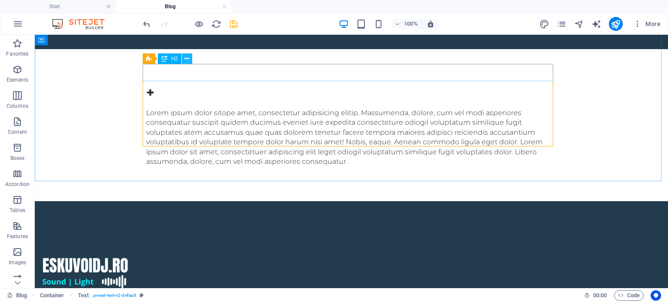
click at [186, 59] on icon at bounding box center [186, 58] width 5 height 9
click at [174, 62] on icon at bounding box center [174, 58] width 5 height 9
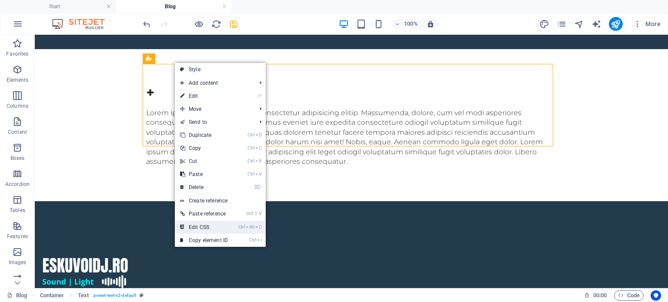
click at [229, 226] on link "Ctrl Alt C Edit CSS" at bounding box center [204, 227] width 58 height 13
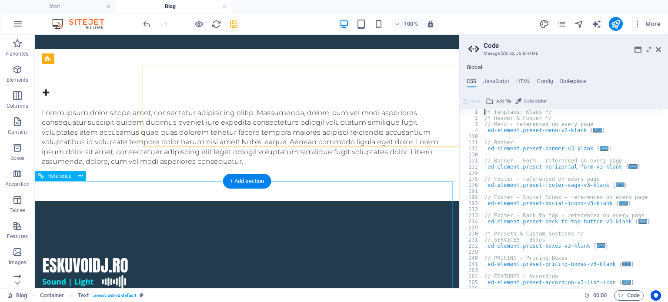
type textarea "@include text-v2($text-columns: (1, null, null));"
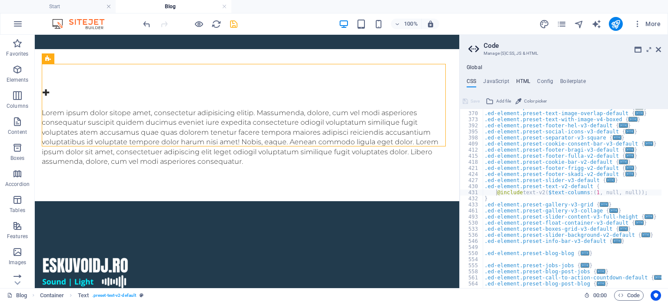
click at [522, 78] on h4 "HTML" at bounding box center [523, 83] width 14 height 10
type textarea "<a href="#main-content" class="wv-link-content button">Skip to main content</a>"
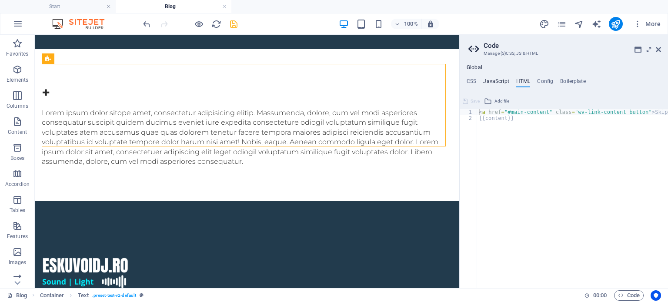
click at [505, 79] on h4 "JavaScript" at bounding box center [496, 83] width 26 height 10
type textarea "/* JS for preset "Menu V2" */"
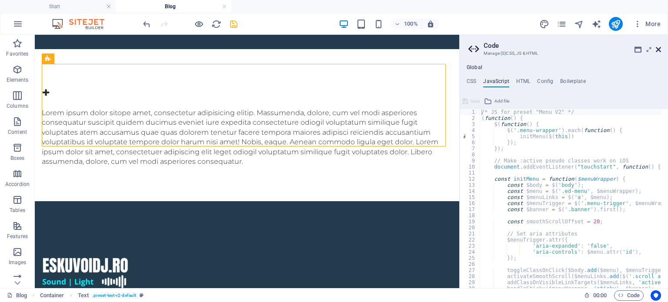
click at [658, 47] on icon at bounding box center [658, 49] width 5 height 7
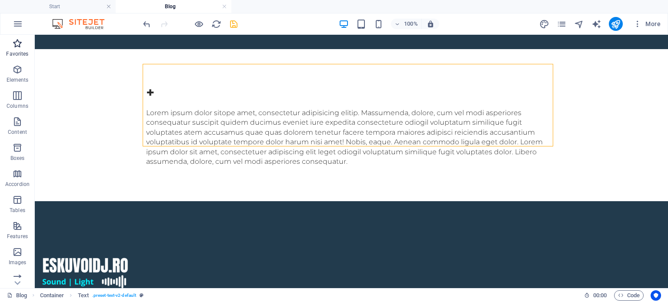
click at [18, 48] on icon "button" at bounding box center [17, 43] width 10 height 10
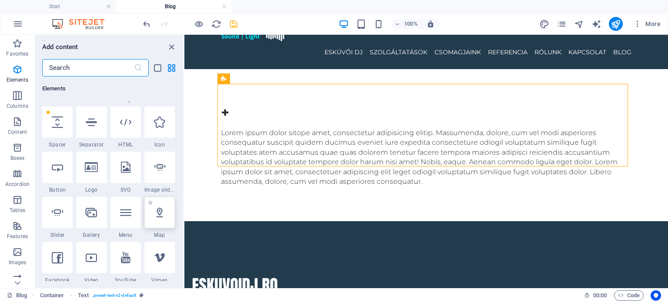
scroll to position [304, 0]
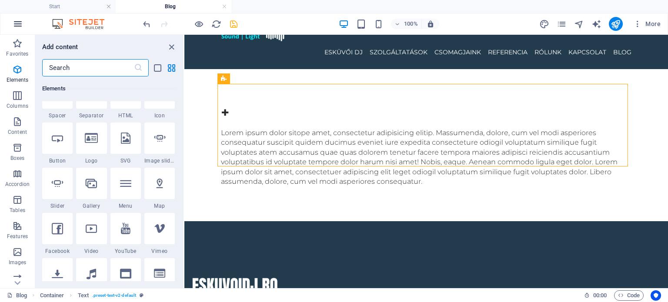
click at [17, 26] on icon "button" at bounding box center [18, 24] width 10 height 10
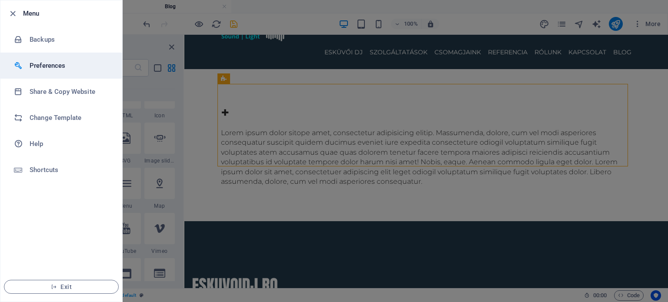
click at [43, 63] on h6 "Preferences" at bounding box center [70, 65] width 80 height 10
select select "en"
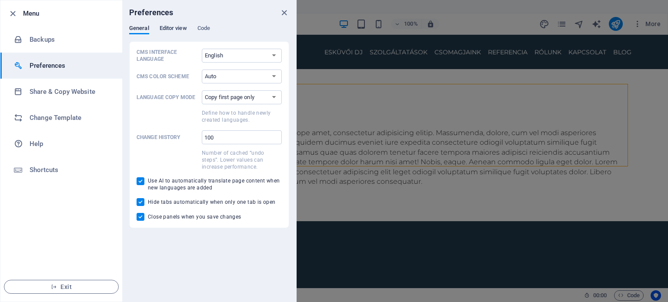
click at [176, 30] on span "Editor view" at bounding box center [173, 29] width 27 height 12
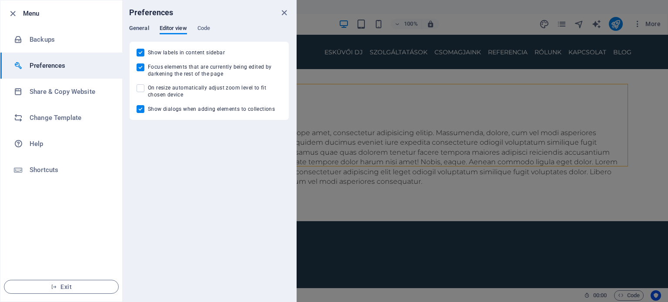
click at [141, 28] on span "General" at bounding box center [139, 29] width 20 height 12
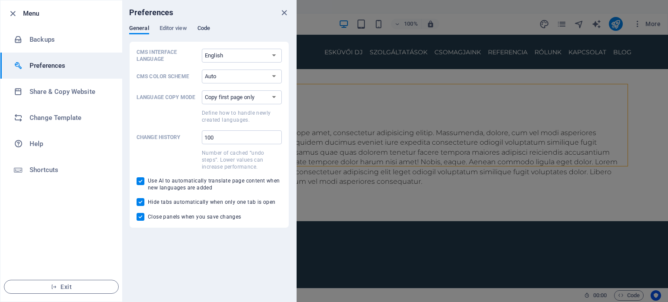
click at [210, 32] on span "Code" at bounding box center [203, 29] width 13 height 12
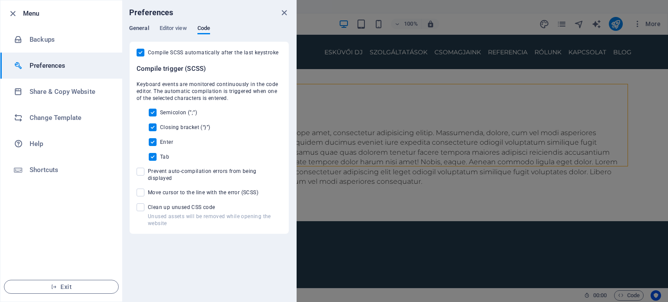
click at [147, 31] on span "General" at bounding box center [139, 29] width 20 height 12
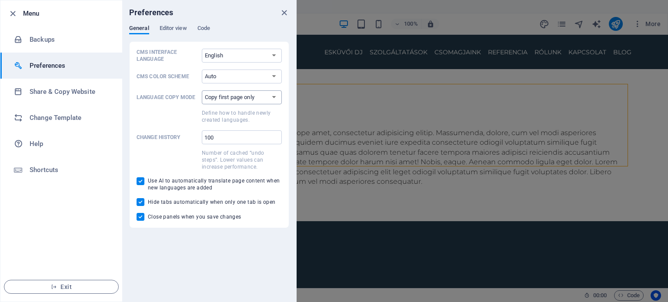
click at [240, 98] on select "Copy first page only Copy all pages" at bounding box center [242, 97] width 80 height 14
click at [7, 9] on li "Menu" at bounding box center [61, 13] width 122 height 26
click at [10, 13] on icon "button" at bounding box center [13, 14] width 10 height 10
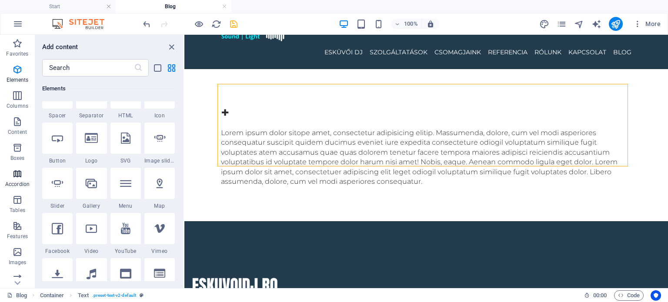
click at [17, 180] on span "Accordion" at bounding box center [17, 179] width 35 height 21
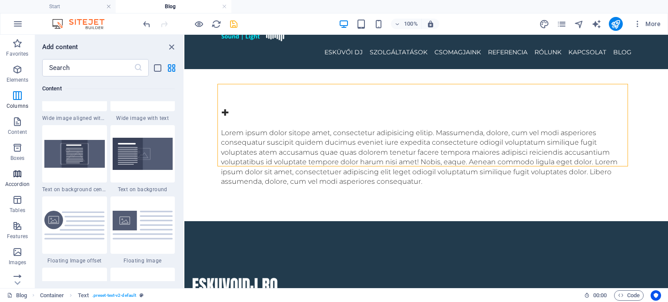
scroll to position [2920, 0]
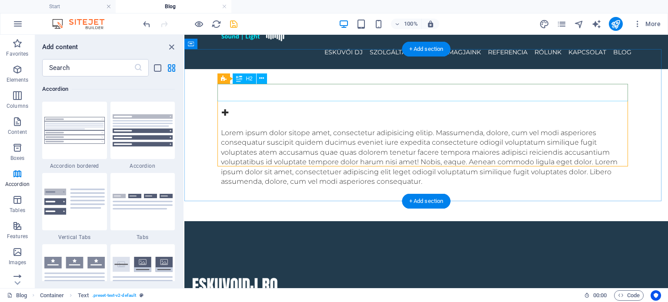
click at [275, 104] on div "+" at bounding box center [426, 112] width 411 height 17
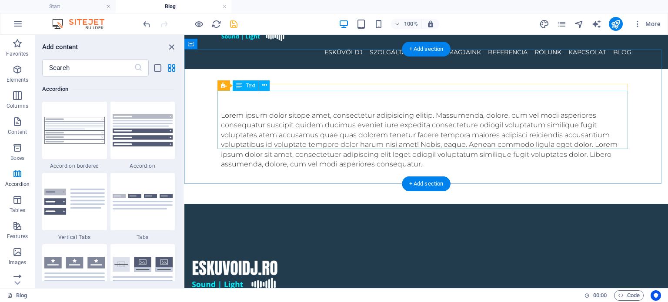
click at [283, 111] on div "Lorem ipsum dolor sitope amet, consectetur adipisicing elitip. Massumenda, dolo…" at bounding box center [426, 140] width 411 height 58
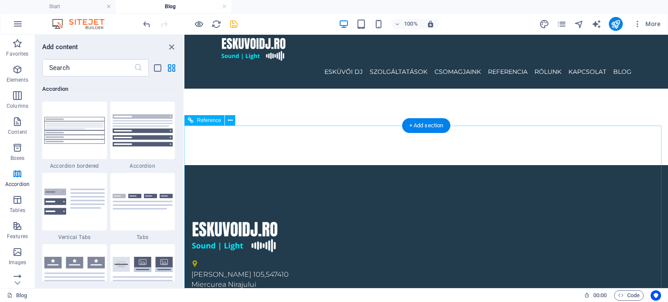
scroll to position [0, 0]
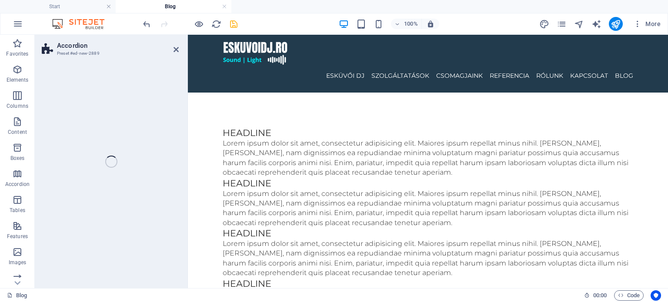
select select "rem"
select select "preset-accordion-v3-default"
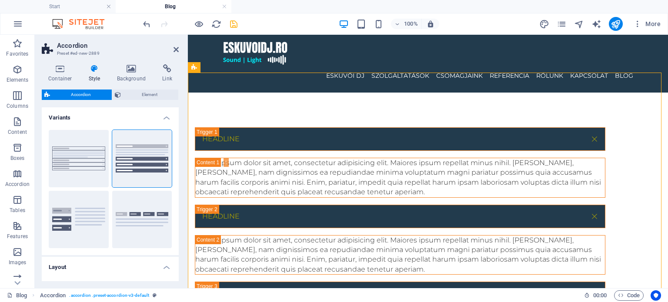
click at [233, 26] on icon "save" at bounding box center [234, 24] width 10 height 10
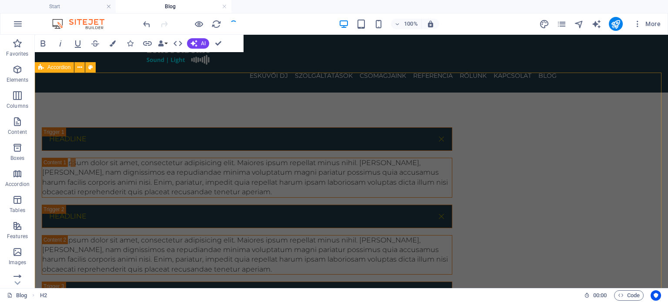
click at [465, 93] on div "Headline Lorem ipsum dolor sit amet, consectetur adipisicing elit. Maiores ipsu…" at bounding box center [351, 277] width 633 height 368
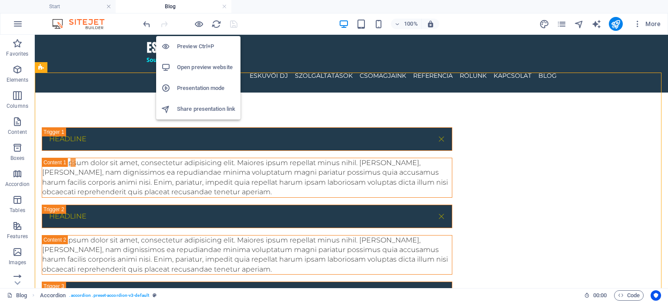
click at [202, 62] on h6 "Open preview website" at bounding box center [206, 67] width 58 height 10
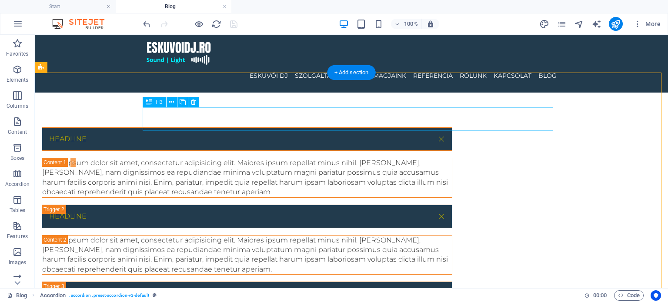
click at [237, 127] on div "Headline" at bounding box center [247, 138] width 411 height 23
click at [230, 127] on div "Headline" at bounding box center [247, 138] width 411 height 23
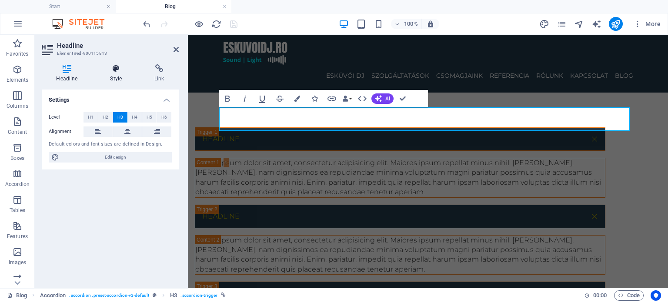
click at [115, 70] on icon at bounding box center [116, 68] width 41 height 9
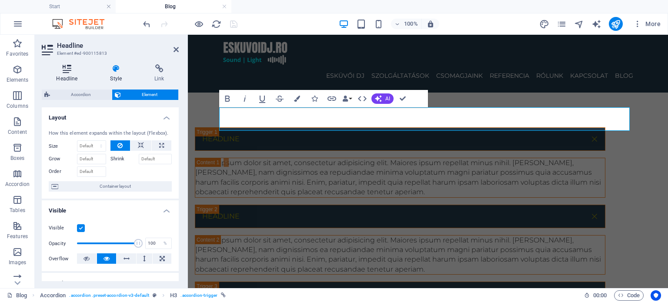
click at [79, 70] on icon at bounding box center [67, 68] width 50 height 9
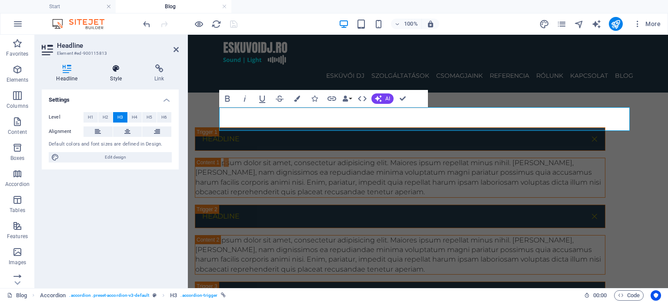
click at [119, 67] on icon at bounding box center [116, 68] width 41 height 9
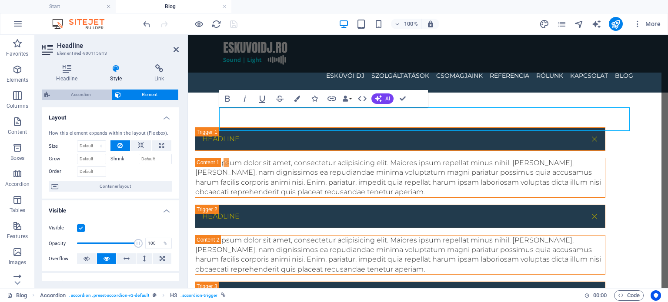
click at [79, 94] on span "Accordion" at bounding box center [81, 95] width 57 height 10
select select "rem"
select select "preset-accordion-v3-default"
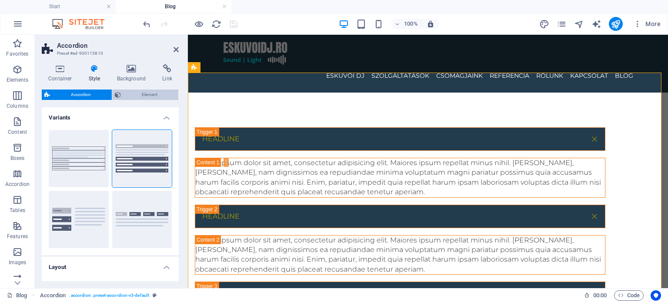
click at [142, 95] on span "Element" at bounding box center [150, 95] width 52 height 10
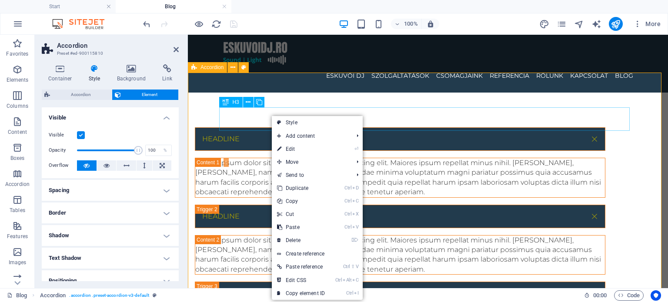
click at [264, 127] on div "Headline" at bounding box center [400, 138] width 411 height 23
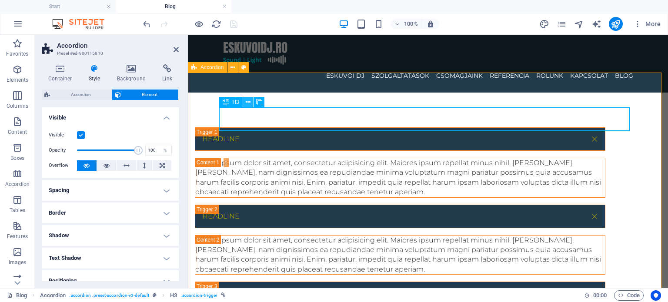
click at [249, 105] on icon at bounding box center [248, 102] width 5 height 9
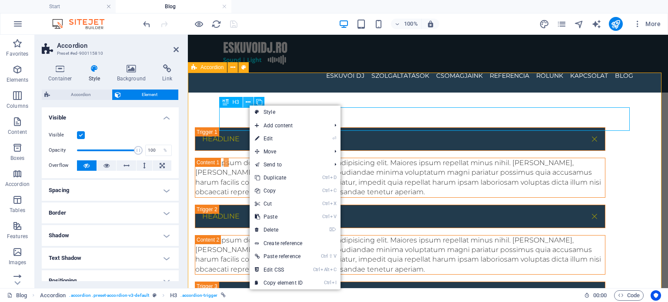
click at [249, 105] on icon at bounding box center [248, 102] width 5 height 9
click at [282, 93] on div "Headline Lorem ipsum dolor sit amet, consectetur adipisicing elit. Maiores ipsu…" at bounding box center [428, 277] width 480 height 368
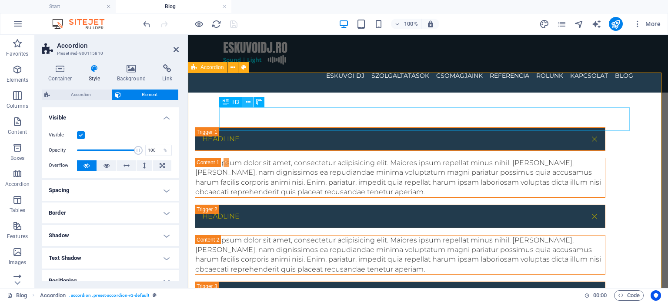
click at [250, 102] on icon at bounding box center [248, 102] width 5 height 9
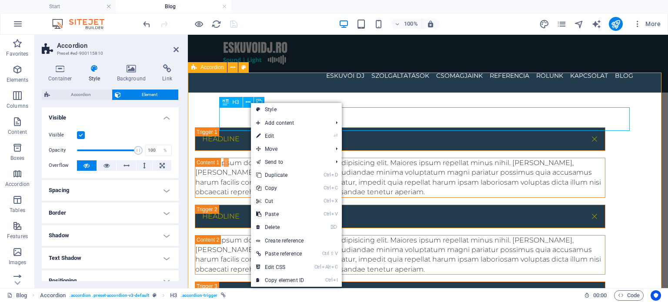
click at [264, 97] on div "H3" at bounding box center [244, 102] width 50 height 11
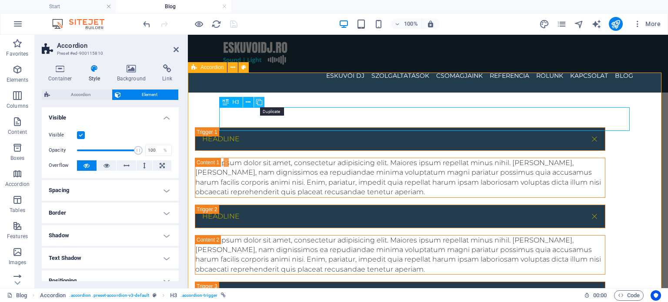
click at [260, 103] on icon at bounding box center [259, 102] width 6 height 9
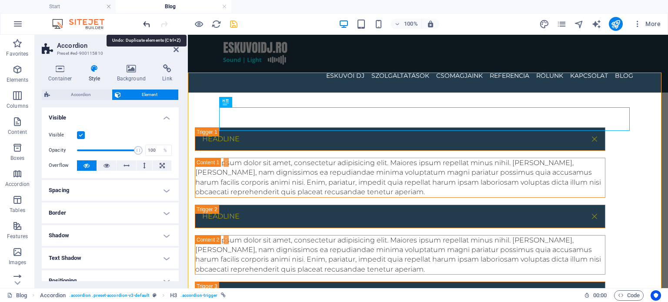
click at [145, 23] on icon "undo" at bounding box center [147, 24] width 10 height 10
click at [148, 25] on icon "undo" at bounding box center [147, 24] width 10 height 10
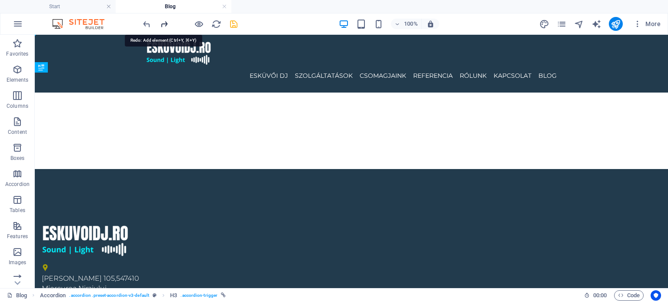
click at [164, 27] on icon "redo" at bounding box center [164, 24] width 10 height 10
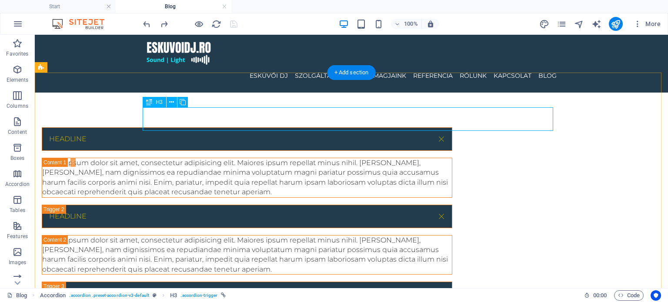
click at [186, 127] on div "Headline" at bounding box center [247, 138] width 411 height 23
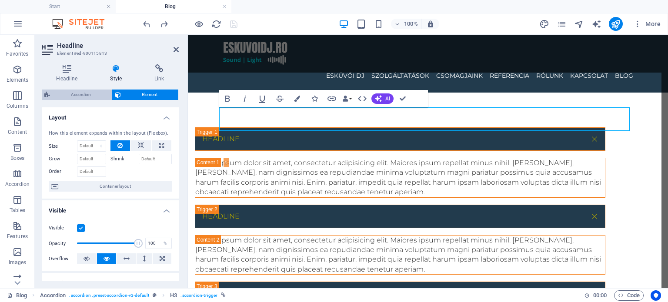
click at [92, 94] on span "Accordion" at bounding box center [81, 95] width 57 height 10
select select "rem"
select select "px"
select select "rem"
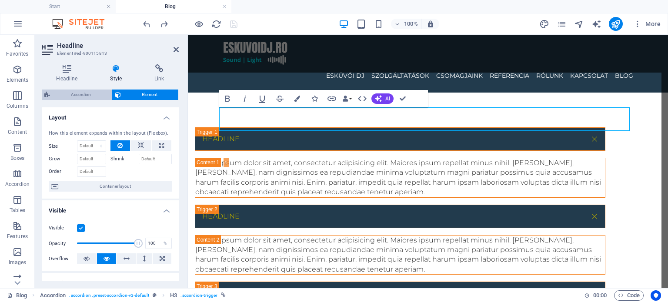
select select "px"
select select "preset-accordion-v3-default"
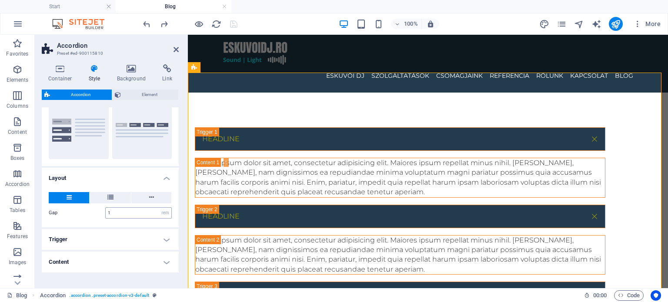
scroll to position [114, 0]
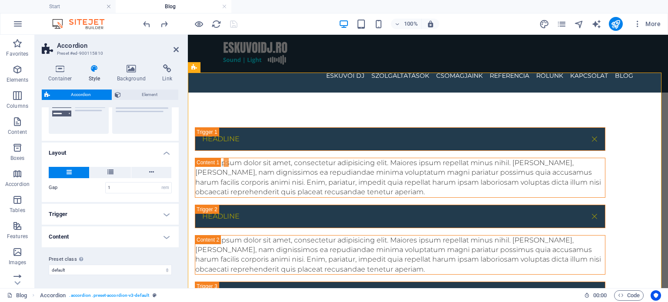
click at [124, 219] on h4 "Trigger" at bounding box center [110, 214] width 137 height 21
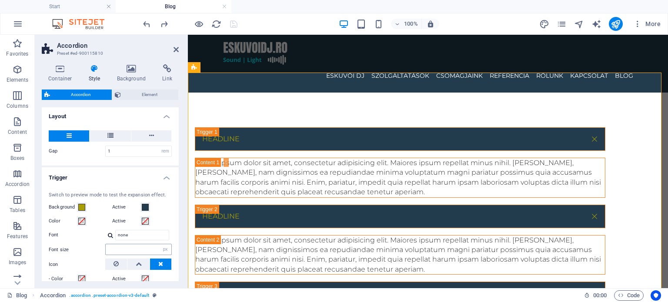
scroll to position [201, 0]
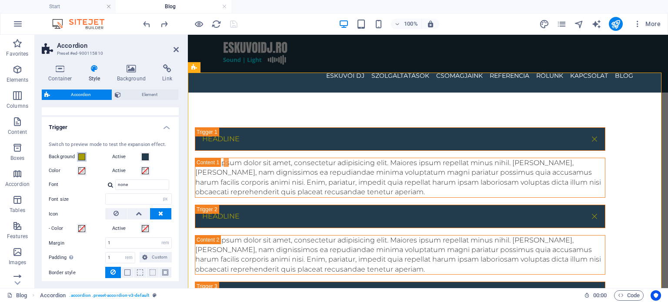
click at [82, 155] on span at bounding box center [81, 157] width 7 height 7
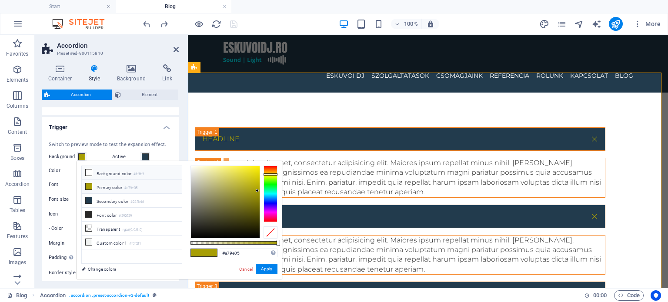
click at [88, 174] on icon at bounding box center [89, 173] width 6 height 6
type input "#ffffff"
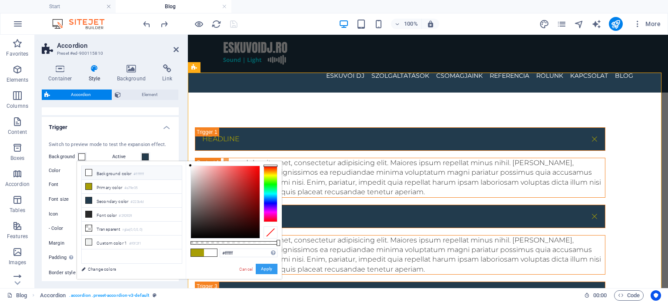
click at [268, 271] on button "Apply" at bounding box center [267, 269] width 22 height 10
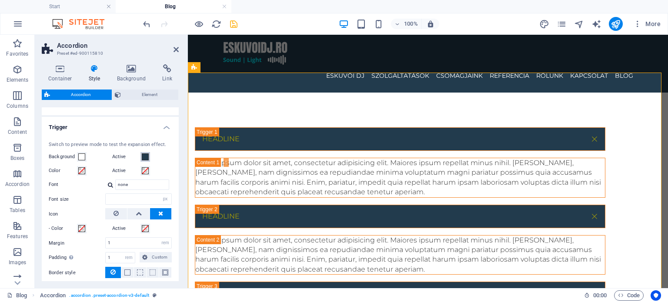
click at [146, 156] on span at bounding box center [145, 157] width 7 height 7
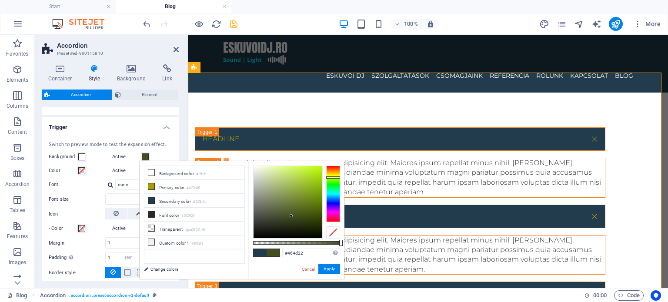
drag, startPoint x: 334, startPoint y: 182, endPoint x: 335, endPoint y: 176, distance: 6.7
click at [334, 176] on div at bounding box center [333, 194] width 14 height 57
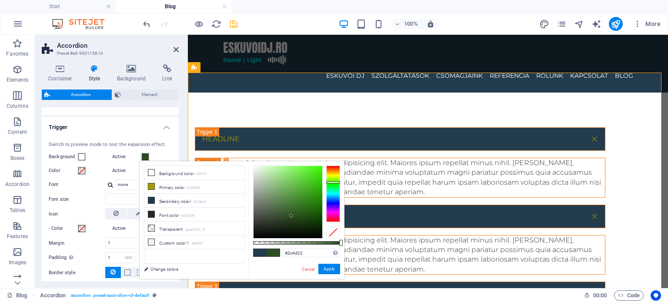
type input "#484d22"
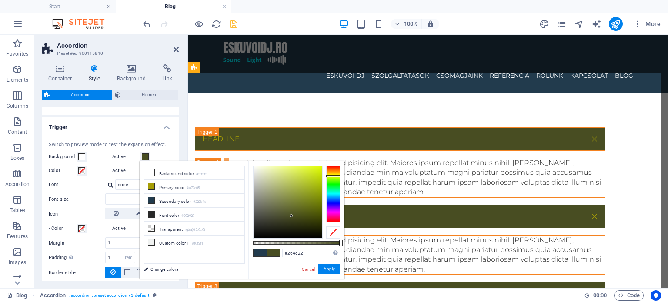
drag, startPoint x: 335, startPoint y: 176, endPoint x: 334, endPoint y: 184, distance: 7.9
click at [334, 177] on div at bounding box center [333, 176] width 14 height 2
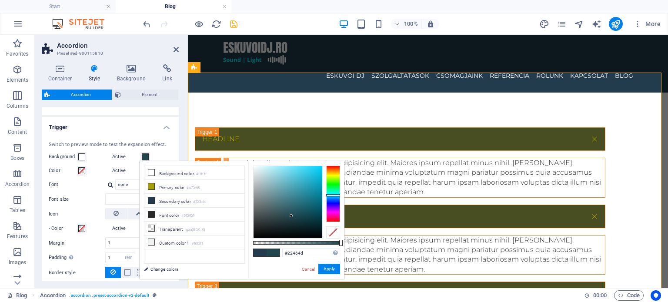
type input "#2c4d22"
drag, startPoint x: 334, startPoint y: 188, endPoint x: 334, endPoint y: 195, distance: 7.0
click at [334, 195] on div at bounding box center [333, 194] width 14 height 57
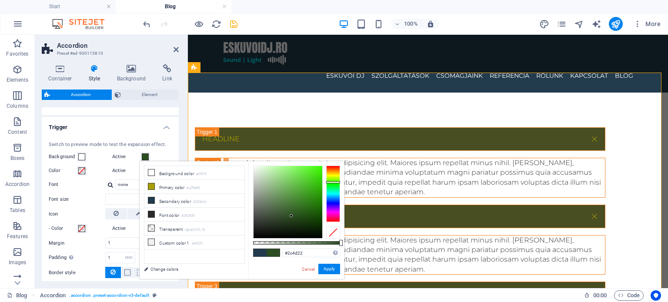
type input "#22464d"
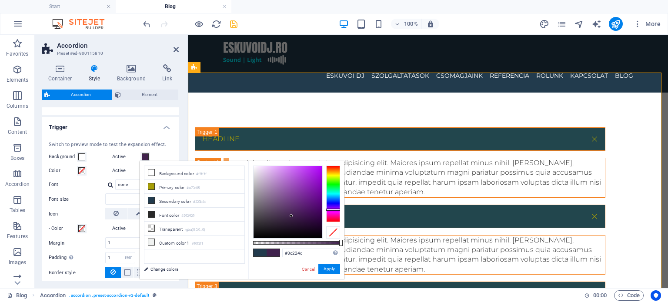
type input "#2a224d"
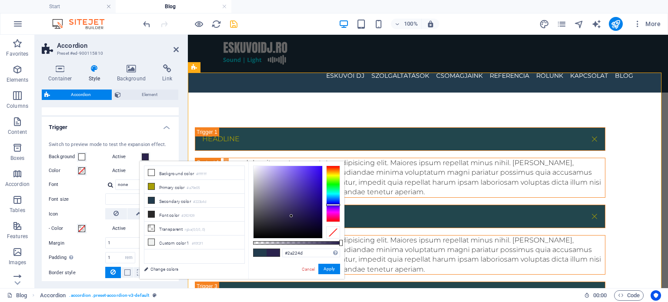
drag, startPoint x: 331, startPoint y: 210, endPoint x: 331, endPoint y: 205, distance: 4.8
click at [331, 205] on div at bounding box center [333, 194] width 14 height 57
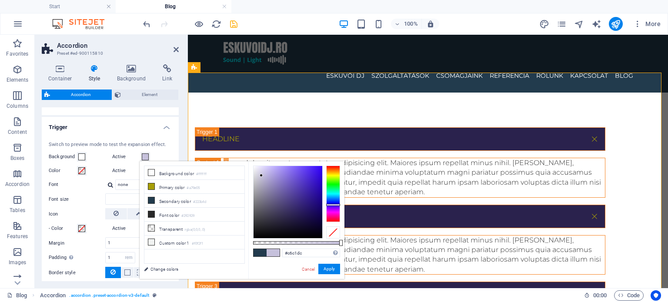
type input "#411cdc"
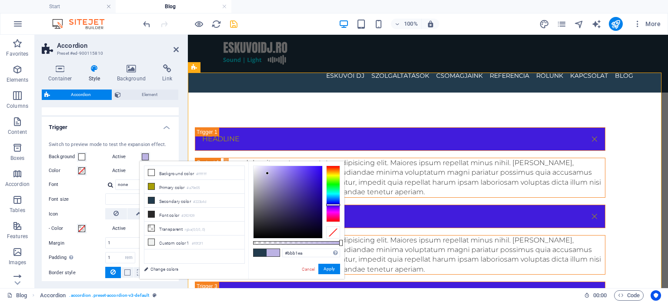
type input "#beb2f3"
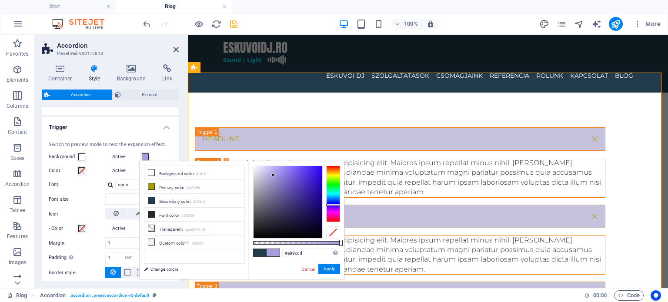
type input "#c2b6f9"
type input "#a89cdd"
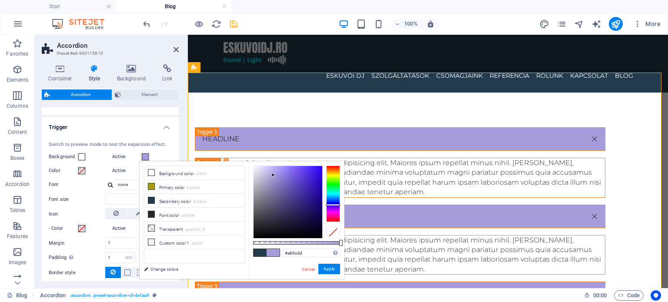
drag, startPoint x: 306, startPoint y: 191, endPoint x: 273, endPoint y: 175, distance: 36.2
click at [273, 175] on div at bounding box center [288, 202] width 69 height 72
click at [295, 93] on div "Headline Lorem ipsum dolor sit amet, consectetur adipisicing elit. Maiores ipsu…" at bounding box center [428, 277] width 480 height 368
click at [329, 271] on button "Apply" at bounding box center [329, 269] width 22 height 10
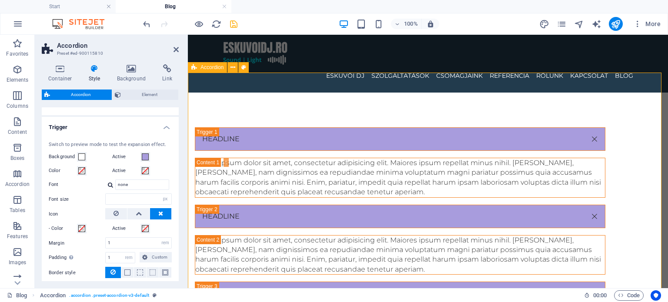
click at [297, 93] on div "Headline Lorem ipsum dolor sit amet, consectetur adipisicing elit. Maiores ipsu…" at bounding box center [428, 277] width 480 height 368
click at [253, 127] on div "Headline" at bounding box center [400, 138] width 411 height 23
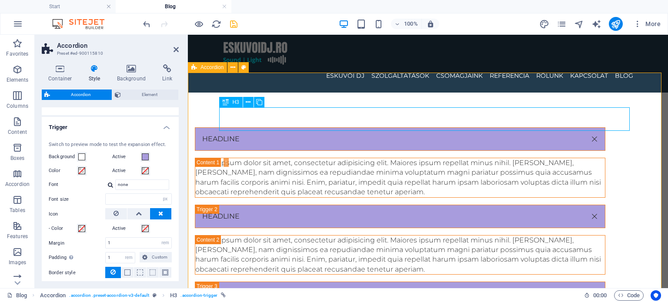
click at [253, 127] on div "Headline" at bounding box center [400, 138] width 411 height 23
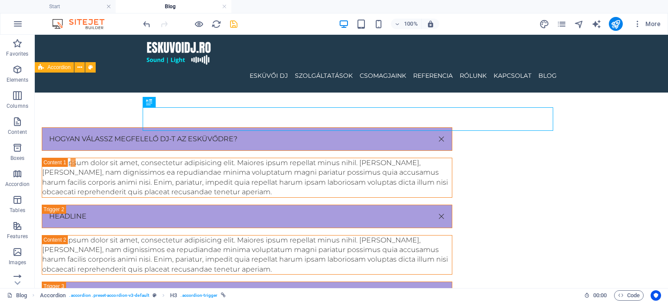
click at [235, 19] on icon "save" at bounding box center [234, 24] width 10 height 10
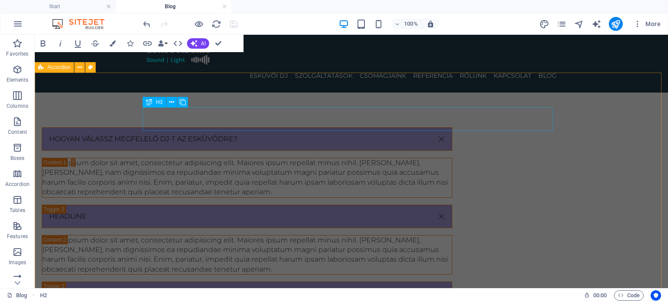
click at [305, 127] on div "hogyan válassz megfelelő dj-t az esküvődre?" at bounding box center [247, 138] width 411 height 23
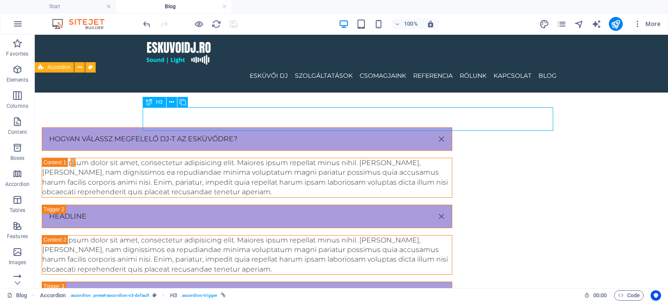
click at [287, 127] on div "hogyan válassz megfelelő dj-t az esküvődre?" at bounding box center [247, 138] width 411 height 23
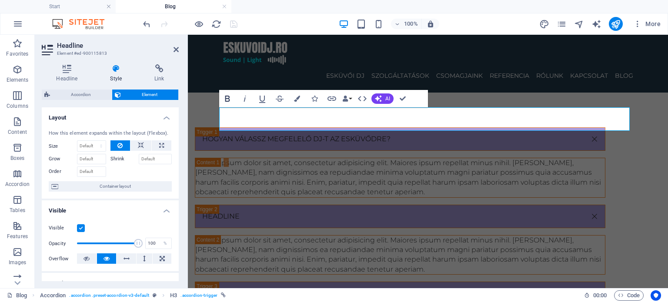
click at [232, 97] on icon "button" at bounding box center [227, 99] width 10 height 10
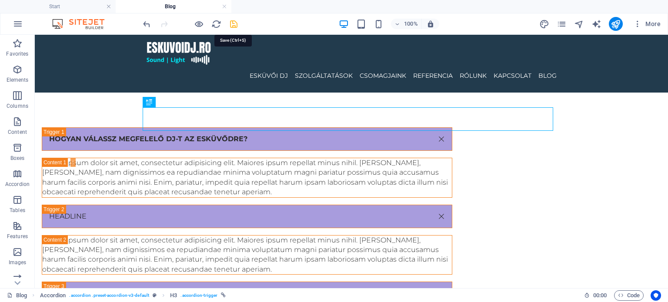
click at [237, 22] on icon "save" at bounding box center [234, 24] width 10 height 10
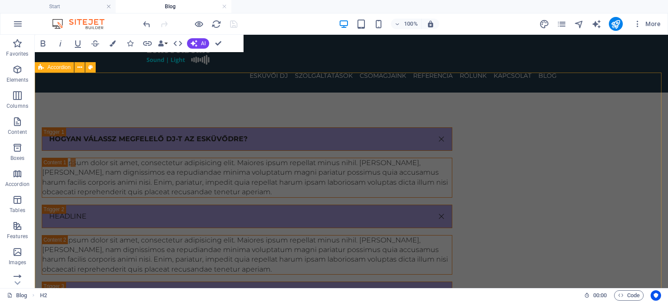
click at [600, 117] on div "hogyan válassz megfelelő dj-t az esküvődre? Lorem ipsum dolor sit amet, consect…" at bounding box center [351, 277] width 633 height 368
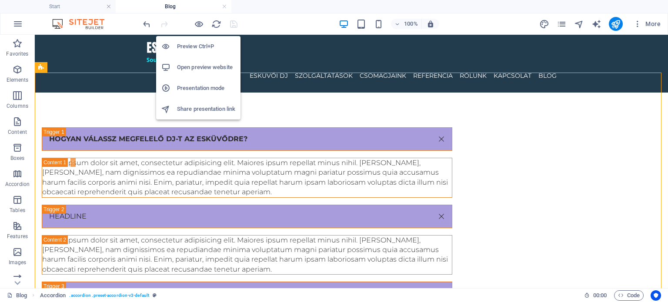
click at [205, 69] on h6 "Open preview website" at bounding box center [206, 67] width 58 height 10
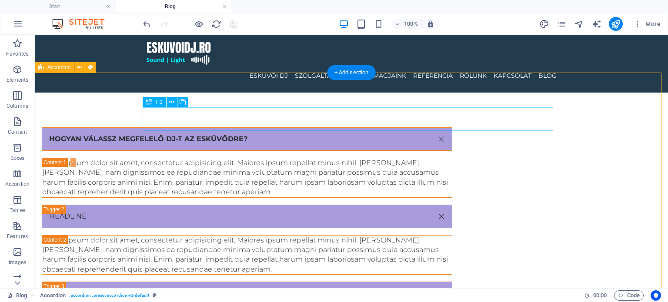
click at [355, 127] on div "hogyan válassz megfelelő dj-t az esküvődre?" at bounding box center [247, 138] width 411 height 23
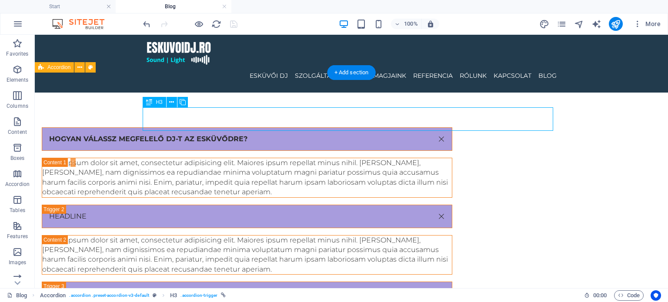
click at [355, 127] on div "hogyan válassz megfelelő dj-t az esküvődre?" at bounding box center [247, 138] width 411 height 23
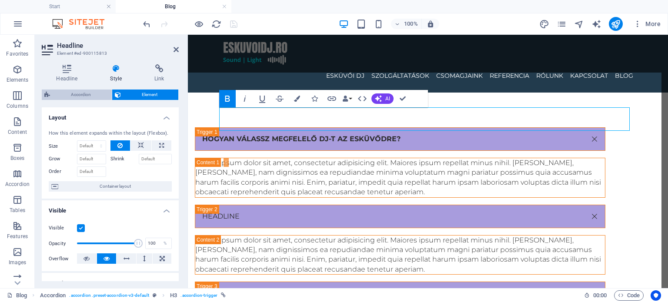
click at [82, 90] on span "Accordion" at bounding box center [81, 95] width 57 height 10
select select "rem"
select select "px"
select select "rem"
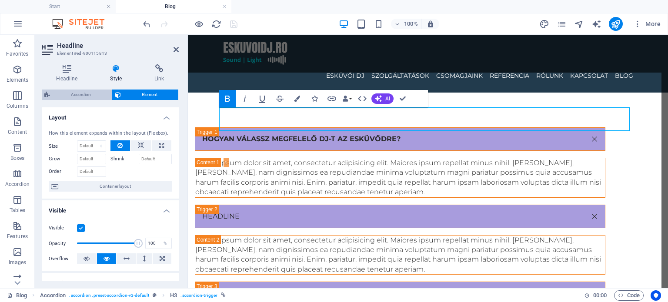
select select "px"
select select "preset-accordion-v3-default"
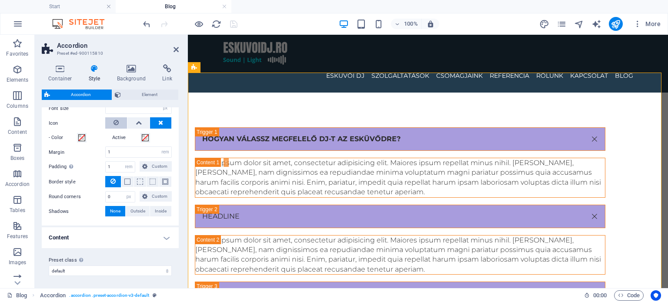
scroll to position [205, 0]
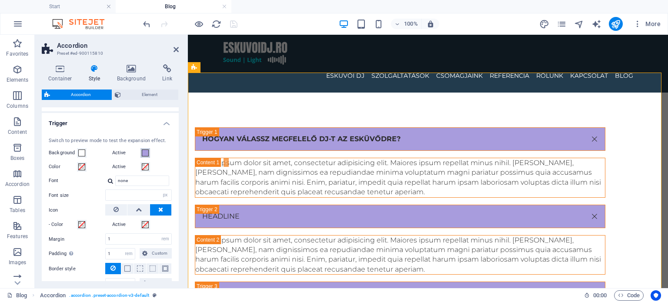
click at [147, 154] on span at bounding box center [145, 153] width 7 height 7
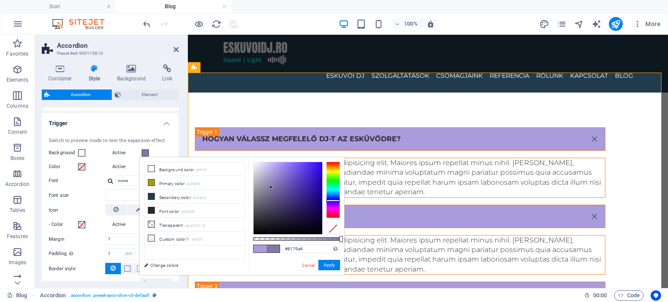
type input "#9a8fca"
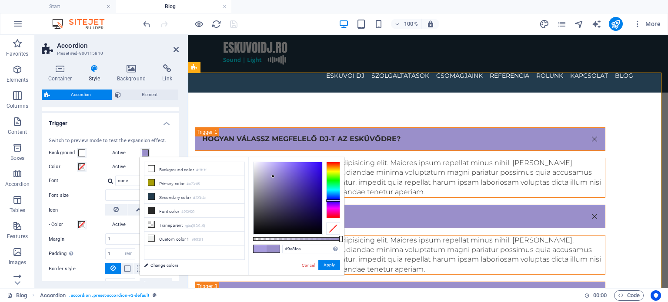
type input "#8179a4"
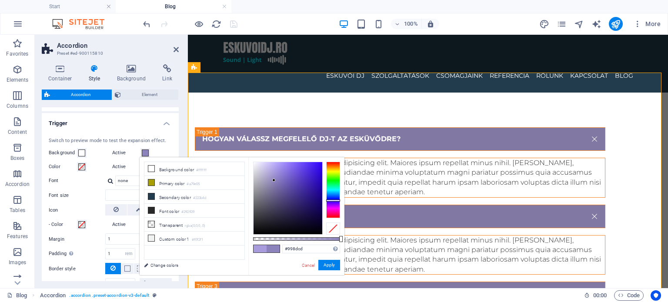
type input "#9a8ecf"
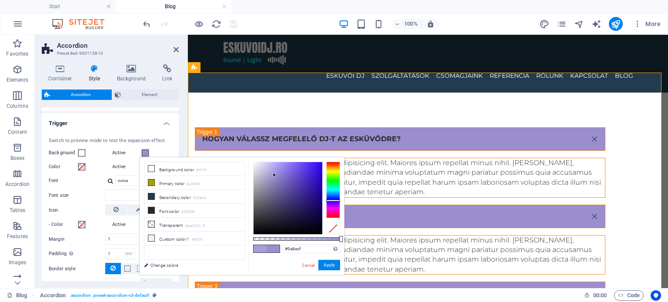
click at [274, 175] on div at bounding box center [288, 198] width 69 height 72
click at [329, 266] on button "Apply" at bounding box center [329, 265] width 22 height 10
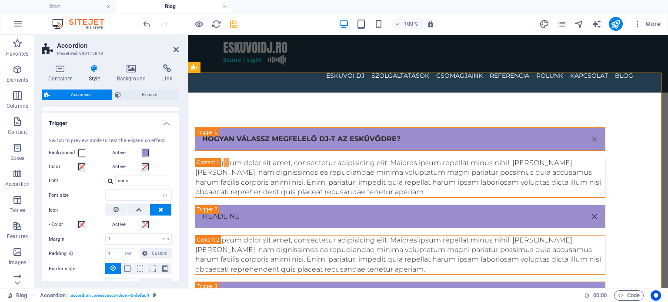
scroll to position [249, 0]
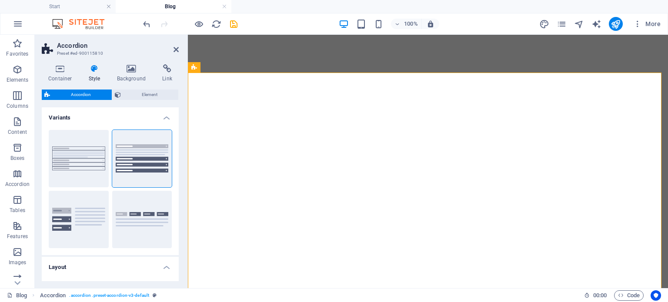
select select "rem"
select select "px"
select select "rem"
select select "px"
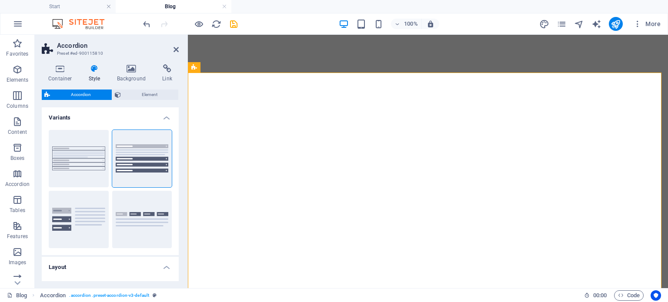
select select "preset-accordion-v3-default"
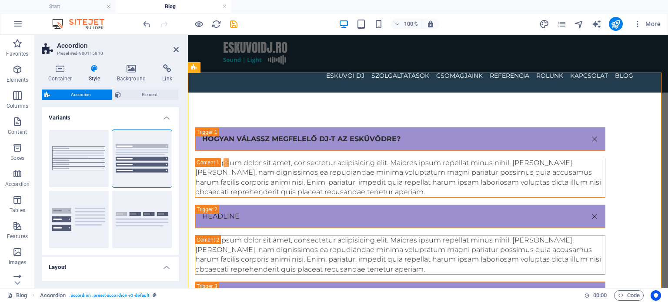
scroll to position [249, 0]
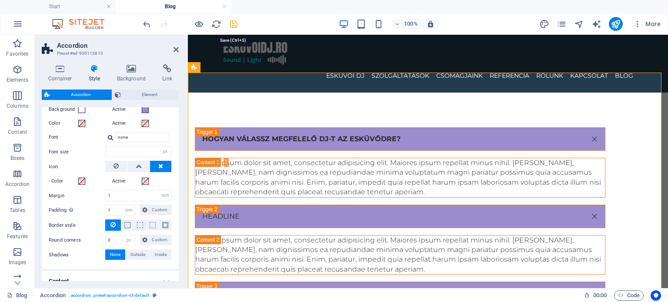
click at [232, 26] on icon "save" at bounding box center [234, 24] width 10 height 10
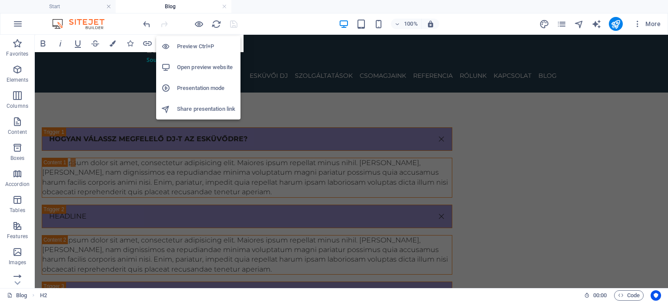
click at [209, 61] on li "Open preview website" at bounding box center [198, 67] width 84 height 21
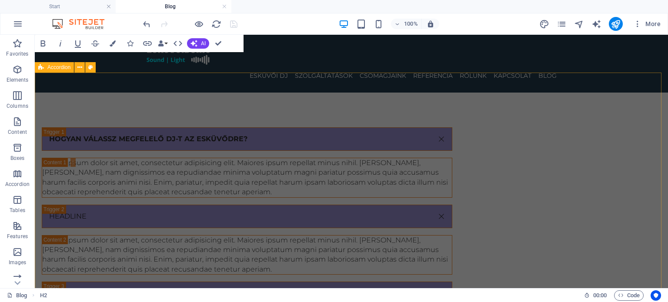
click at [216, 93] on div "hogyan válassz megfelelő dj-t az esküvődre? Lorem ipsum dolor sit amet, consect…" at bounding box center [351, 277] width 633 height 368
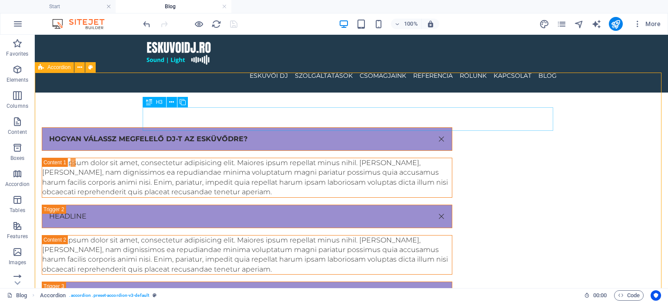
click at [305, 127] on div "hogyan válassz megfelelő dj-t az esküvődre?" at bounding box center [247, 138] width 411 height 23
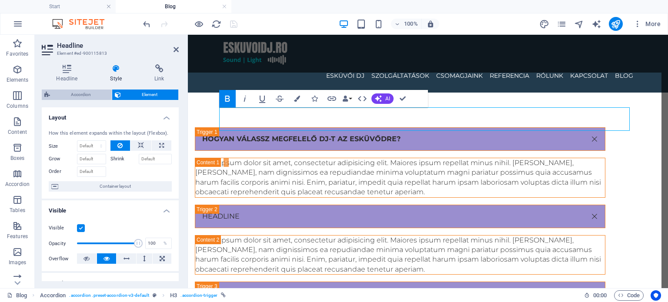
click at [75, 94] on span "Accordion" at bounding box center [81, 95] width 57 height 10
select select "rem"
select select "px"
select select "rem"
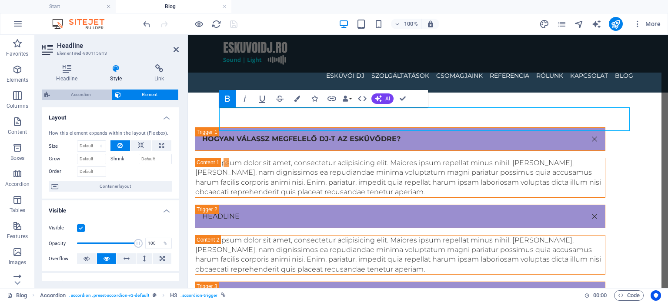
select select "px"
select select "preset-accordion-v3-default"
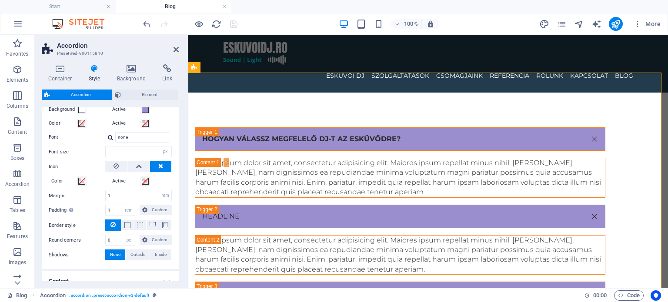
scroll to position [205, 0]
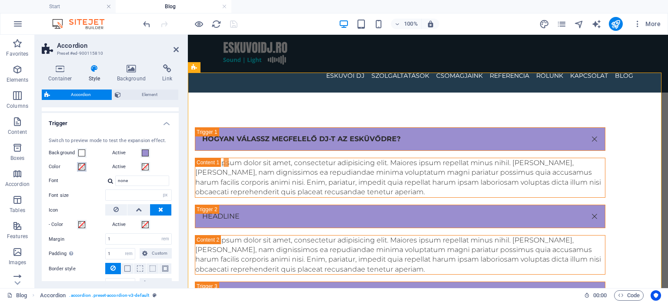
click at [84, 167] on span at bounding box center [81, 167] width 7 height 7
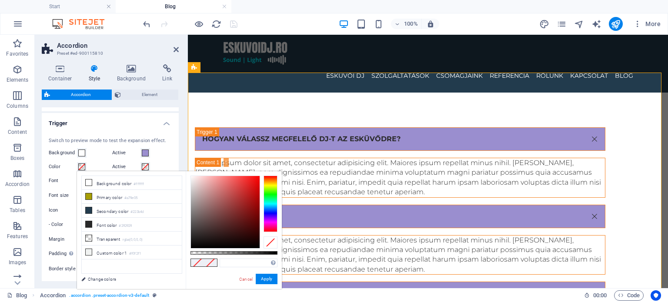
type input "#981e1e"
drag, startPoint x: 246, startPoint y: 205, endPoint x: 251, endPoint y: 195, distance: 11.1
click at [251, 195] on div at bounding box center [225, 212] width 69 height 72
type input "#d51818"
click at [251, 187] on div at bounding box center [225, 212] width 69 height 72
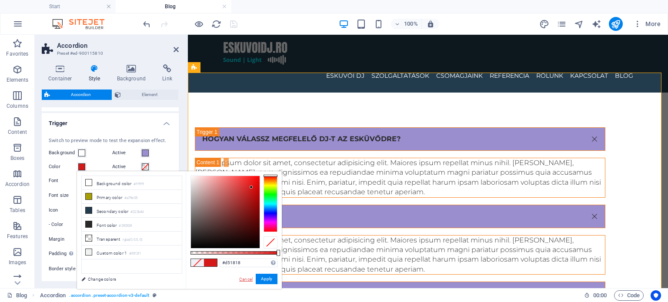
click at [247, 278] on link "Cancel" at bounding box center [245, 279] width 15 height 7
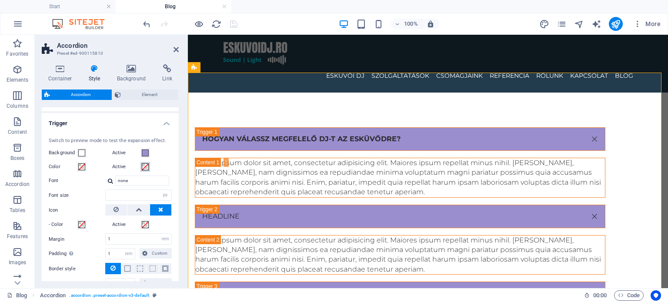
click at [146, 167] on span at bounding box center [145, 167] width 7 height 7
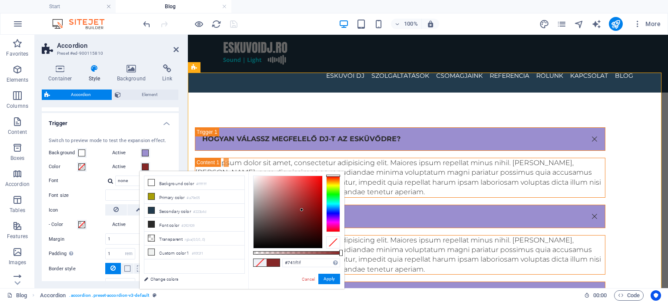
type input "#731e1e"
drag, startPoint x: 284, startPoint y: 207, endPoint x: 304, endPoint y: 215, distance: 21.8
click at [304, 215] on div at bounding box center [288, 212] width 69 height 72
click at [304, 215] on div at bounding box center [303, 215] width 3 height 3
click at [308, 282] on link "Cancel" at bounding box center [308, 279] width 15 height 7
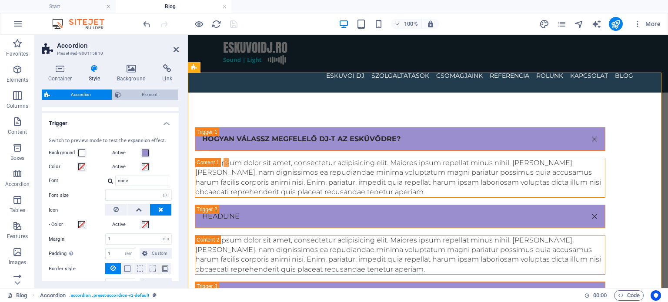
click at [151, 90] on span "Element" at bounding box center [150, 95] width 52 height 10
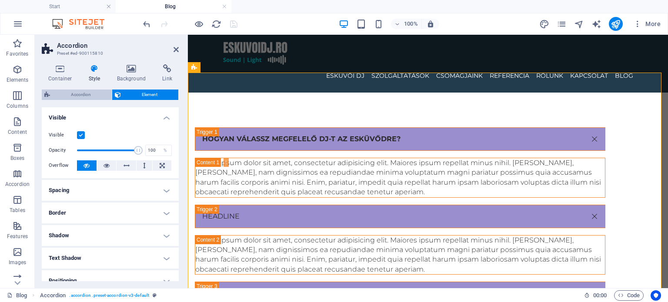
click at [44, 90] on icon at bounding box center [47, 95] width 6 height 10
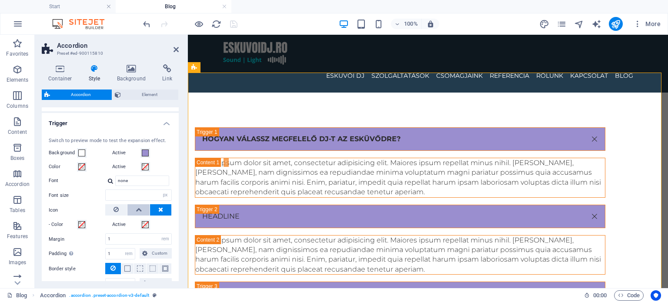
scroll to position [292, 0]
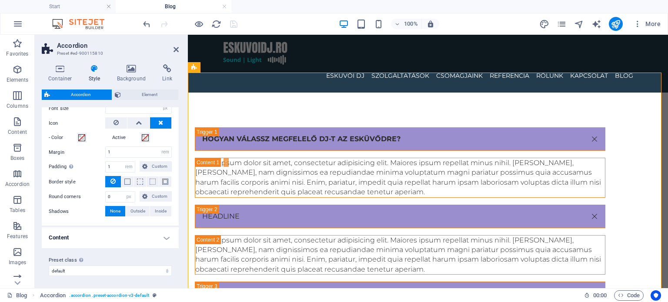
click at [149, 240] on h4 "Content" at bounding box center [110, 237] width 137 height 21
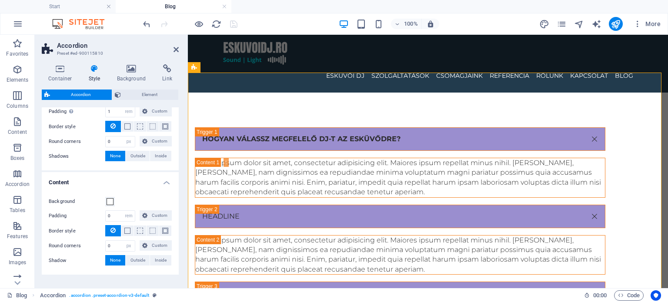
scroll to position [374, 0]
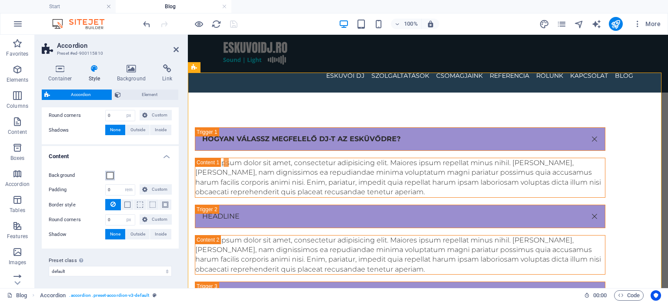
click at [111, 176] on span at bounding box center [110, 175] width 7 height 7
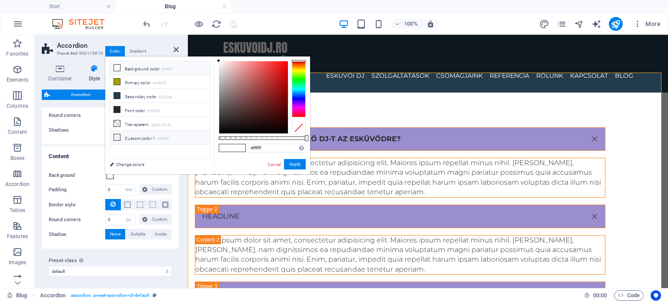
click at [123, 136] on li "Custom color 1 #f0f2f1" at bounding box center [160, 138] width 100 height 14
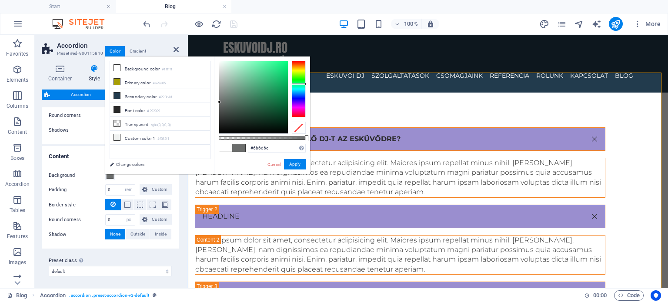
type input "#6c6d6d"
drag, startPoint x: 223, startPoint y: 84, endPoint x: 237, endPoint y: 125, distance: 42.9
click at [219, 102] on div at bounding box center [253, 97] width 69 height 72
click at [299, 163] on button "Apply" at bounding box center [295, 164] width 22 height 10
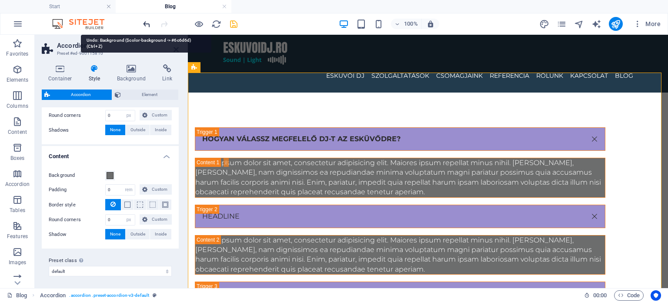
click at [146, 19] on icon "undo" at bounding box center [147, 24] width 10 height 10
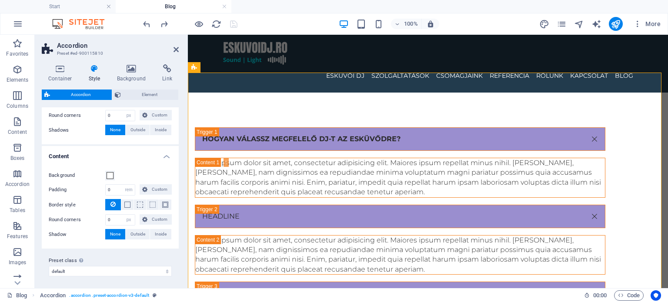
click at [77, 157] on h4 "Content" at bounding box center [110, 154] width 137 height 16
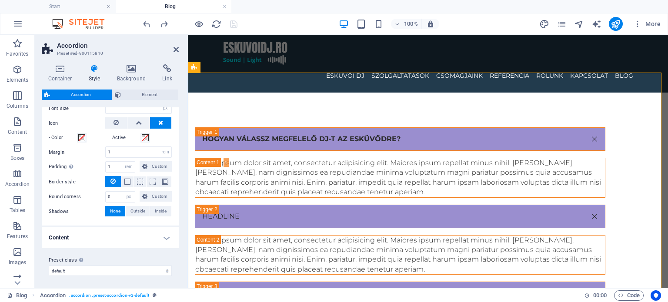
scroll to position [249, 0]
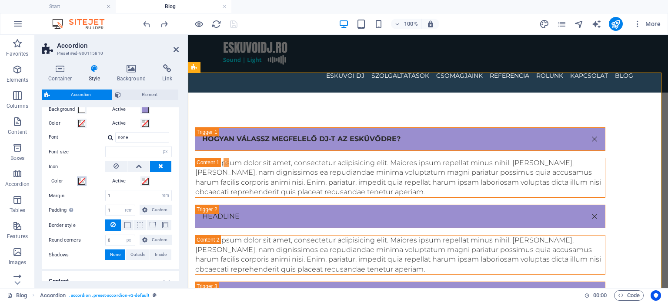
click at [81, 184] on span at bounding box center [81, 181] width 7 height 7
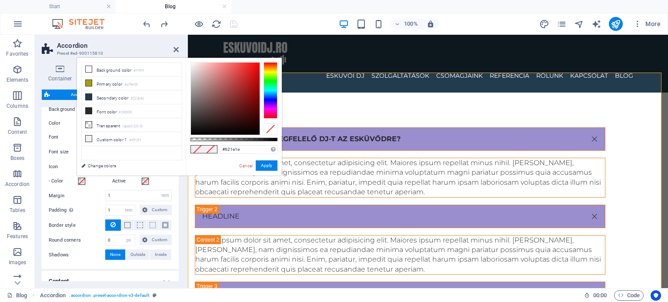
type input "#621c1c"
drag, startPoint x: 202, startPoint y: 100, endPoint x: 240, endPoint y: 107, distance: 38.4
click at [240, 107] on div at bounding box center [225, 99] width 69 height 72
click at [271, 164] on button "Apply" at bounding box center [267, 166] width 22 height 10
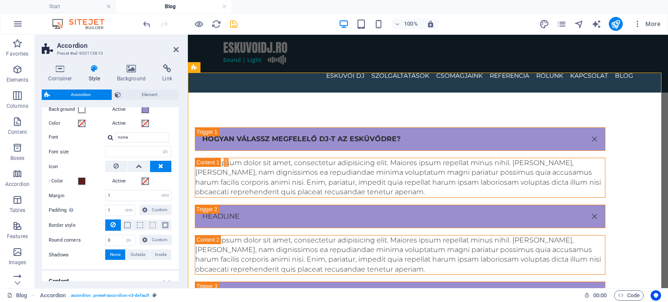
click at [234, 28] on icon "save" at bounding box center [234, 24] width 10 height 10
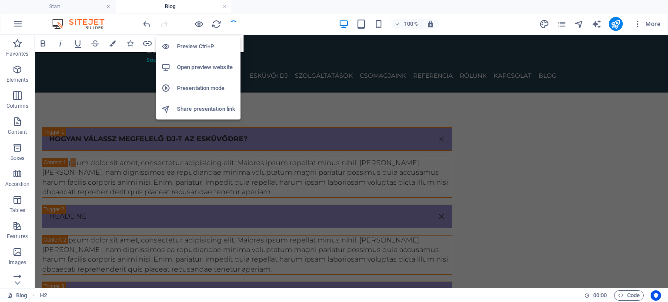
click at [200, 67] on h6 "Open preview website" at bounding box center [206, 67] width 58 height 10
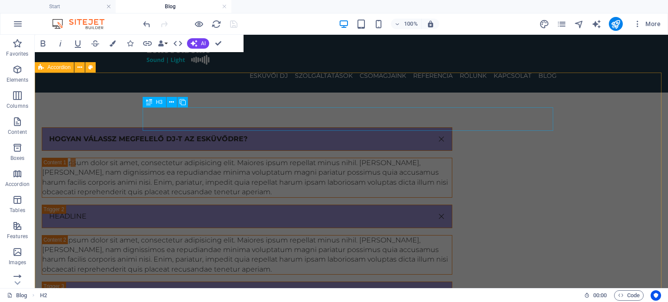
click at [211, 128] on div "hogyan válassz megfelelő dj-t az esküvődre?" at bounding box center [247, 138] width 411 height 23
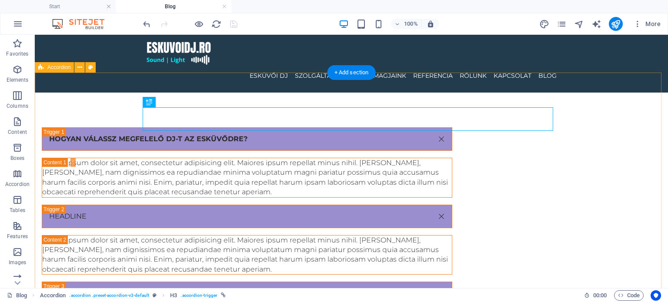
click at [98, 93] on div "hogyan válassz megfelelő dj-t az esküvődre? Lorem ipsum dolor sit amet, consect…" at bounding box center [351, 277] width 633 height 368
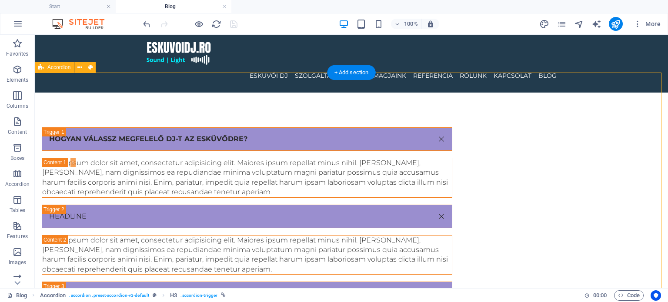
click at [98, 93] on div "hogyan válassz megfelelő dj-t az esküvődre? Lorem ipsum dolor sit amet, consect…" at bounding box center [351, 277] width 633 height 368
select select "rem"
select select "px"
select select "rem"
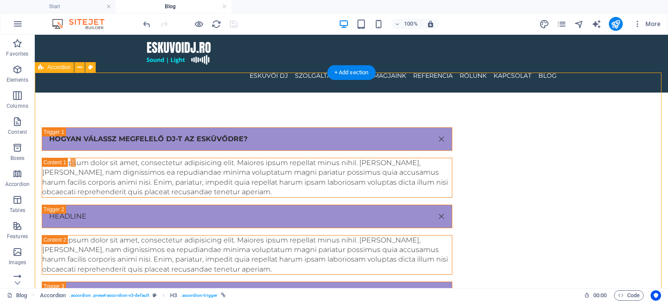
select select "px"
select select "preset-accordion-v3-default"
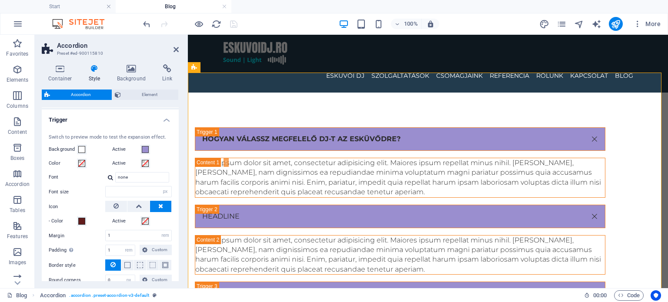
scroll to position [261, 0]
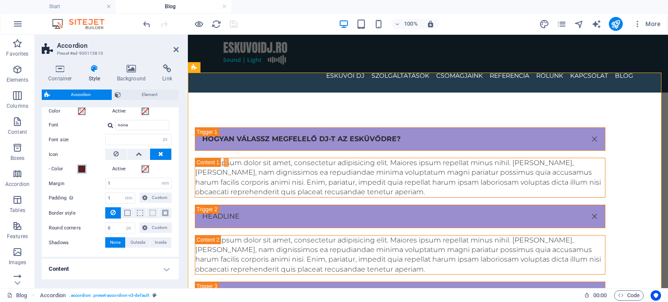
click at [84, 169] on span at bounding box center [81, 169] width 7 height 7
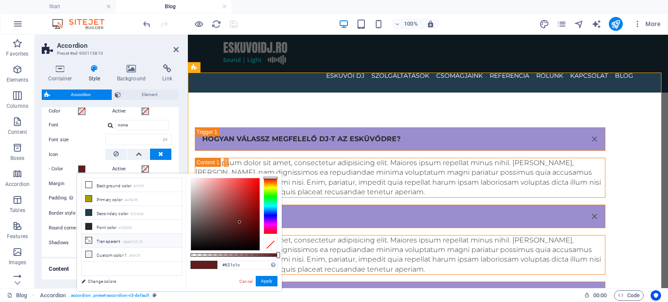
click at [96, 236] on li "Transparent rgba(0,0,0,.0)" at bounding box center [132, 241] width 100 height 14
type input "rgba(0, 0, 0, 0)"
drag, startPoint x: 261, startPoint y: 281, endPoint x: 33, endPoint y: 228, distance: 234.7
click at [261, 281] on button "Apply" at bounding box center [267, 281] width 22 height 10
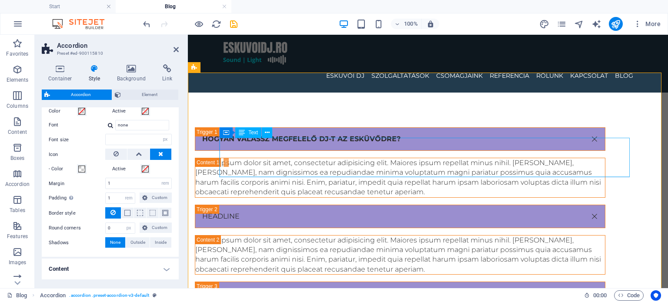
click at [251, 132] on span "Text" at bounding box center [253, 132] width 10 height 5
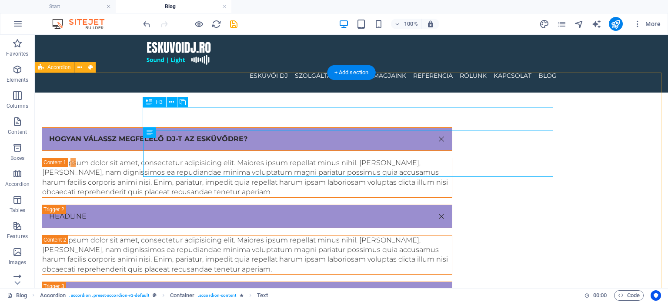
click at [194, 127] on div "hogyan válassz megfelelő dj-t az esküvődre?" at bounding box center [247, 138] width 411 height 23
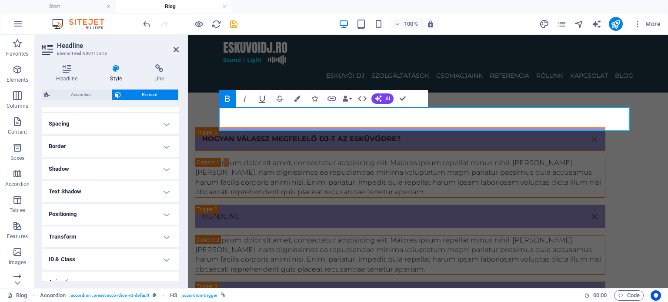
scroll to position [193, 0]
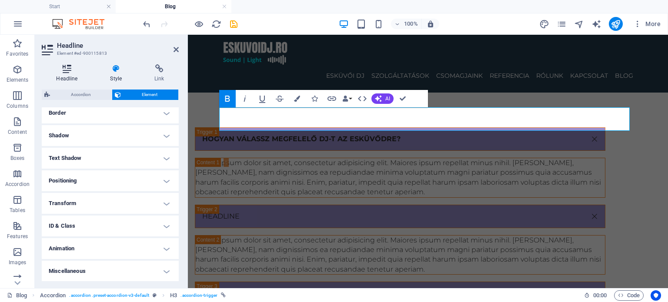
click at [72, 71] on icon at bounding box center [67, 68] width 50 height 9
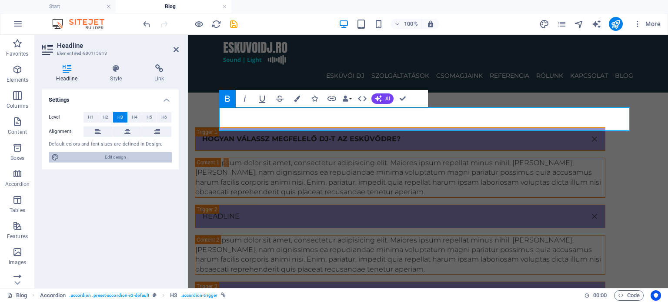
click at [118, 153] on span "Edit design" at bounding box center [115, 157] width 107 height 10
select select "rem"
select select "300"
select select "px"
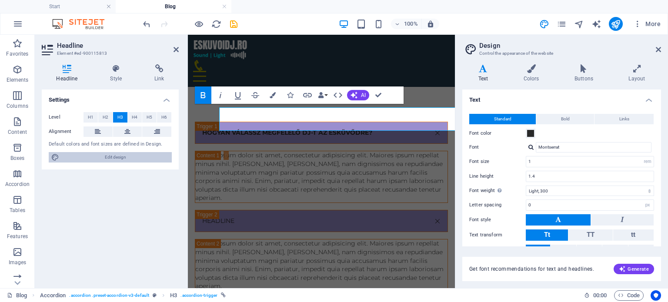
type input "14"
select select "px"
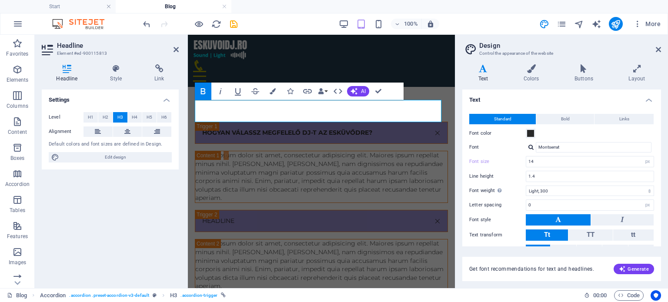
scroll to position [40, 0]
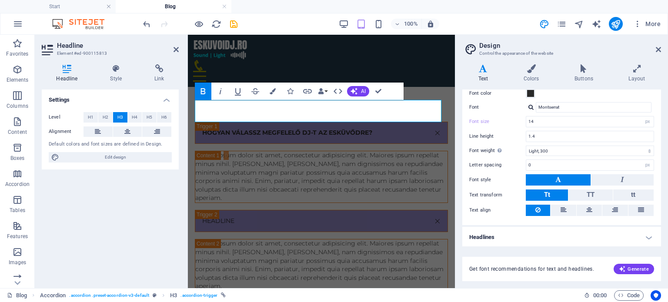
click at [536, 240] on h4 "Headlines" at bounding box center [561, 237] width 199 height 21
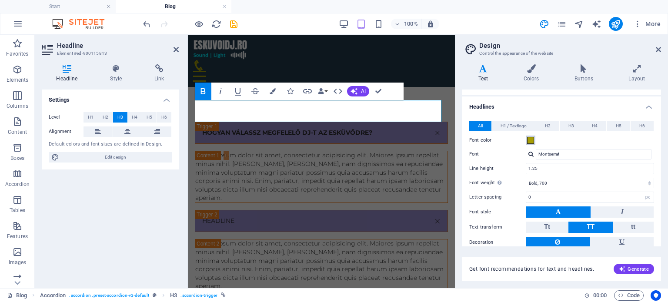
click at [528, 137] on span at bounding box center [530, 140] width 7 height 7
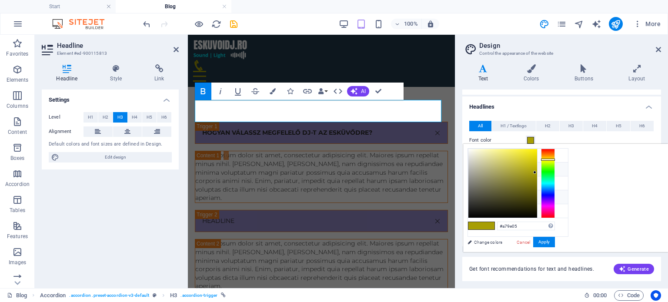
click at [494, 196] on li "Font color #292929" at bounding box center [518, 198] width 100 height 14
type input "#292929"
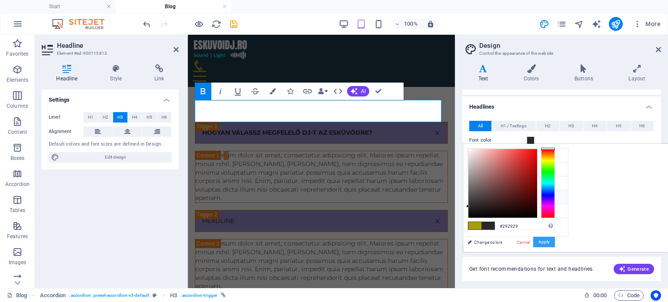
click at [555, 242] on button "Apply" at bounding box center [544, 242] width 22 height 10
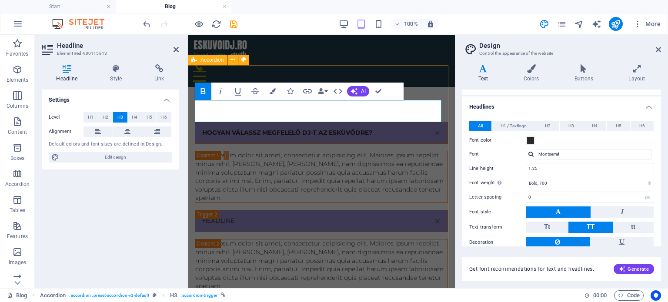
click at [372, 129] on strong "hogyan válassz megfelelő dj-t az esküvődre?" at bounding box center [287, 133] width 170 height 8
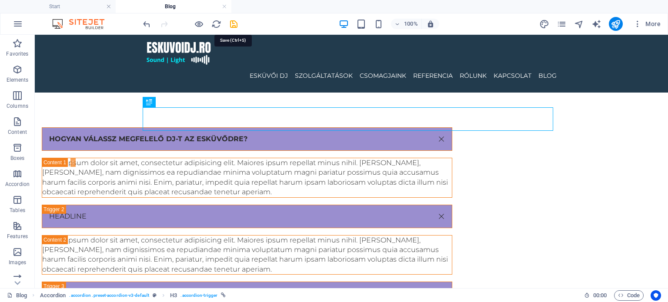
click at [239, 25] on div "100% More" at bounding box center [402, 24] width 523 height 14
click at [234, 23] on icon "save" at bounding box center [234, 24] width 10 height 10
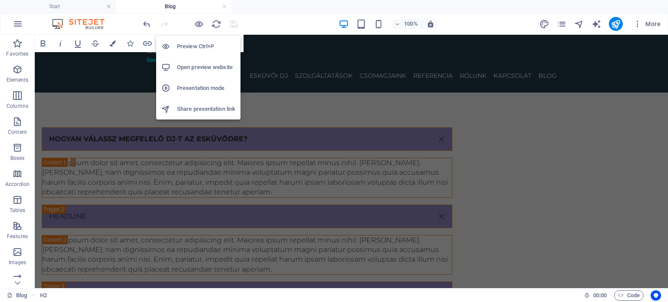
click at [212, 67] on h6 "Open preview website" at bounding box center [206, 67] width 58 height 10
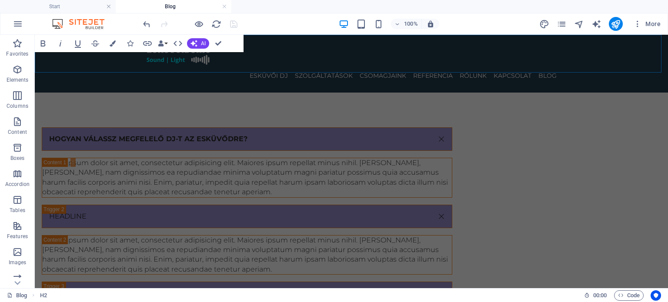
click at [242, 67] on div "ESKÜVŐI DJ SZOLGÁLTATÁSOK CSOMAGJAINK REFERENCIA RÓLUNK KAPCSOLAT Blog" at bounding box center [351, 64] width 633 height 58
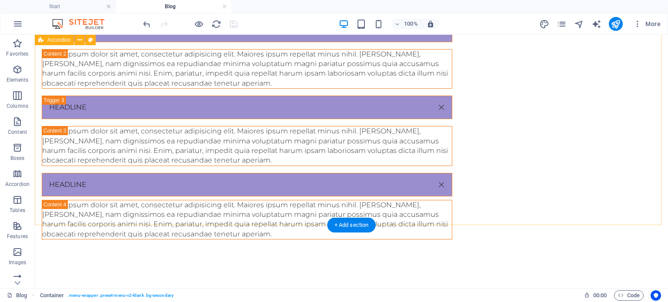
scroll to position [217, 0]
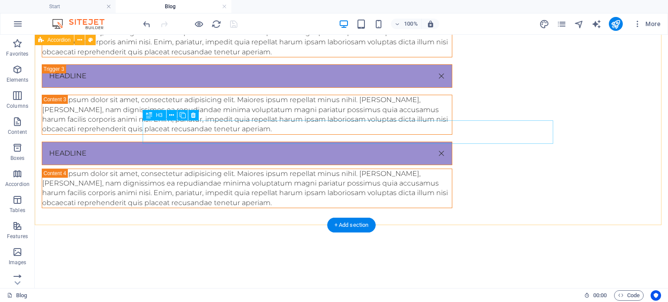
click at [165, 142] on div "Headline" at bounding box center [247, 153] width 411 height 23
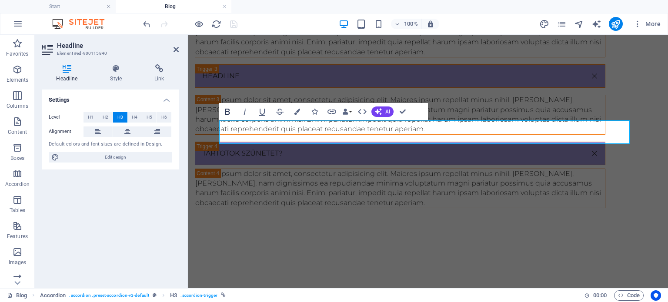
click at [222, 113] on icon "button" at bounding box center [227, 112] width 10 height 10
click at [334, 142] on link "Tartotok szünetet?" at bounding box center [400, 153] width 410 height 23
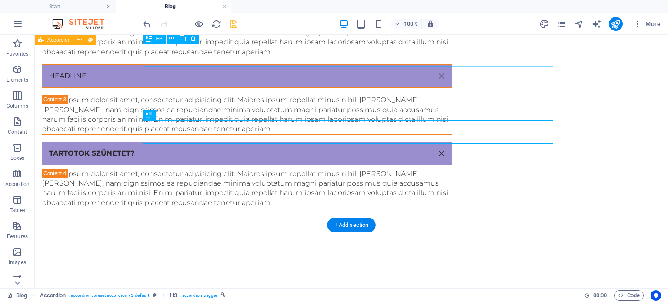
click at [178, 64] on div "Headline" at bounding box center [247, 75] width 411 height 23
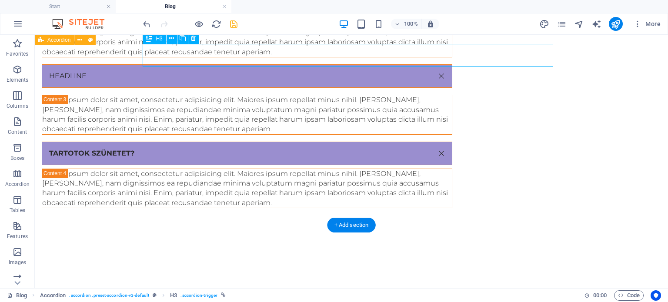
click at [178, 64] on div "Headline" at bounding box center [247, 75] width 411 height 23
click at [211, 64] on div "Milyen ruhában fogtok érkezni?" at bounding box center [247, 75] width 411 height 23
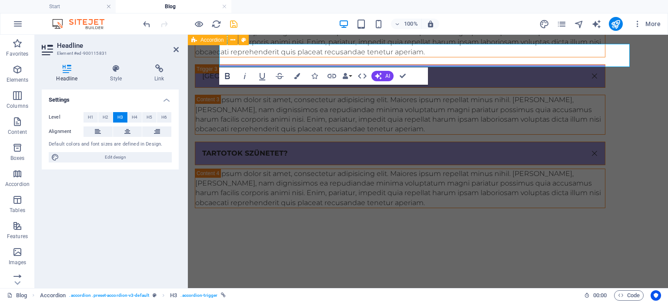
click at [230, 78] on icon "button" at bounding box center [227, 76] width 5 height 6
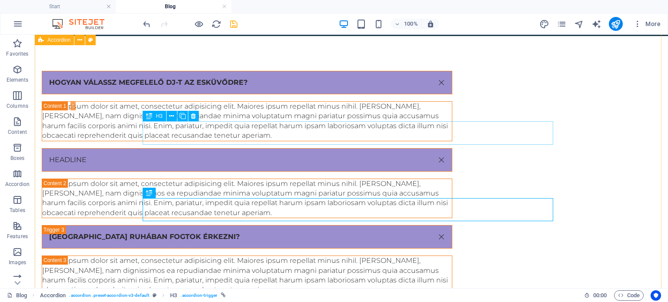
scroll to position [43, 0]
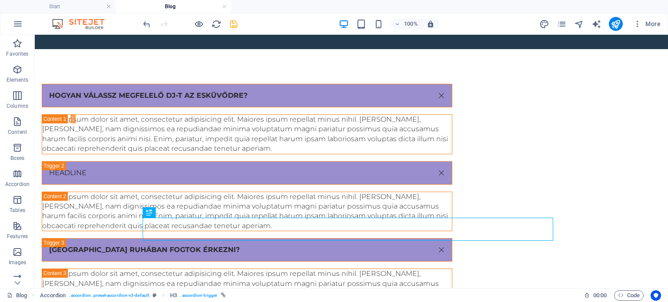
click at [231, 20] on icon "save" at bounding box center [234, 24] width 10 height 10
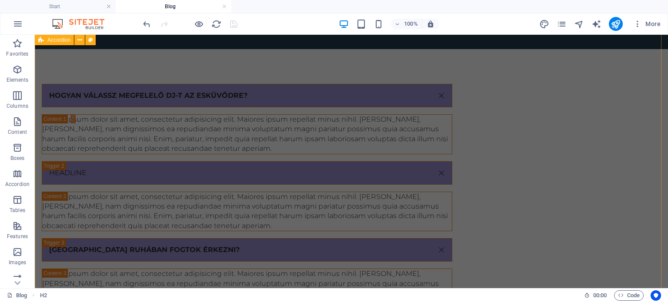
click at [123, 90] on div "hogyan válassz megfelelő dj-t az esküvődre? Lorem ipsum dolor sit amet, consect…" at bounding box center [351, 233] width 633 height 368
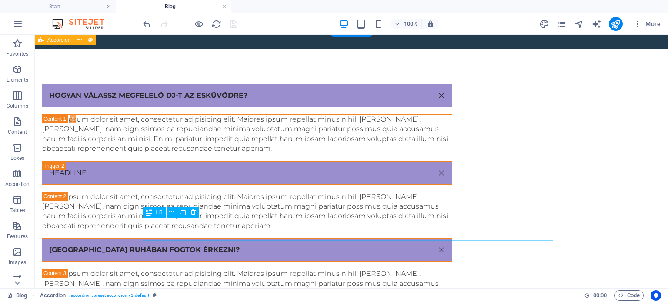
click at [227, 238] on div "Milyen ruhában fogtok érkezni?" at bounding box center [247, 249] width 411 height 23
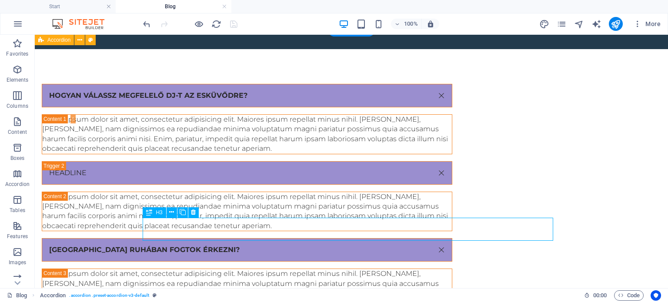
click at [227, 238] on div "Milyen ruhában fogtok érkezni?" at bounding box center [247, 249] width 411 height 23
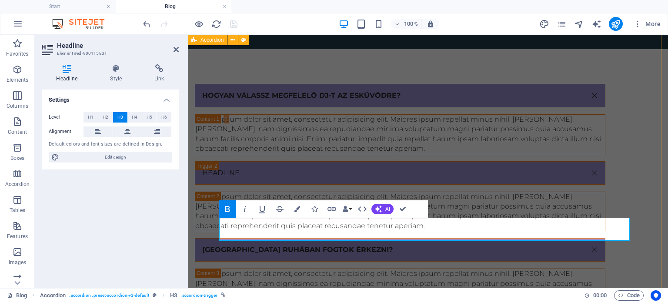
click at [251, 246] on strong "Milyen ruhában fogtok érkezni?" at bounding box center [297, 250] width 191 height 8
drag, startPoint x: 294, startPoint y: 231, endPoint x: 254, endPoint y: 227, distance: 40.2
click at [254, 246] on strong "Milyen ruhában fogtok érkezni?" at bounding box center [297, 250] width 191 height 8
drag, startPoint x: 372, startPoint y: 226, endPoint x: 341, endPoint y: 232, distance: 32.0
click at [341, 246] on strong "Milyen öltözetben fogtok érkezni?" at bounding box center [278, 250] width 152 height 8
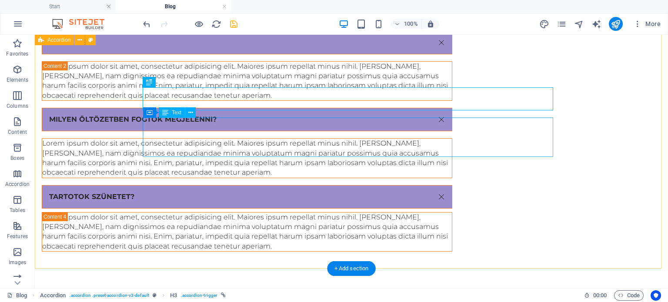
scroll to position [87, 0]
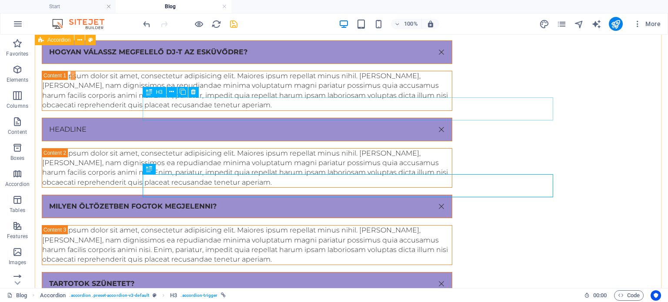
click at [176, 118] on div "Headline" at bounding box center [247, 129] width 411 height 23
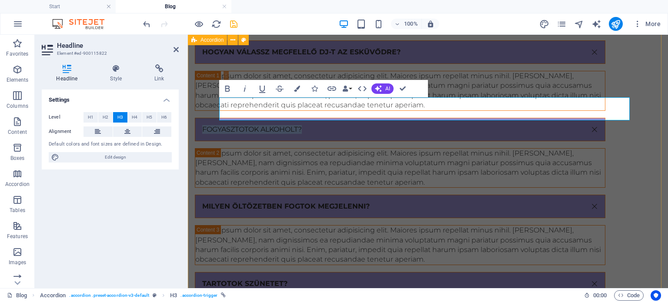
drag, startPoint x: 288, startPoint y: 111, endPoint x: 224, endPoint y: 115, distance: 64.5
click at [224, 118] on link "fogyasztotok alkoholt?" at bounding box center [400, 129] width 410 height 23
click at [226, 86] on icon "button" at bounding box center [227, 89] width 5 height 6
click at [201, 120] on div "hogyan válassz megfelelő dj-t az esküvődre? Lorem ipsum dolor sit amet, consect…" at bounding box center [428, 190] width 480 height 368
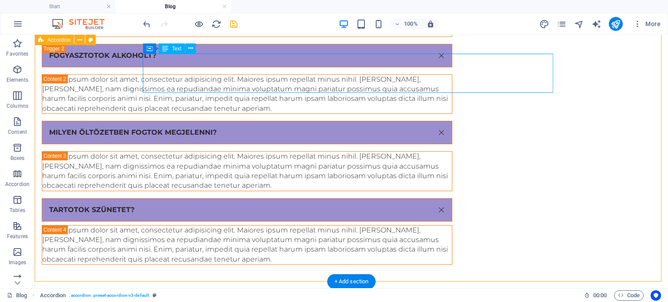
scroll to position [174, 0]
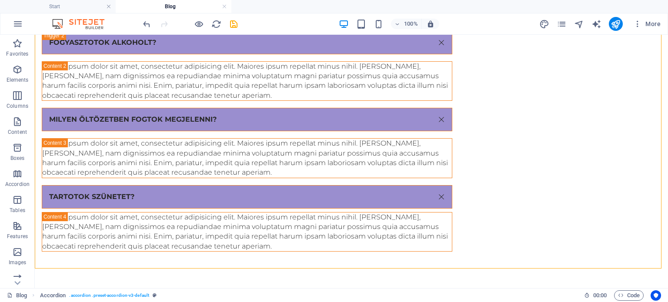
click at [224, 25] on div at bounding box center [189, 24] width 97 height 14
click at [232, 24] on icon "save" at bounding box center [234, 24] width 10 height 10
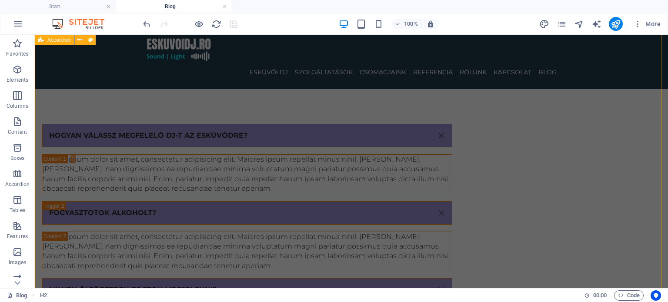
scroll to position [0, 0]
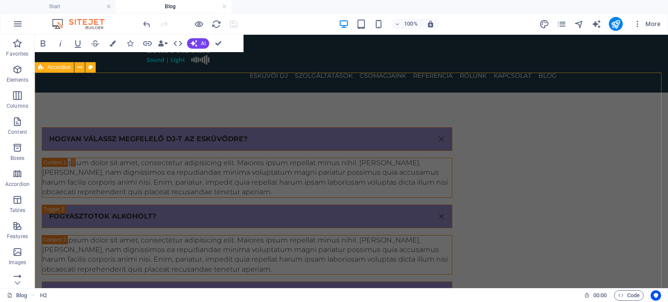
click at [150, 93] on div "hogyan válassz megfelelő dj-t az esküvődre? Lorem ipsum dolor sit amet, consect…" at bounding box center [351, 277] width 633 height 368
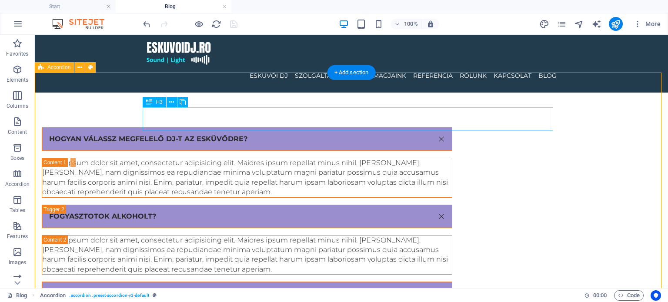
click at [241, 127] on div "hogyan válassz megfelelő dj-t az esküvődre?" at bounding box center [247, 138] width 411 height 23
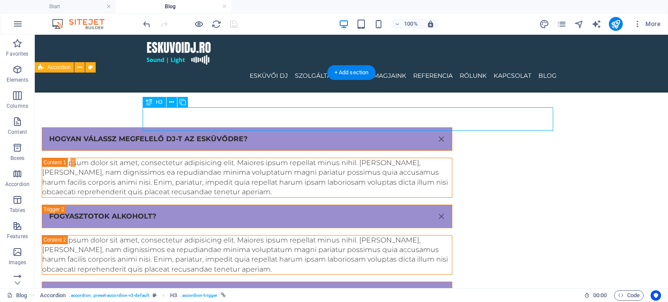
click at [241, 127] on div "hogyan válassz megfelelő dj-t az esküvődre?" at bounding box center [247, 138] width 411 height 23
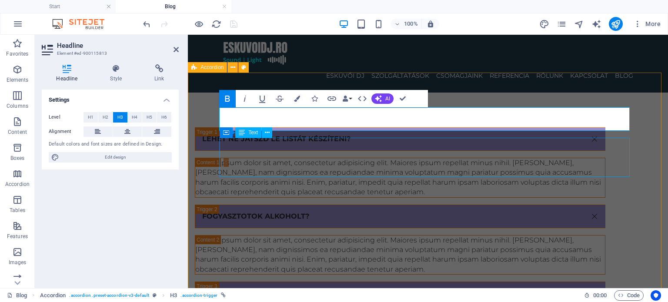
click at [402, 158] on div "Lorem ipsum dolor sit amet, consectetur adipisicing elit. Maiores ipsum repella…" at bounding box center [400, 177] width 410 height 39
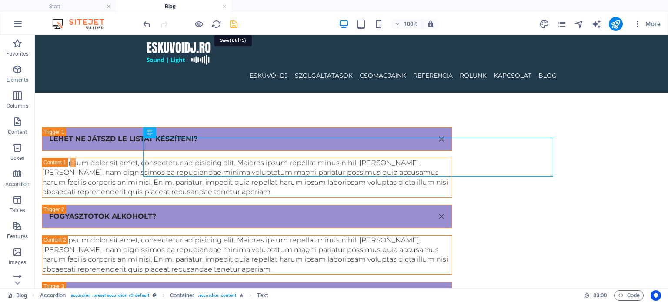
click at [233, 19] on icon "save" at bounding box center [234, 24] width 10 height 10
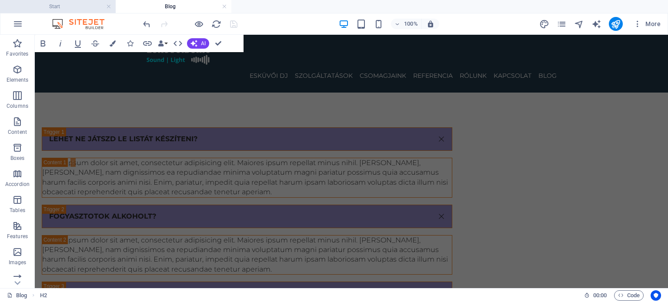
click at [65, 8] on h4 "Start" at bounding box center [58, 7] width 116 height 10
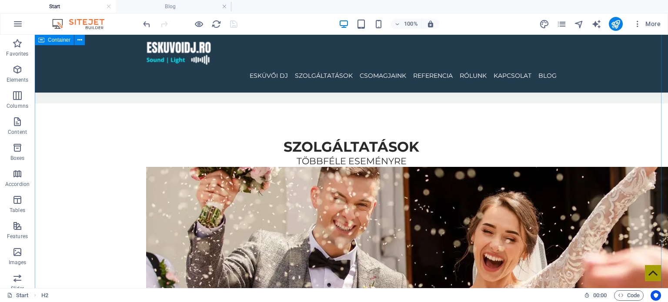
scroll to position [826, 0]
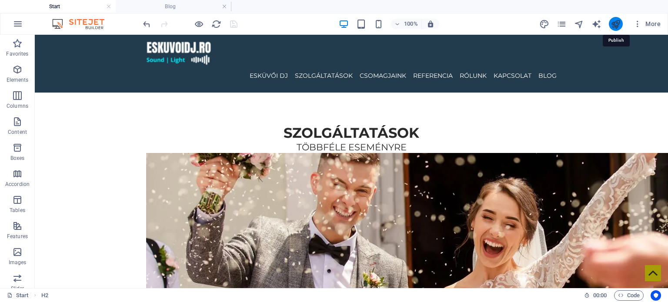
click at [619, 24] on icon "publish" at bounding box center [616, 24] width 10 height 10
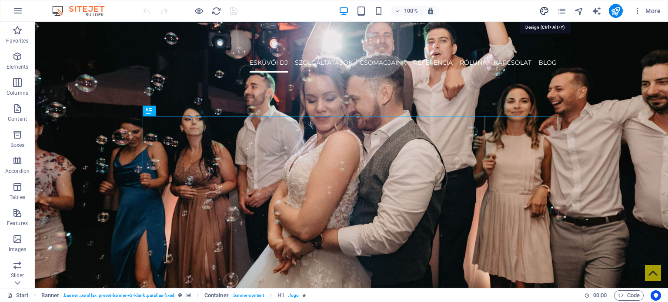
click at [543, 8] on icon "design" at bounding box center [544, 11] width 10 height 10
select select "px"
select select "300"
select select "px"
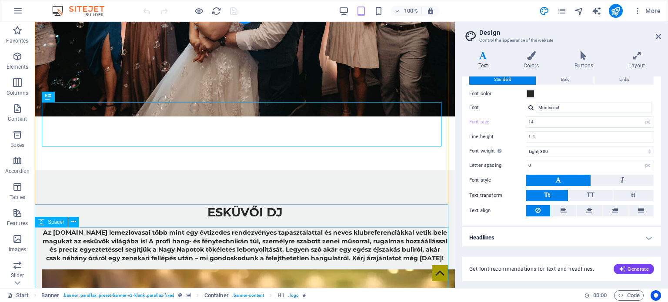
scroll to position [174, 0]
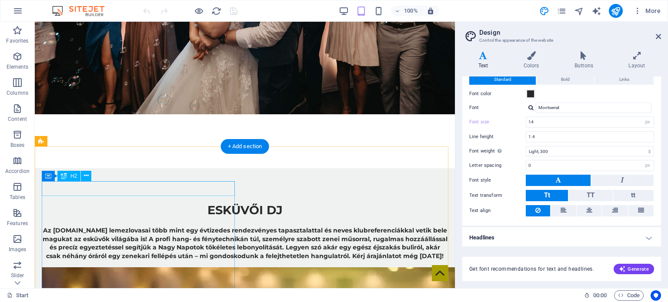
click at [140, 203] on div "esküvői dj" at bounding box center [245, 210] width 406 height 15
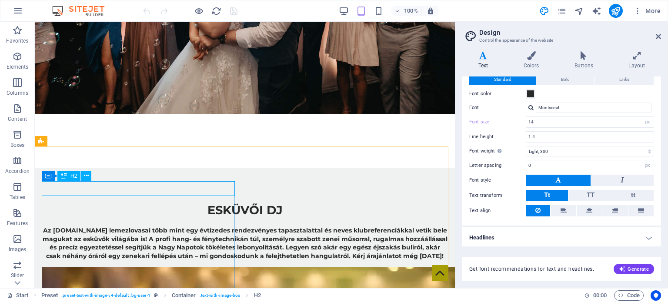
click at [69, 176] on div "H2" at bounding box center [68, 176] width 23 height 10
click at [545, 57] on icon at bounding box center [531, 55] width 47 height 9
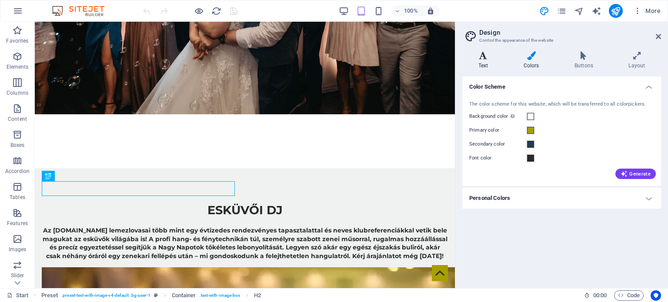
click at [494, 60] on h4 "Text" at bounding box center [484, 60] width 45 height 18
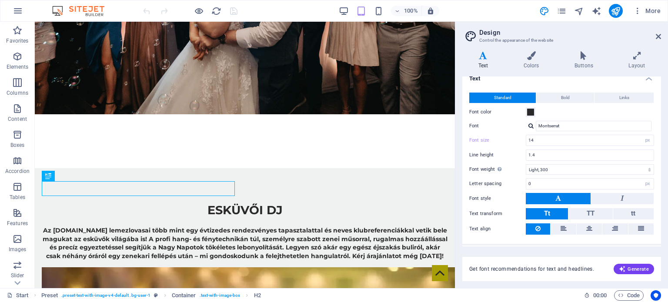
scroll to position [0, 0]
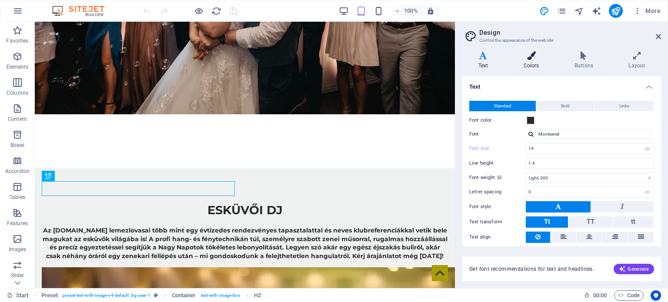
click at [532, 67] on h4 "Colors" at bounding box center [533, 60] width 51 height 18
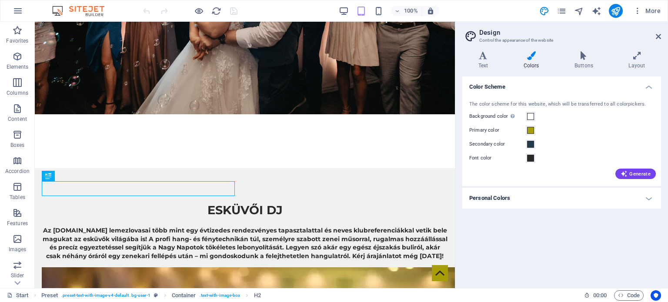
click at [534, 196] on h4 "Personal Colors" at bounding box center [561, 198] width 199 height 21
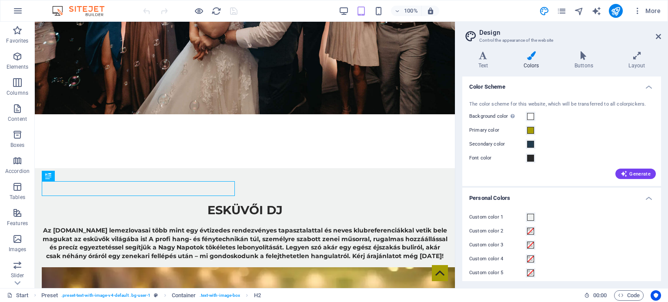
scroll to position [5, 0]
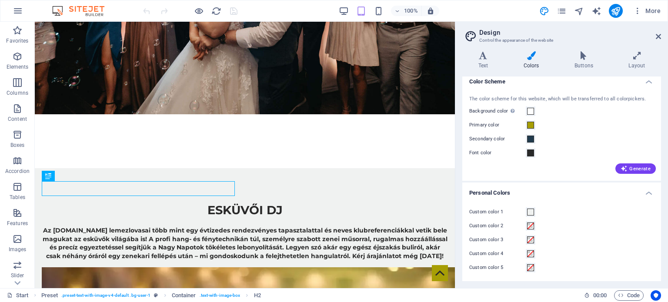
click at [551, 179] on div "The color scheme for this website, which will be transferred to all colorpicker…" at bounding box center [562, 134] width 202 height 94
click at [490, 189] on h4 "Personal Colors" at bounding box center [561, 191] width 199 height 16
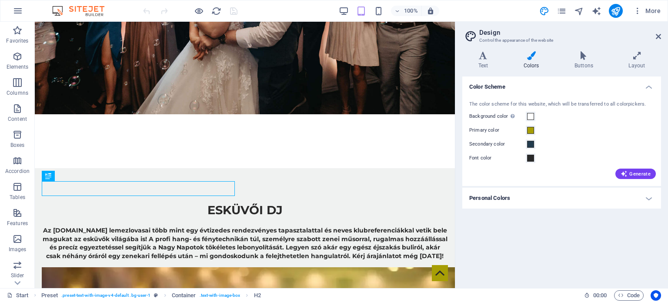
scroll to position [0, 0]
click at [484, 61] on h4 "Text" at bounding box center [484, 60] width 45 height 18
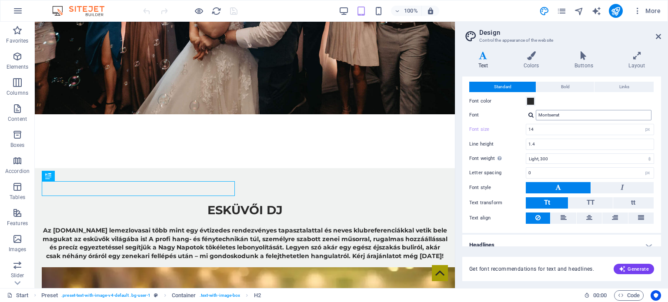
scroll to position [27, 0]
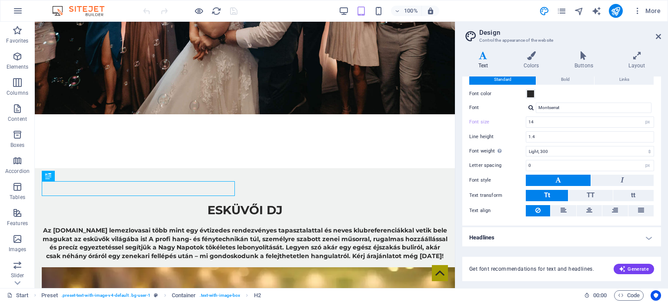
click at [505, 245] on div "Text Standard Bold Links Font color Font Montserrat Font size 14 rem px Line he…" at bounding box center [561, 179] width 199 height 205
click at [505, 237] on h4 "Headlines" at bounding box center [561, 237] width 199 height 21
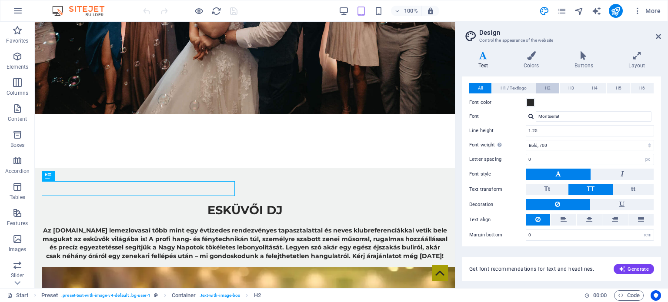
click at [553, 84] on button "H2" at bounding box center [547, 88] width 23 height 10
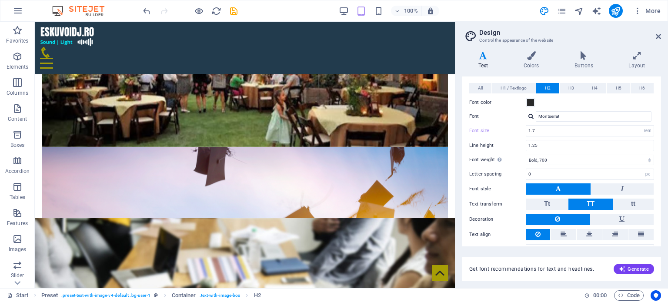
scroll to position [1087, 0]
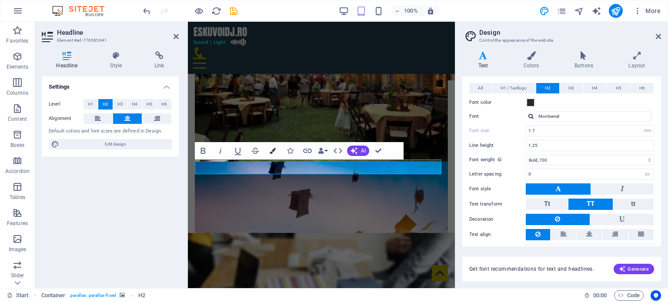
click at [271, 148] on icon "button" at bounding box center [273, 151] width 6 height 6
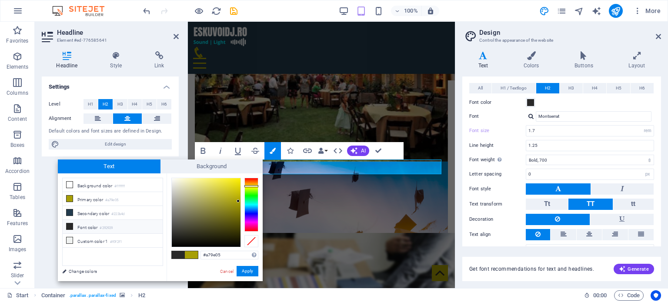
drag, startPoint x: 235, startPoint y: 254, endPoint x: 137, endPoint y: 255, distance: 98.3
click at [137, 255] on div "less Background color #ffffff Primary color #a79e05 Secondary color #223b4d Fon…" at bounding box center [160, 228] width 205 height 108
drag, startPoint x: 223, startPoint y: 272, endPoint x: 101, endPoint y: 201, distance: 140.9
click at [223, 272] on link "Cancel" at bounding box center [226, 271] width 15 height 7
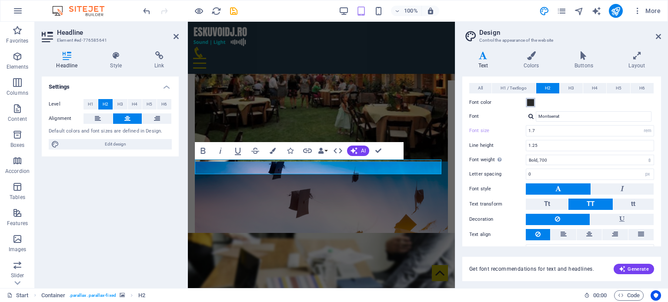
click at [529, 101] on span at bounding box center [530, 102] width 7 height 7
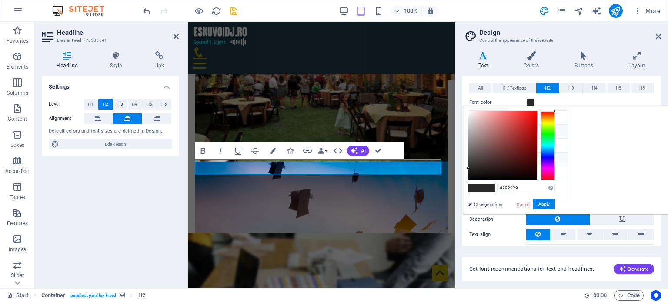
click at [495, 131] on li "Primary color #a79e05" at bounding box center [518, 132] width 100 height 14
type input "#a79e05"
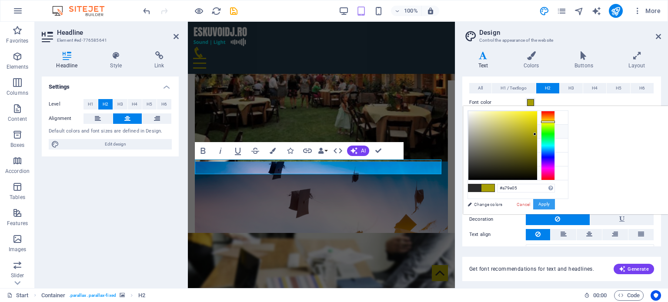
click at [555, 202] on button "Apply" at bounding box center [544, 204] width 22 height 10
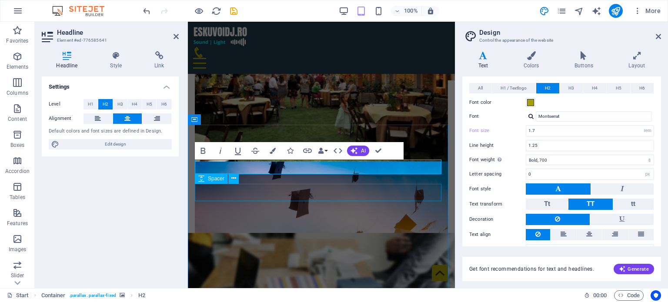
scroll to position [1095, 0]
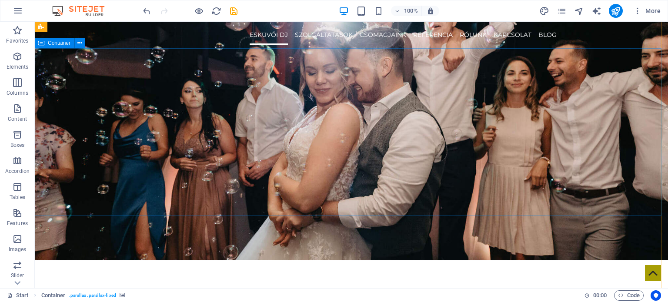
scroll to position [0, 0]
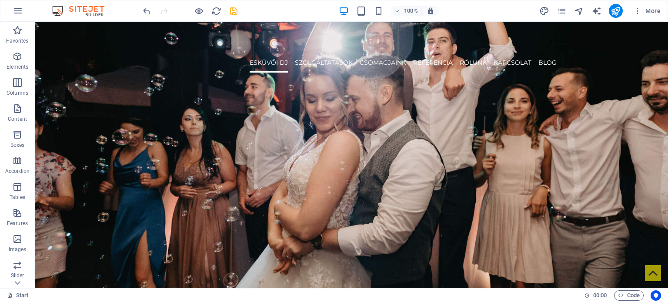
click at [235, 12] on icon "save" at bounding box center [234, 11] width 10 height 10
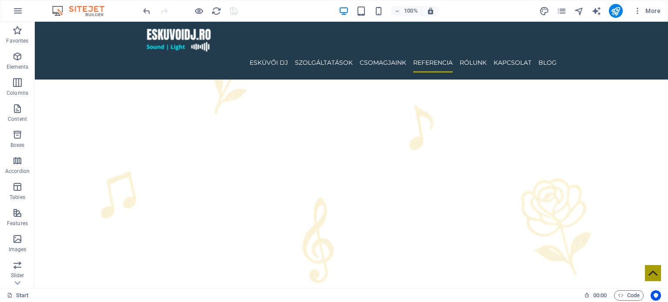
scroll to position [2285, 0]
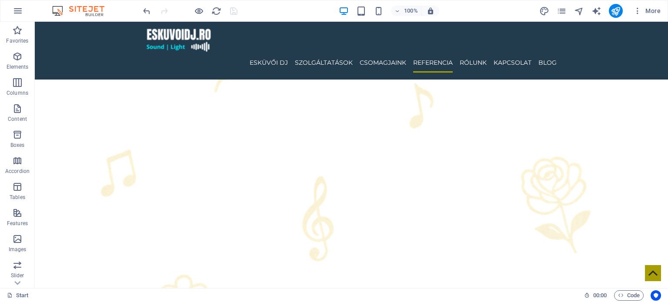
click at [568, 12] on div "More" at bounding box center [601, 11] width 125 height 14
click at [562, 11] on icon "pages" at bounding box center [562, 11] width 10 height 10
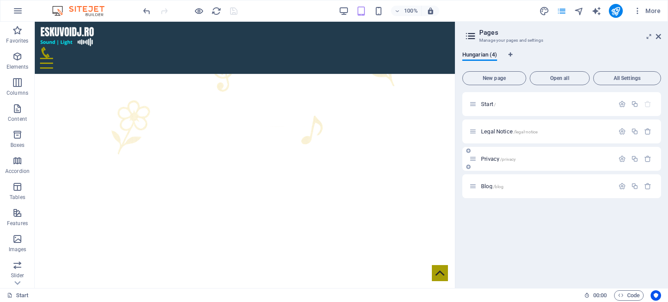
scroll to position [2231, 0]
click at [518, 186] on p "Blog /blog" at bounding box center [546, 187] width 130 height 6
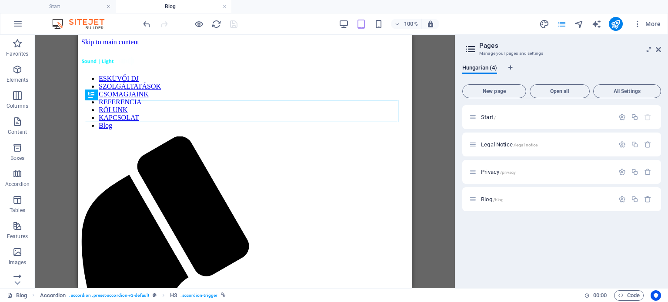
scroll to position [0, 0]
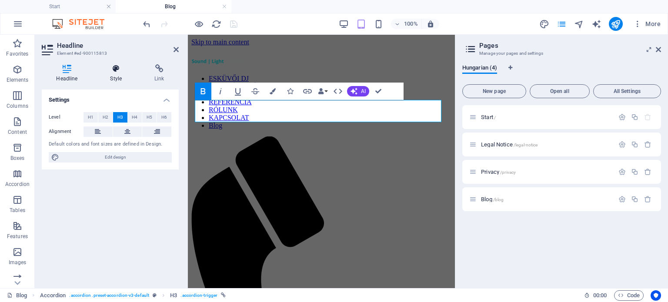
click at [118, 69] on icon at bounding box center [116, 68] width 41 height 9
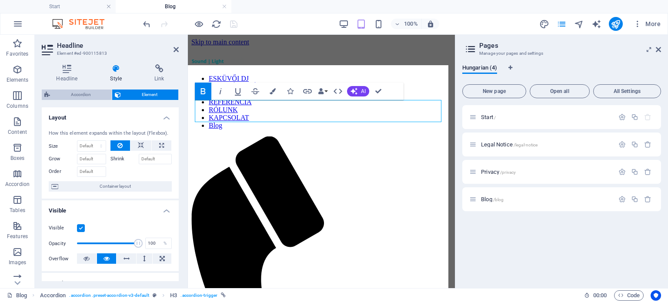
click at [78, 92] on span "Accordion" at bounding box center [81, 95] width 57 height 10
select select "rem"
select select "preset-accordion-v3-default"
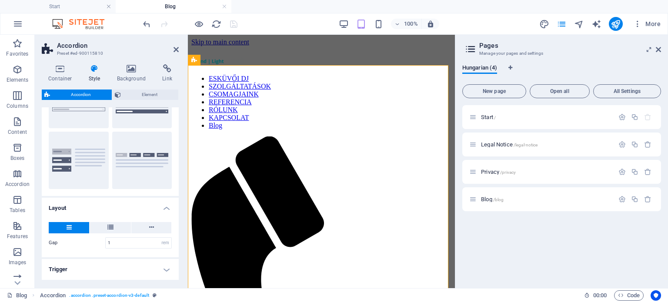
scroll to position [114, 0]
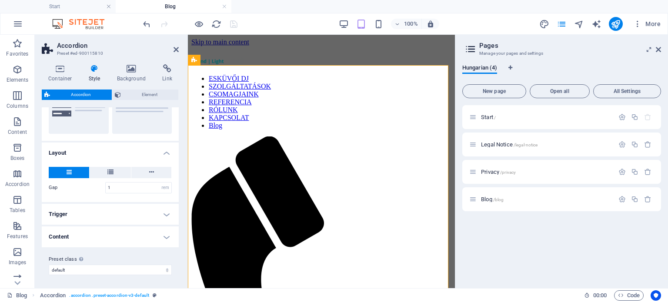
click at [94, 215] on h4 "Trigger" at bounding box center [110, 214] width 137 height 21
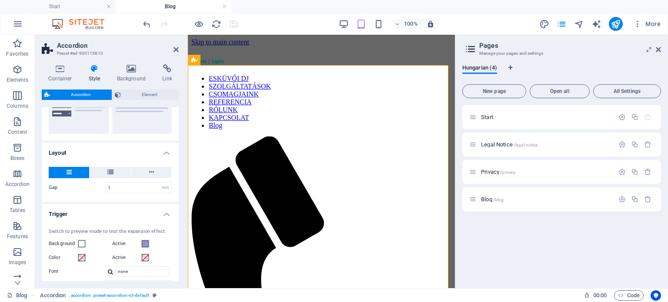
click at [94, 215] on h4 "Trigger" at bounding box center [110, 212] width 137 height 16
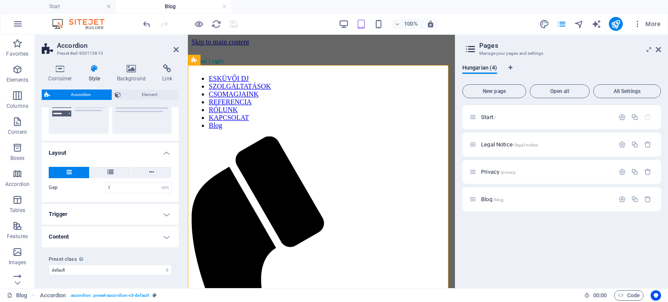
click at [98, 226] on ul "Layout Gap 1 px rem % vh vw Width 33 % Fill space Only for Desktop- and Tabletm…" at bounding box center [110, 195] width 137 height 105
click at [101, 238] on h4 "Content" at bounding box center [110, 237] width 137 height 21
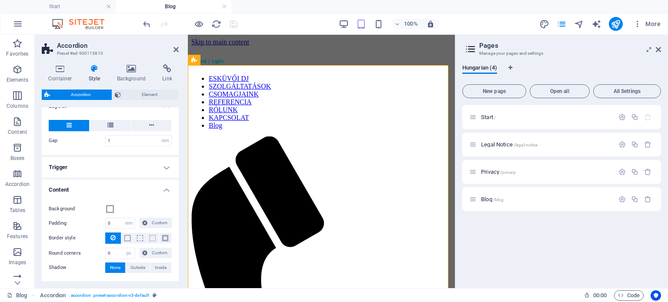
scroll to position [196, 0]
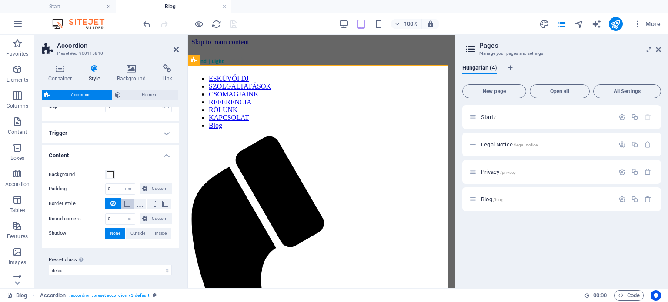
click at [131, 204] on button at bounding box center [127, 204] width 12 height 10
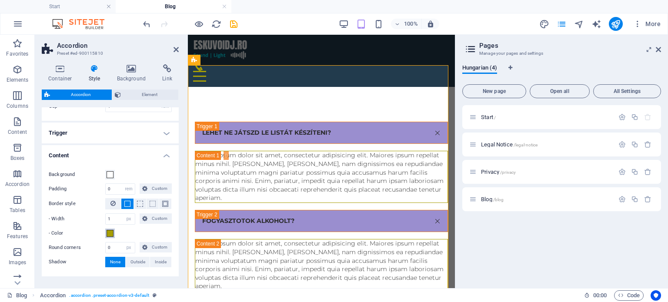
click at [110, 230] on span at bounding box center [110, 233] width 7 height 7
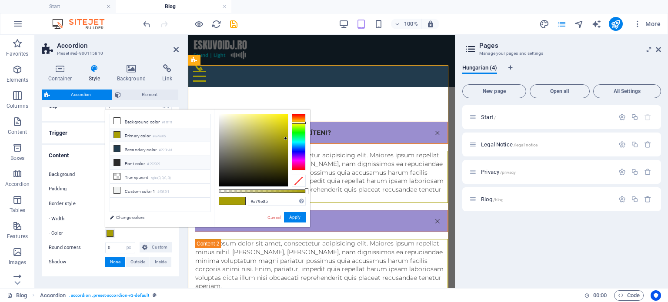
click at [119, 163] on icon at bounding box center [117, 163] width 6 height 6
type input "#292929"
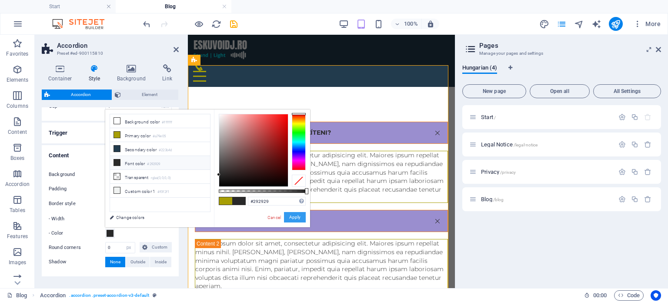
click at [294, 217] on button "Apply" at bounding box center [295, 217] width 22 height 10
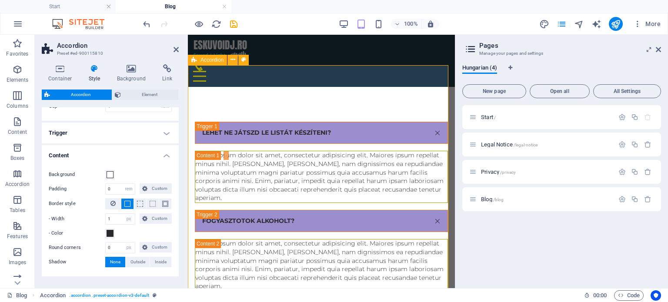
click at [317, 87] on div "Lehet ne játszd le listát készÍteni? Lorem ipsum dolor sit amet, consectetur ad…" at bounding box center [321, 293] width 267 height 412
click at [231, 20] on icon "save" at bounding box center [234, 24] width 10 height 10
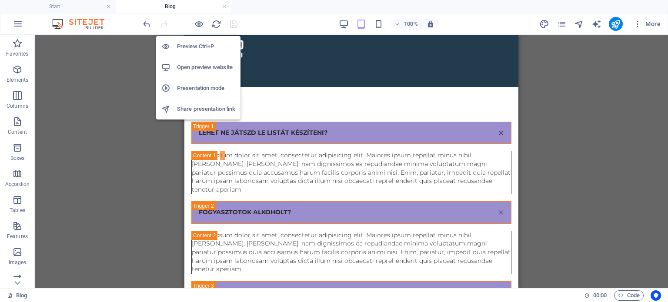
click at [199, 60] on li "Open preview website" at bounding box center [198, 67] width 84 height 21
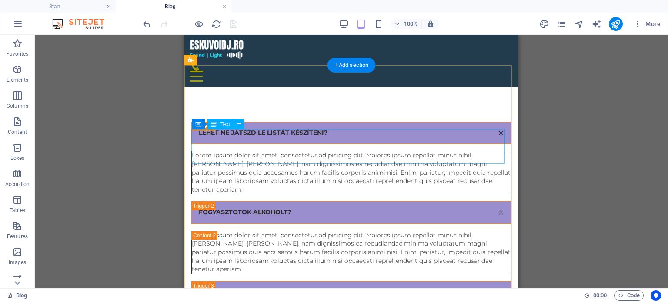
click at [265, 151] on div "Lorem ipsum dolor sit amet, consectetur adipisicing elit. Maiores ipsum repella…" at bounding box center [351, 172] width 319 height 43
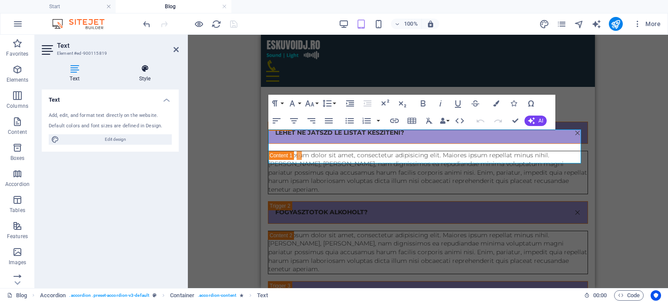
click at [147, 72] on icon at bounding box center [145, 68] width 68 height 9
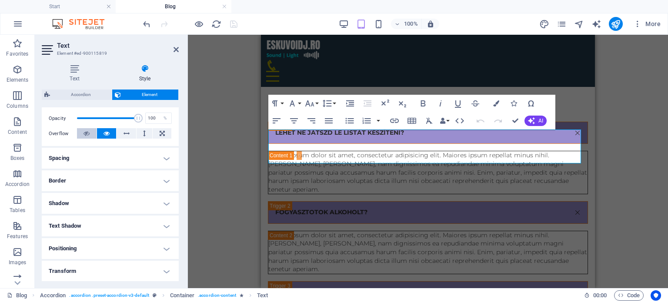
scroll to position [150, 0]
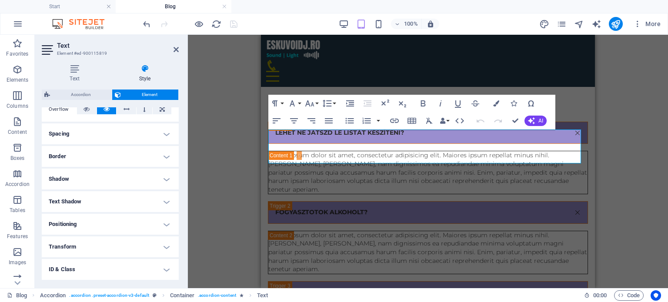
click at [96, 149] on h4 "Border" at bounding box center [110, 156] width 137 height 21
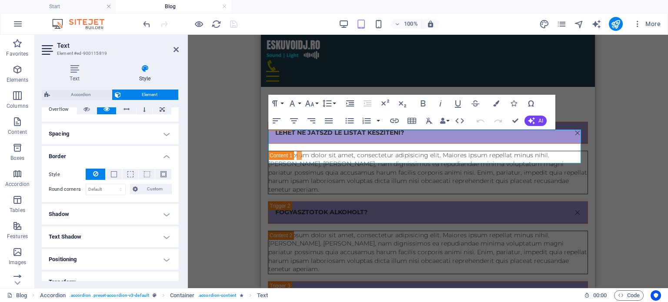
click at [97, 151] on h4 "Border" at bounding box center [110, 154] width 137 height 16
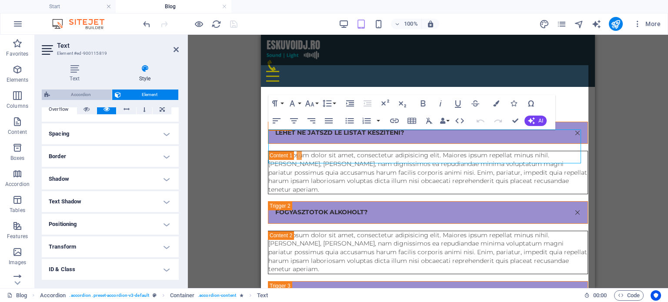
click at [83, 95] on span "Accordion" at bounding box center [81, 95] width 57 height 10
select select "rem"
select select "px"
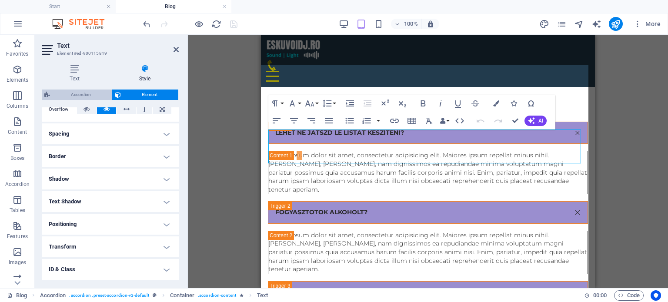
select select "preset-accordion-v3-default"
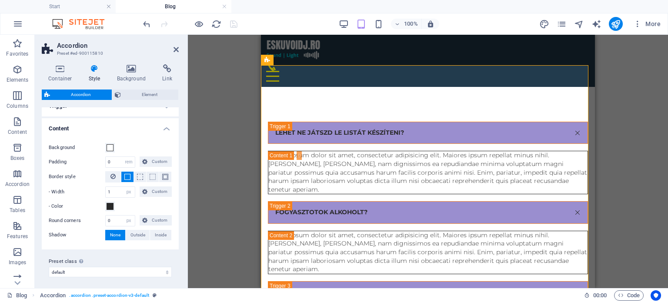
scroll to position [224, 0]
click at [113, 174] on icon at bounding box center [112, 175] width 5 height 10
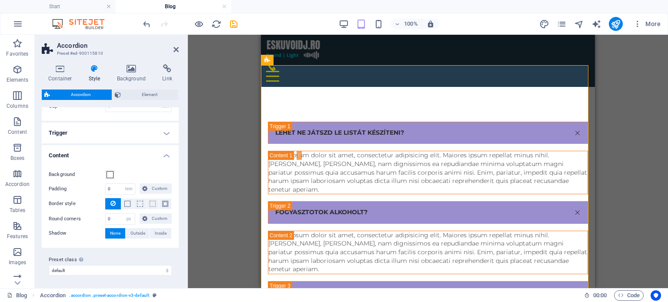
click at [110, 153] on h4 "Content" at bounding box center [110, 153] width 137 height 16
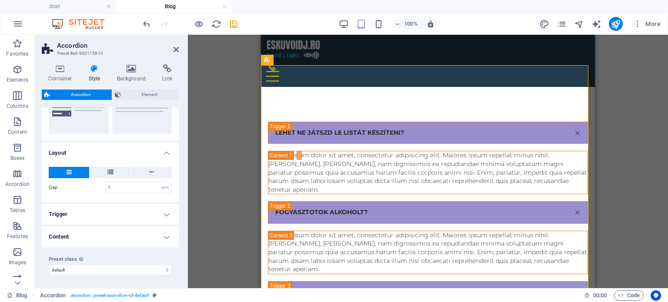
click at [99, 151] on h4 "Layout" at bounding box center [110, 151] width 137 height 16
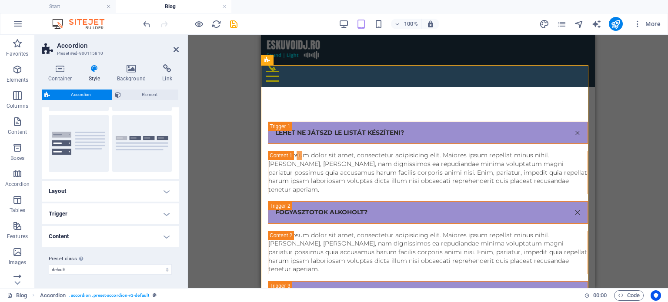
click at [84, 213] on h4 "Trigger" at bounding box center [110, 214] width 137 height 21
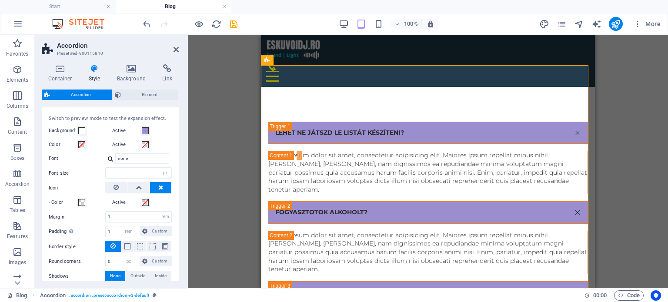
scroll to position [201, 0]
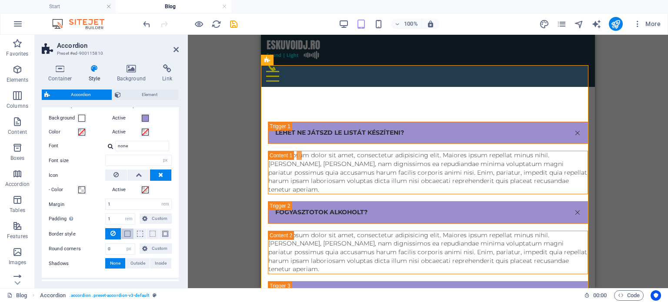
click at [127, 233] on span at bounding box center [127, 234] width 6 height 6
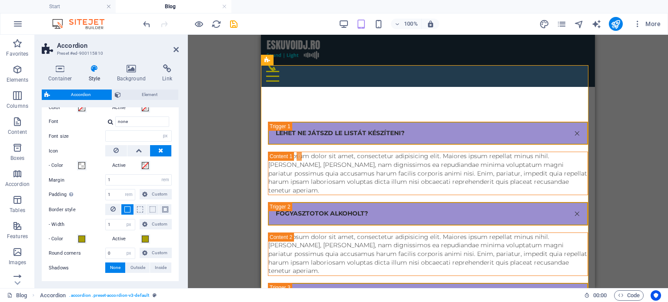
scroll to position [282, 0]
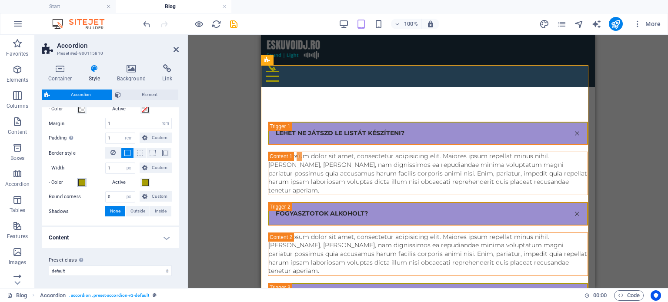
click at [82, 182] on span at bounding box center [81, 182] width 7 height 7
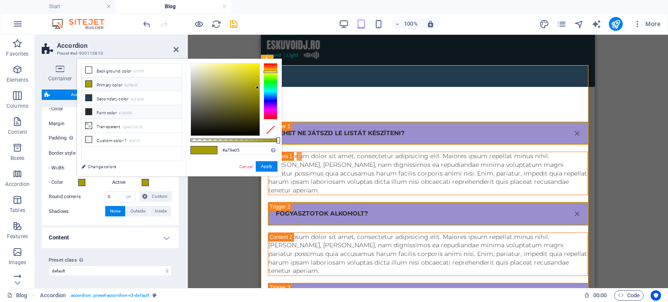
click at [87, 105] on li "Font color #292929" at bounding box center [132, 112] width 100 height 14
type input "#292929"
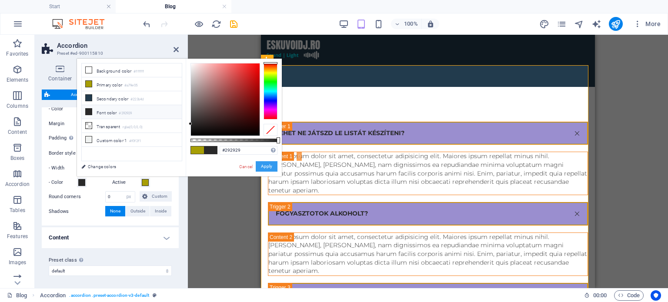
click at [261, 167] on button "Apply" at bounding box center [267, 166] width 22 height 10
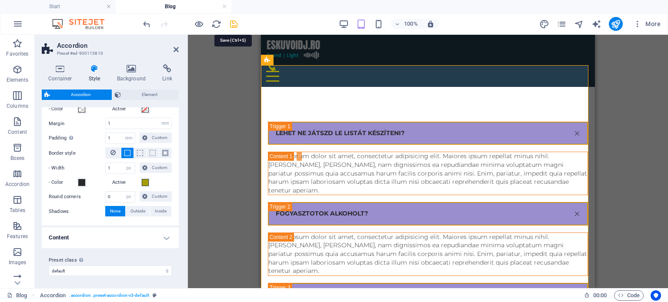
click at [232, 26] on icon "save" at bounding box center [234, 24] width 10 height 10
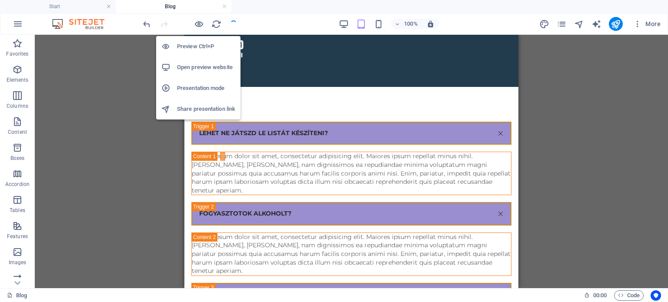
click at [203, 62] on h6 "Open preview website" at bounding box center [206, 67] width 58 height 10
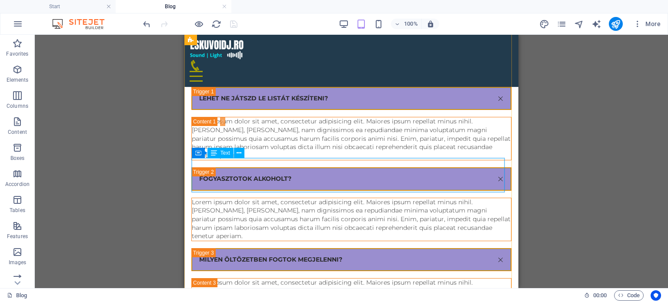
scroll to position [0, 0]
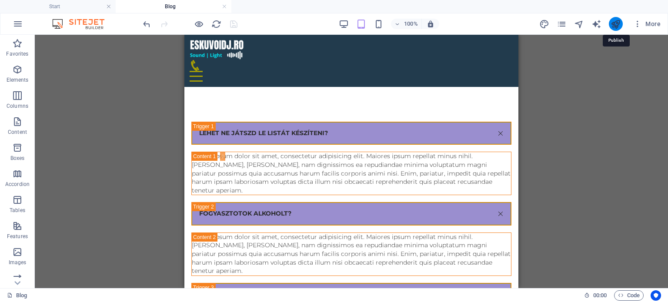
click at [614, 23] on icon "publish" at bounding box center [616, 24] width 10 height 10
